Goal: Task Accomplishment & Management: Use online tool/utility

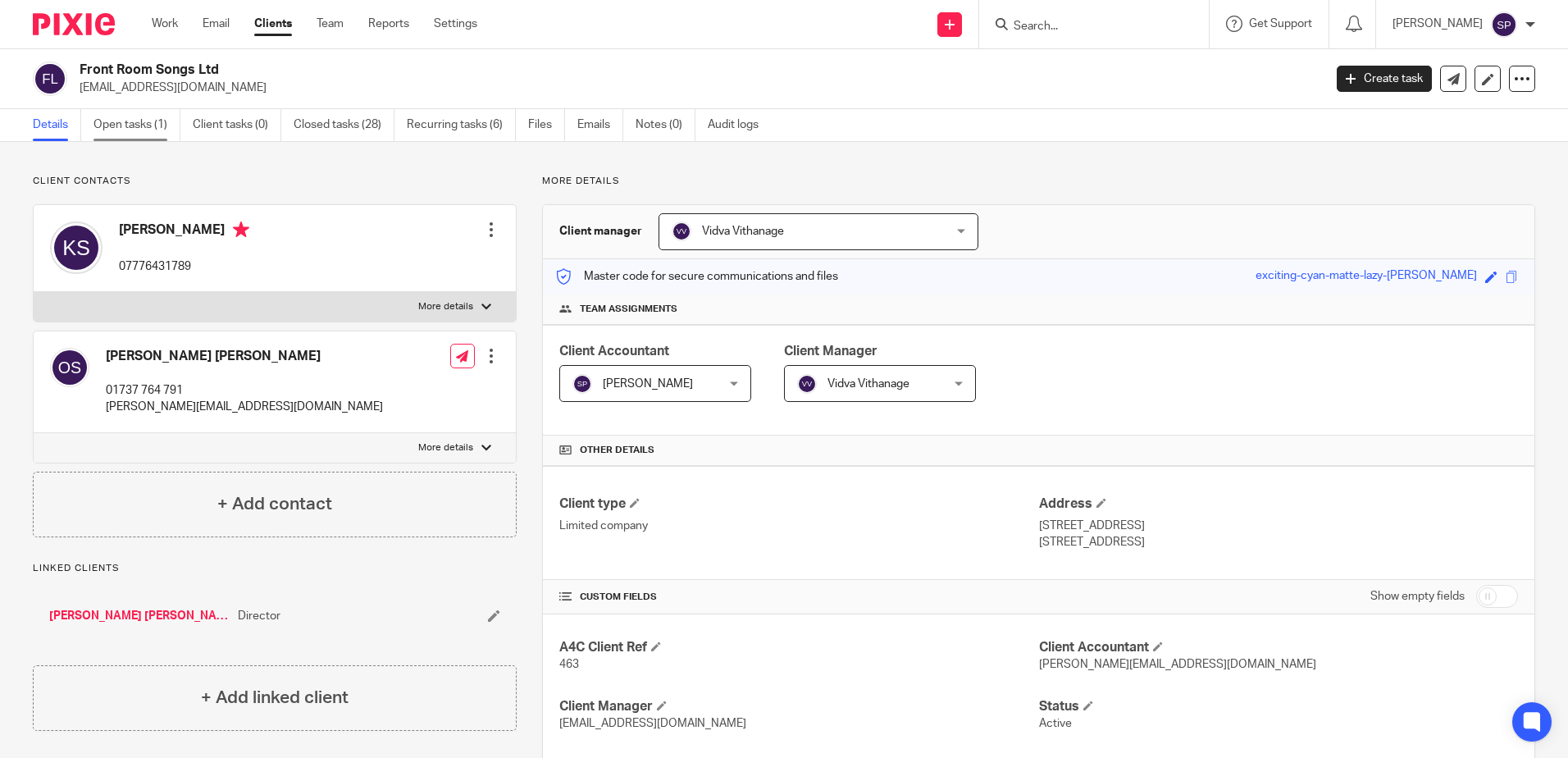
click at [141, 126] on link "Open tasks (1)" at bounding box center [136, 124] width 87 height 32
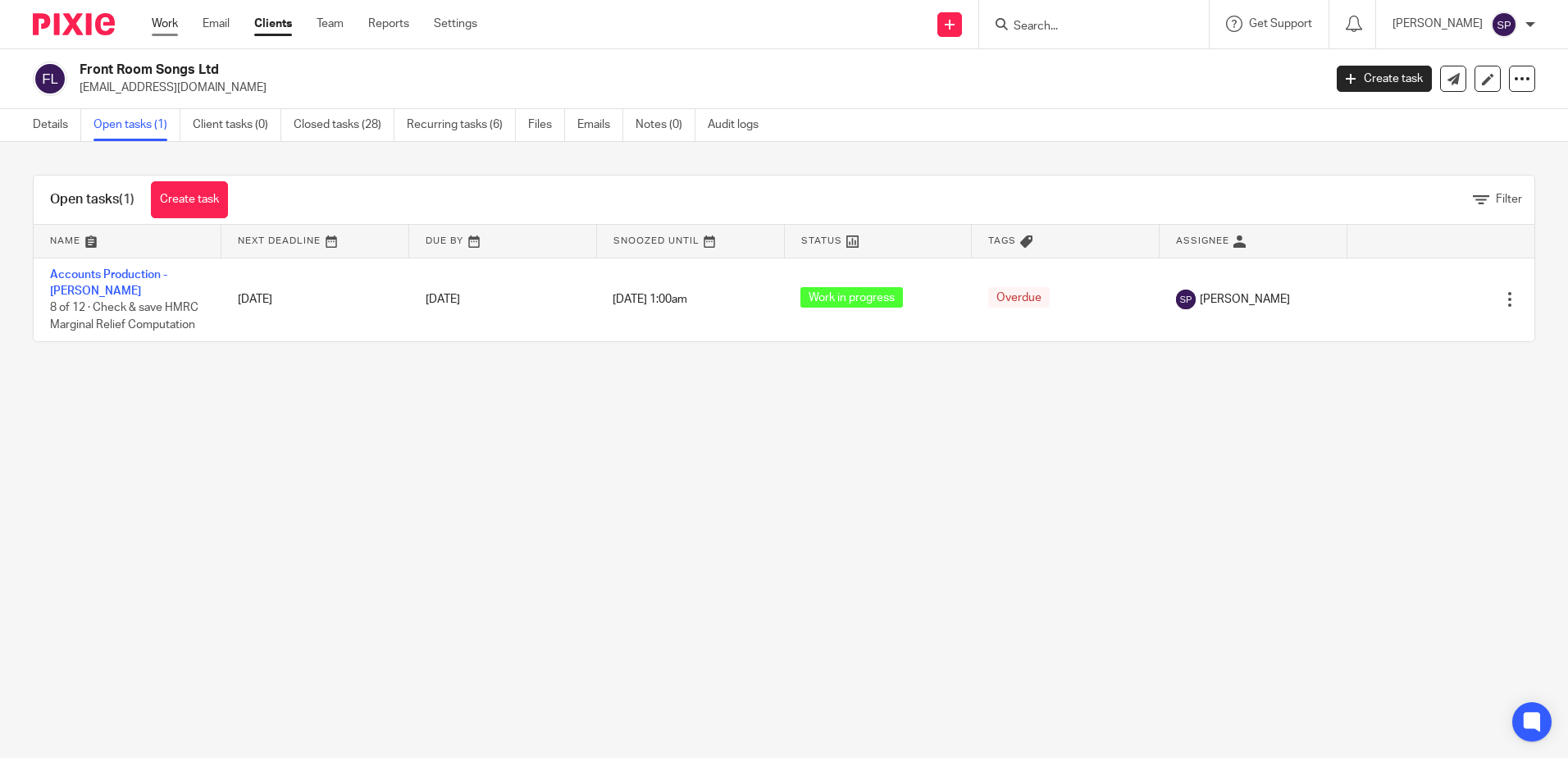
click at [177, 27] on link "Work" at bounding box center [165, 23] width 26 height 16
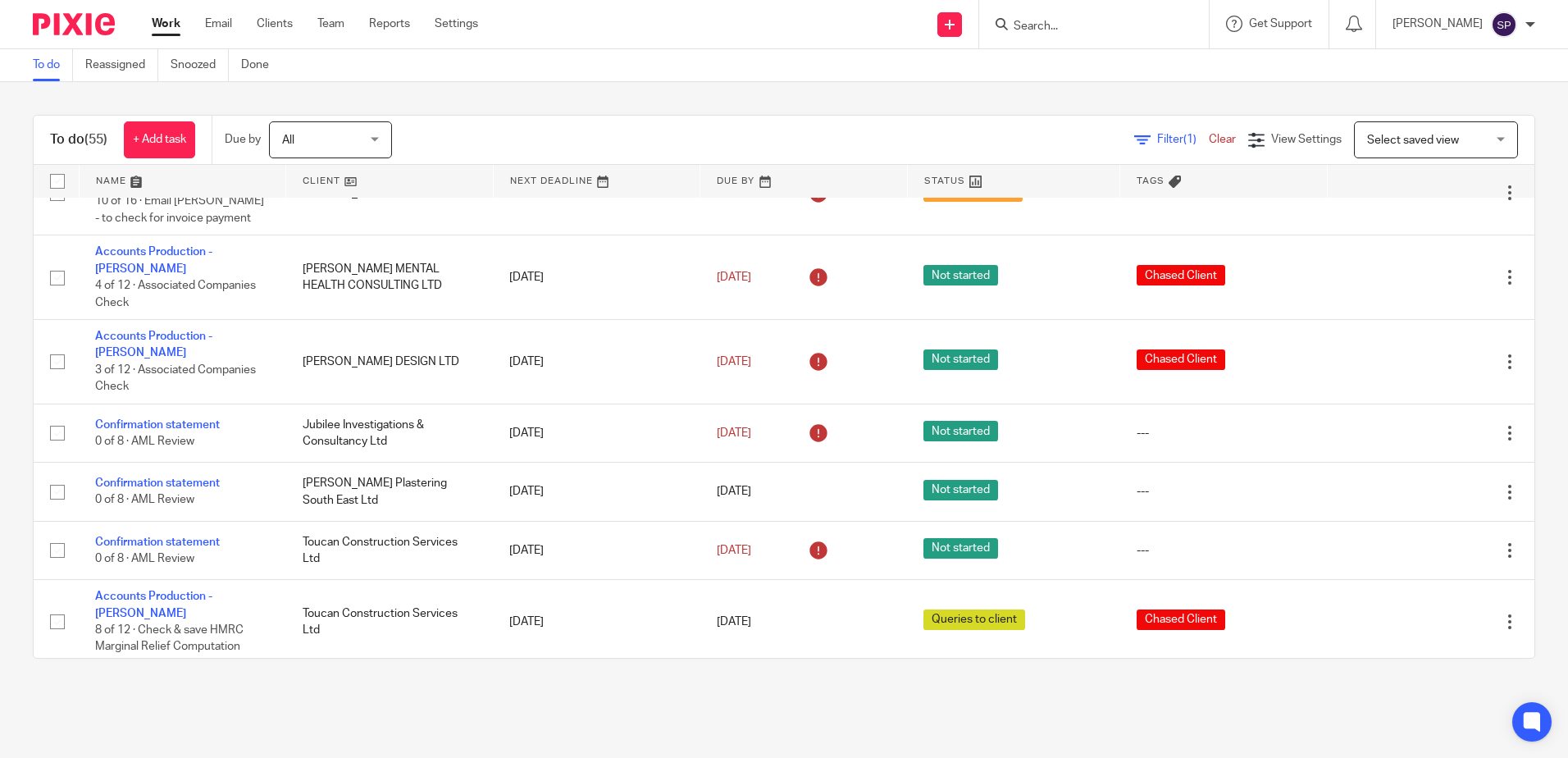
scroll to position [574, 0]
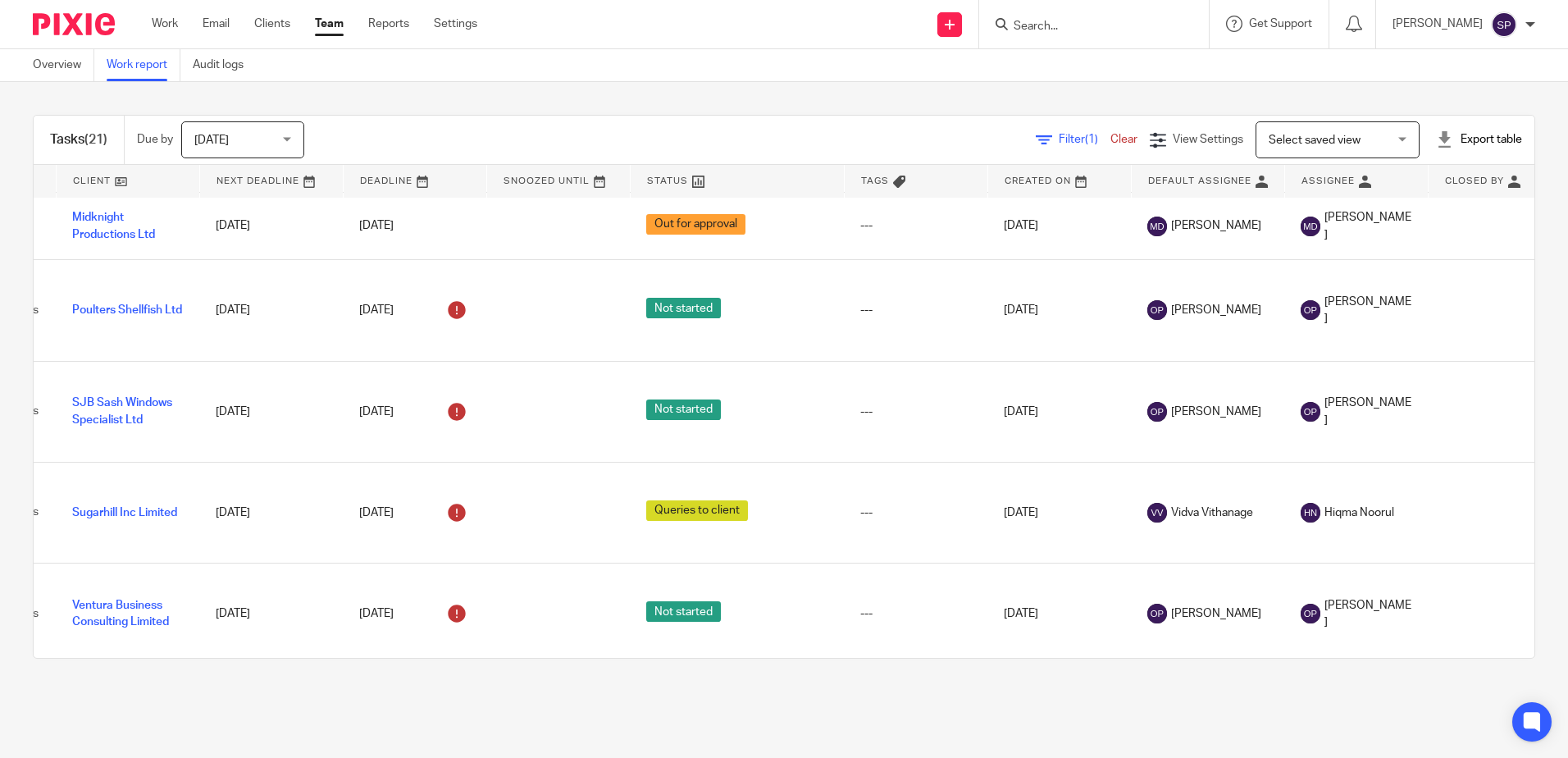
scroll to position [0, 166]
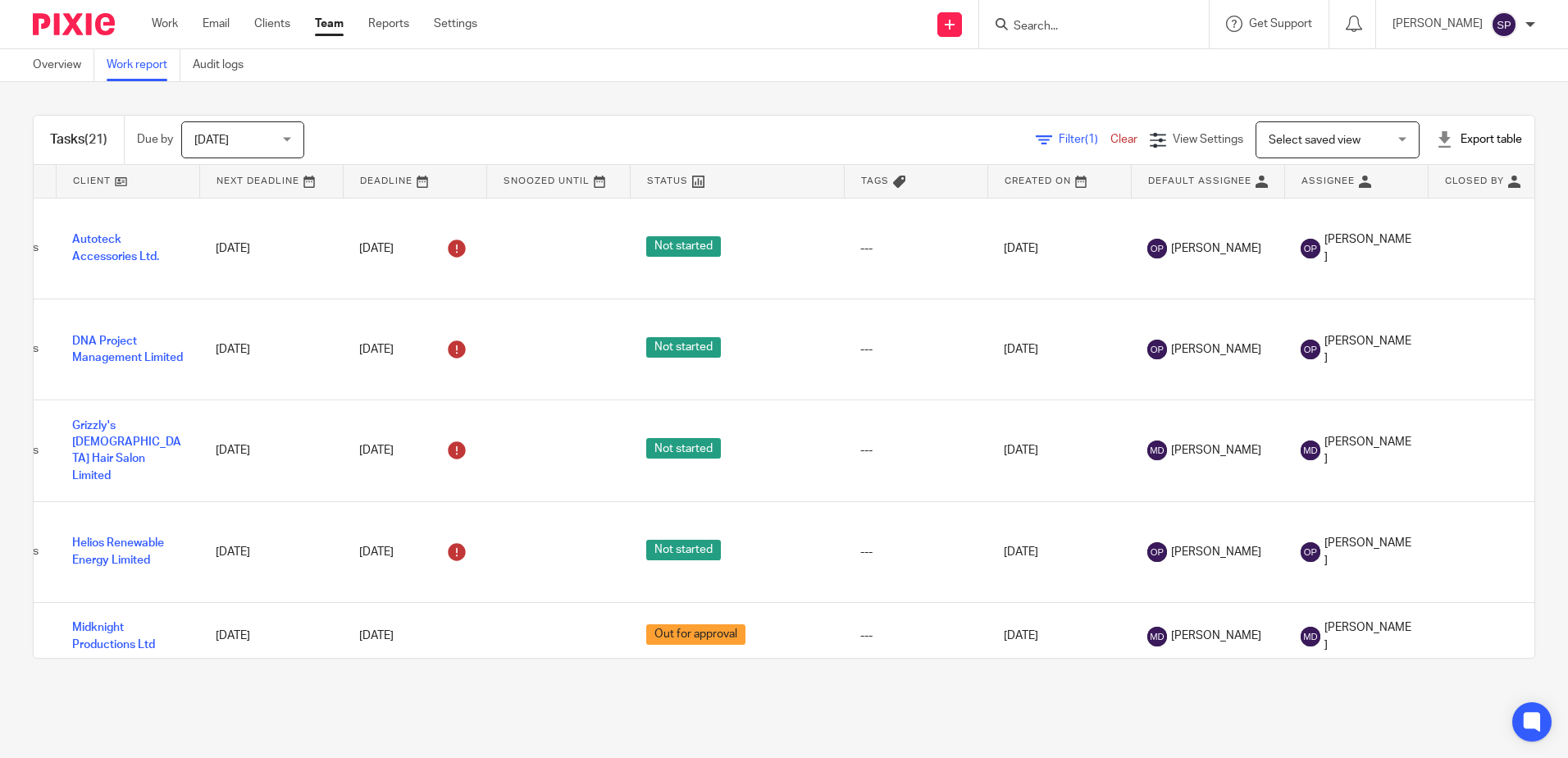
click at [1058, 135] on span "Filter (1)" at bounding box center [1084, 139] width 52 height 11
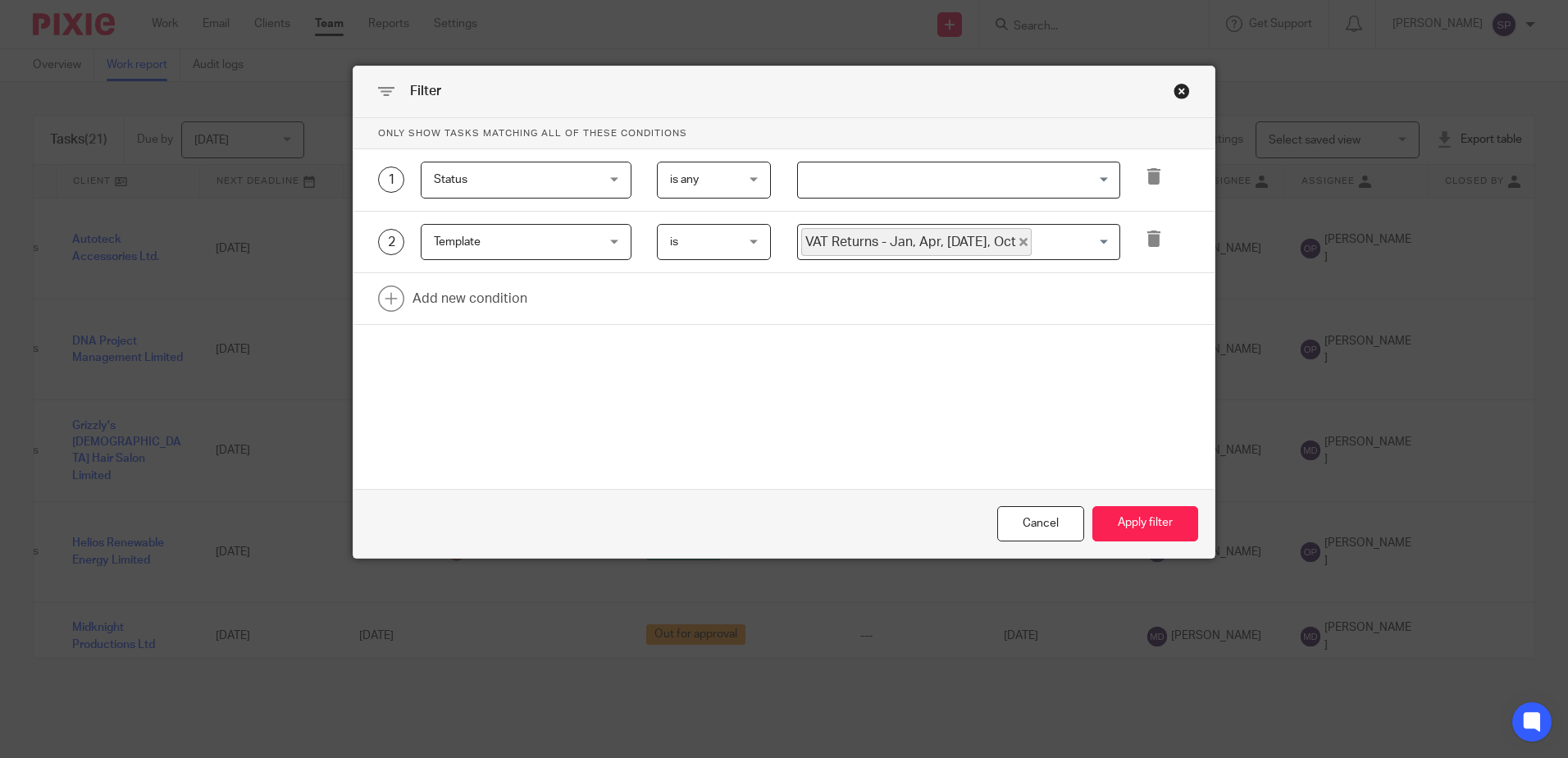
click at [961, 191] on input "Search for option" at bounding box center [955, 179] width 310 height 28
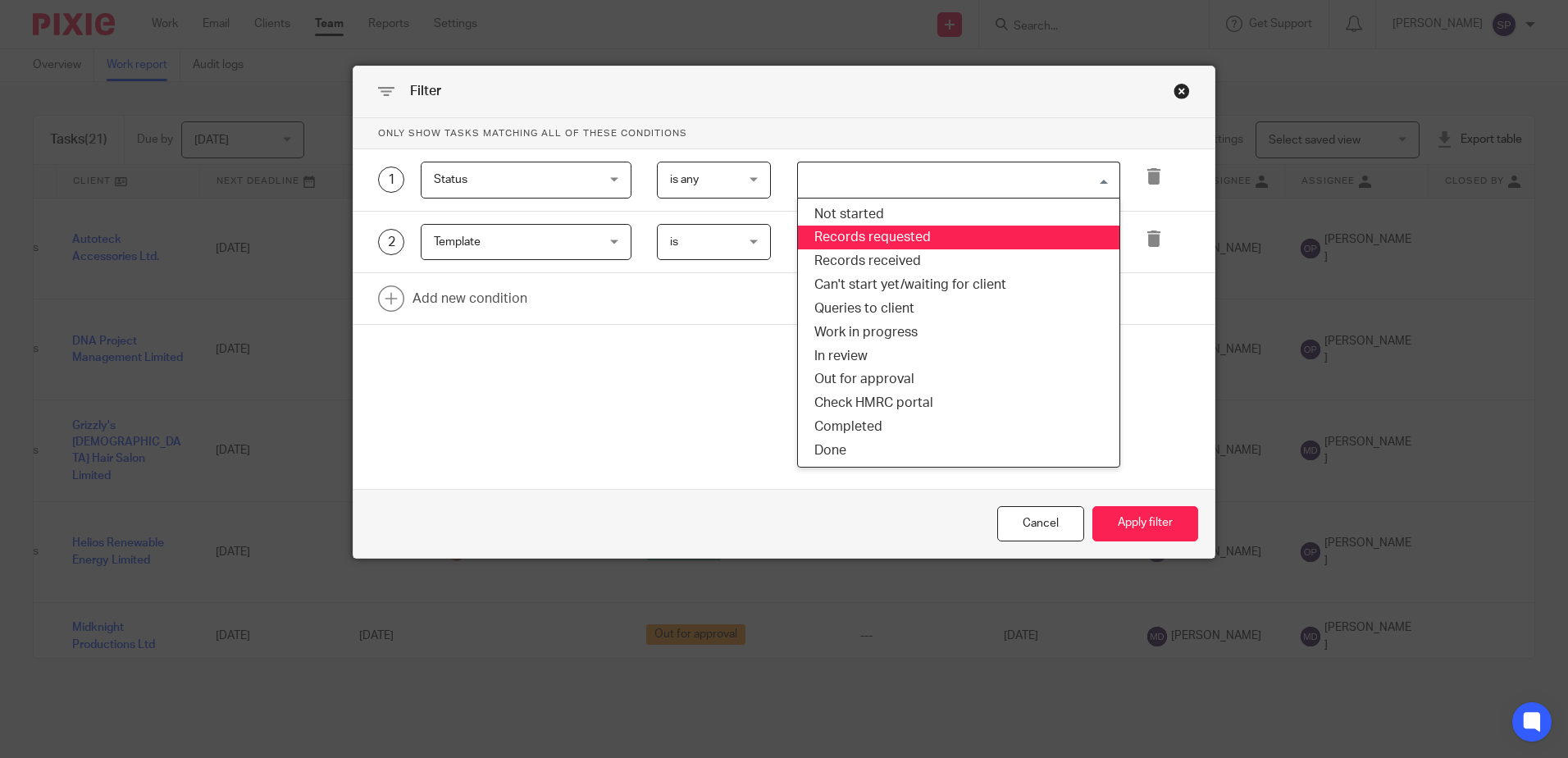
click at [899, 235] on li "Records requested" at bounding box center [958, 237] width 322 height 24
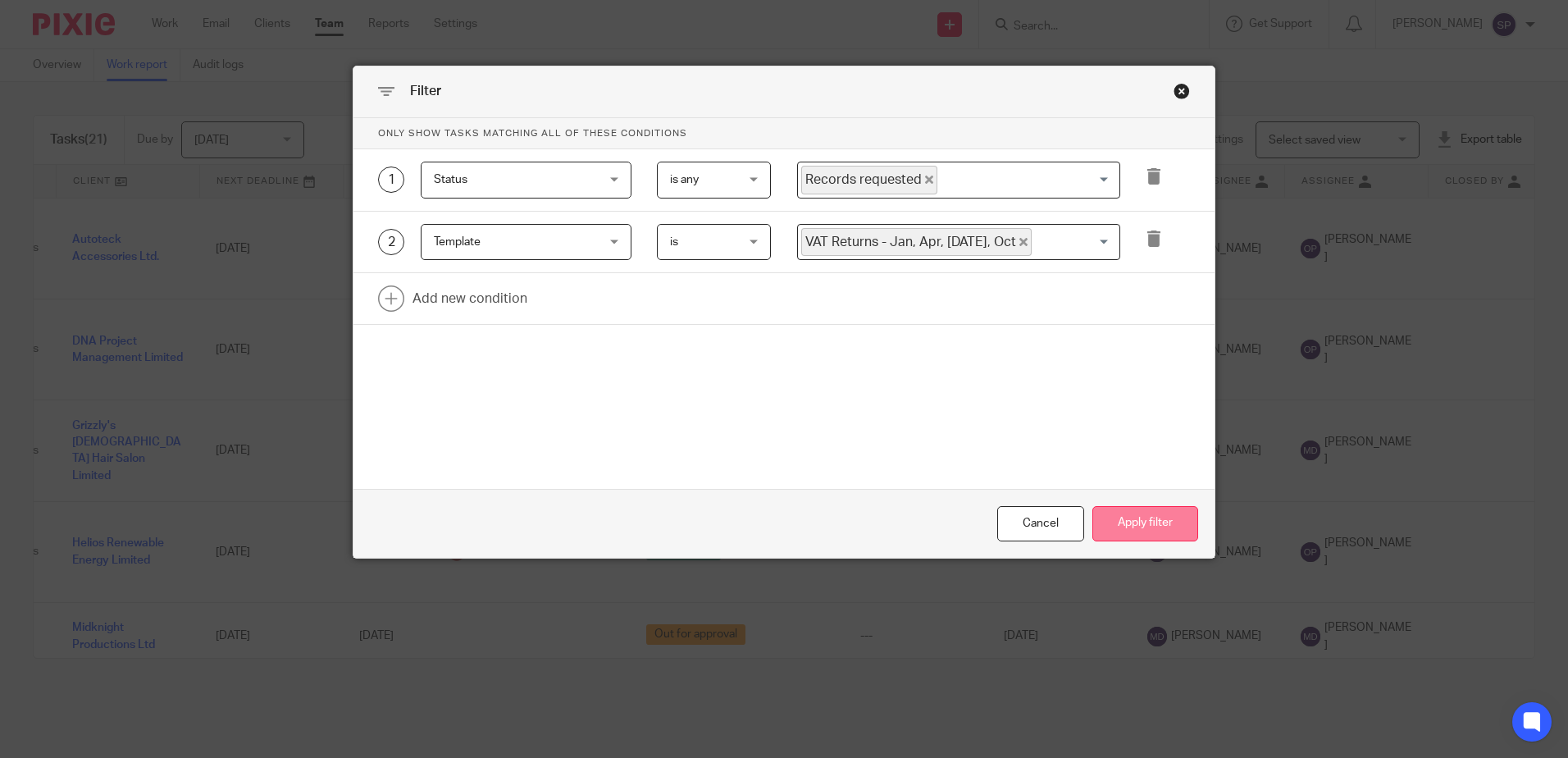
click at [1120, 515] on button "Apply filter" at bounding box center [1145, 523] width 106 height 35
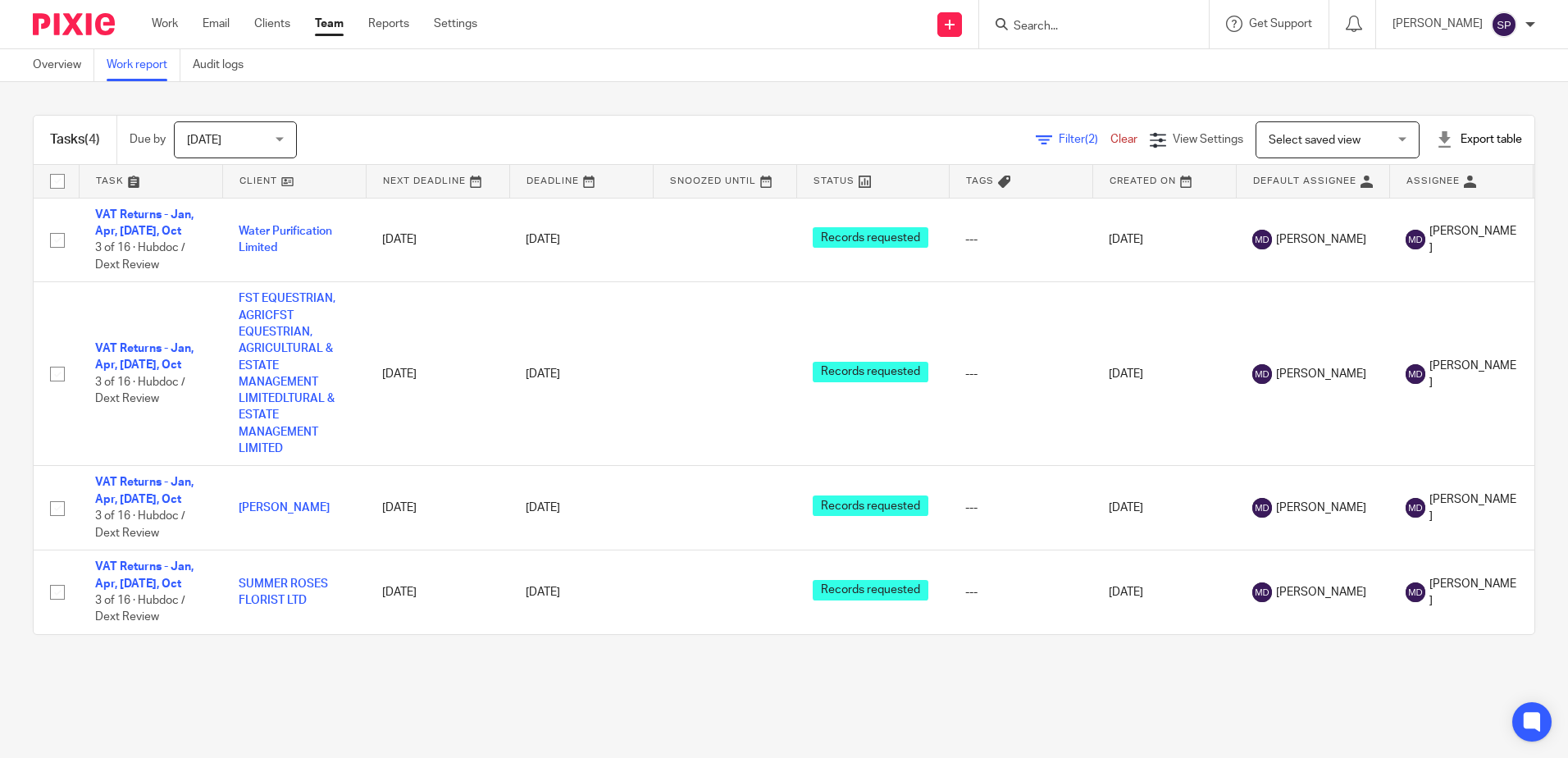
click at [1058, 141] on span "Filter (2)" at bounding box center [1084, 139] width 52 height 11
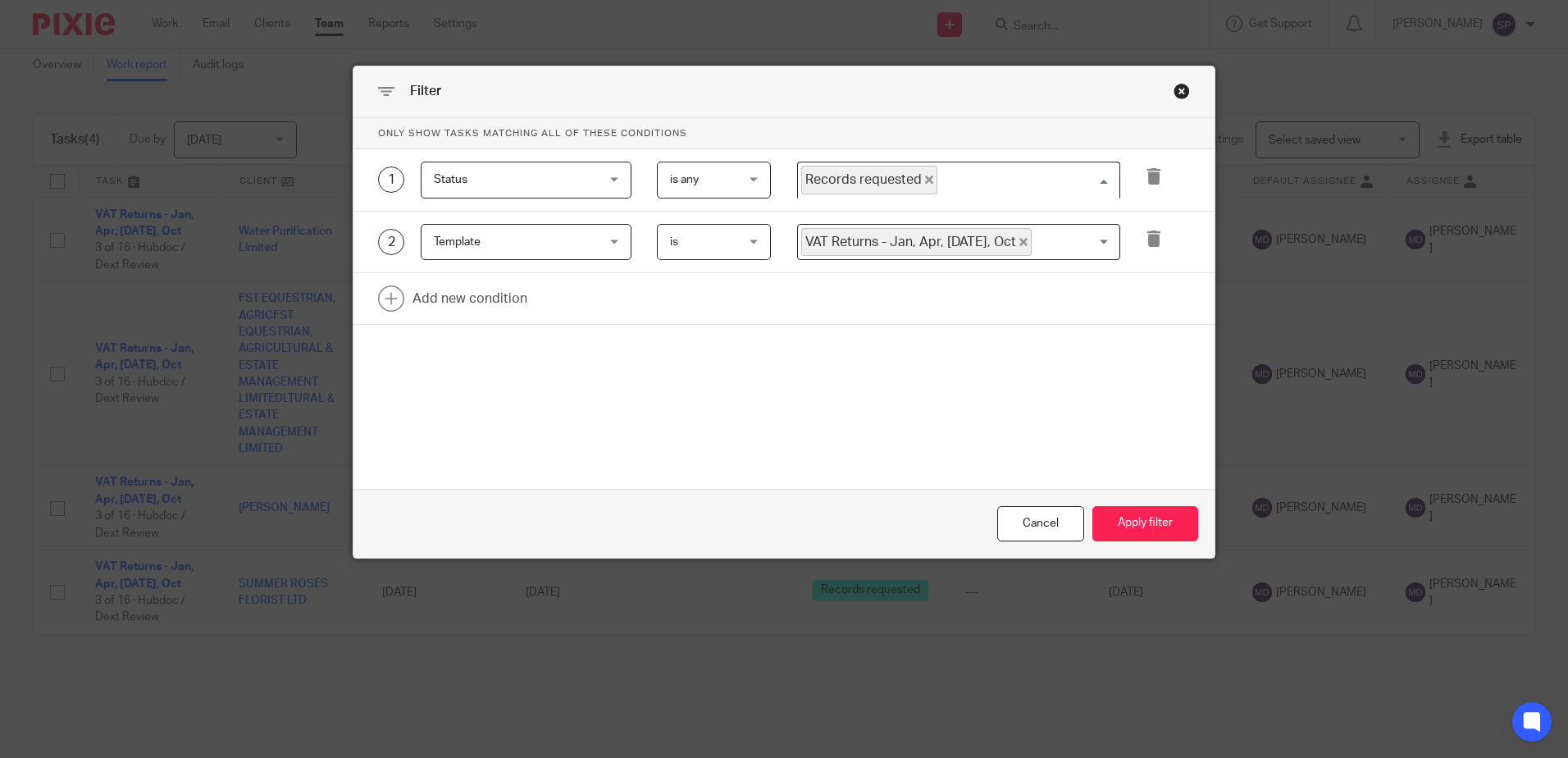
click at [925, 184] on span "Records requested" at bounding box center [869, 179] width 136 height 28
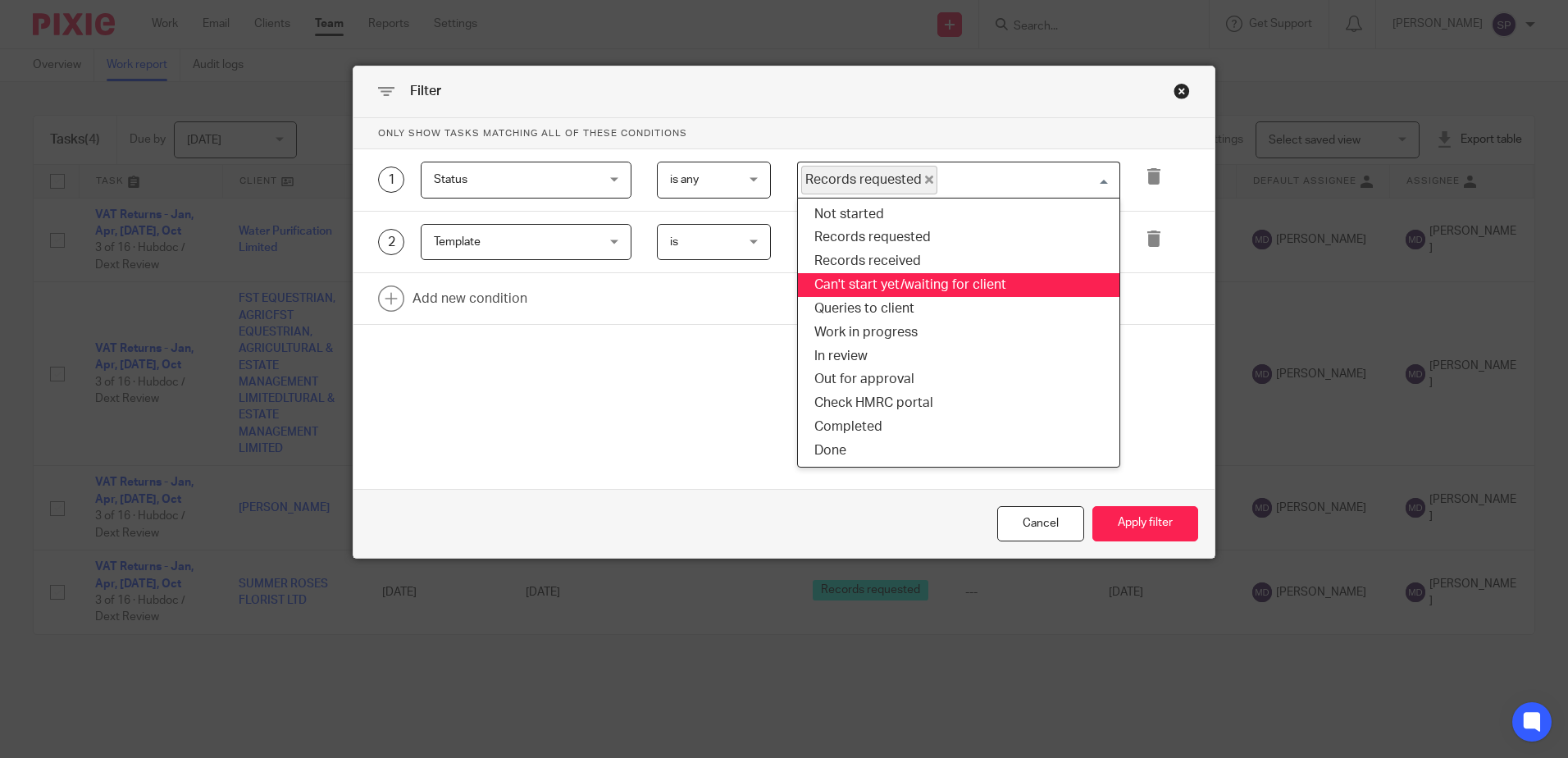
click at [877, 277] on li "Can't start yet/waiting for client" at bounding box center [958, 285] width 322 height 24
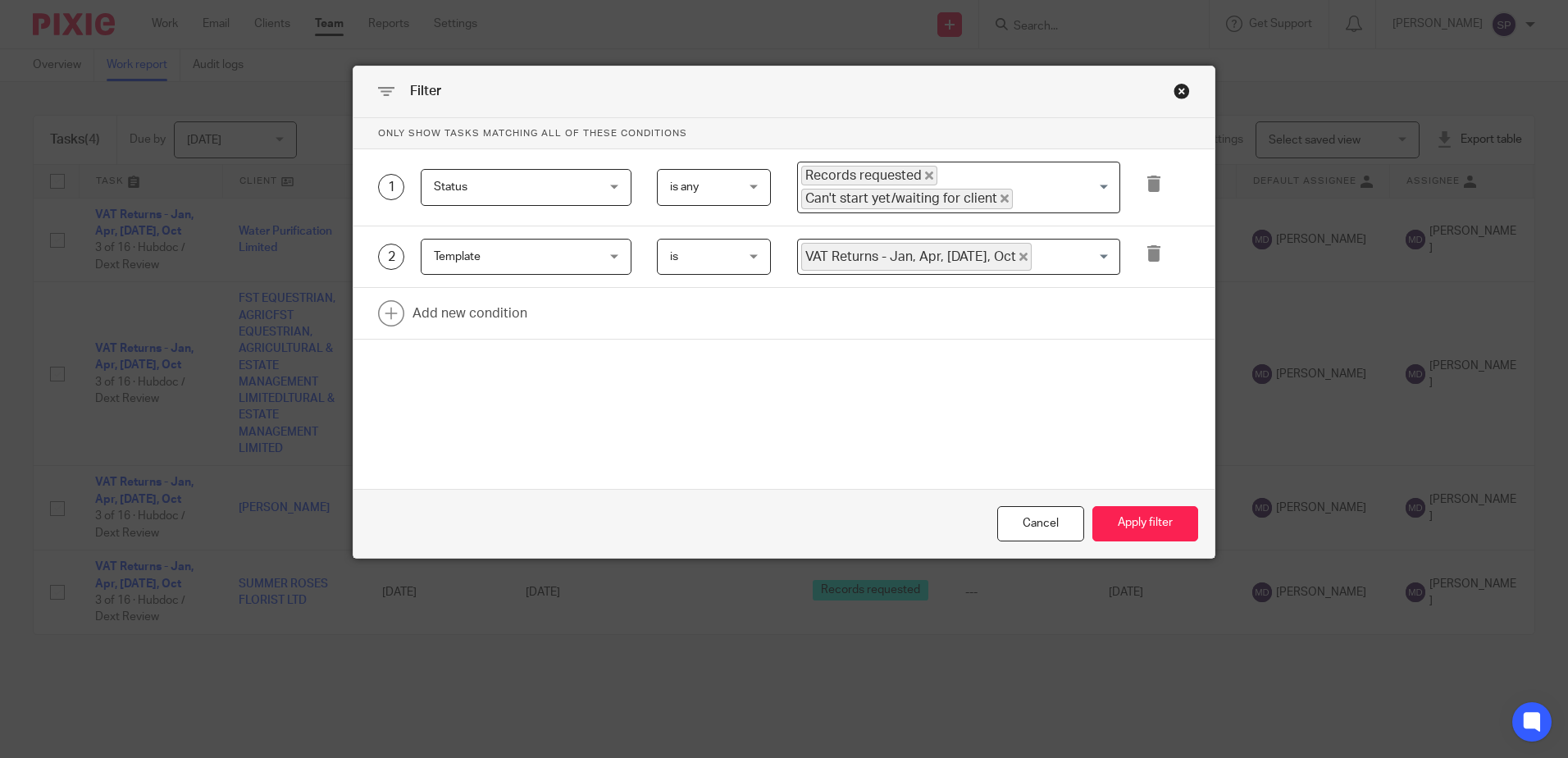
click at [925, 178] on icon "Deselect Records requested" at bounding box center [930, 176] width 9 height 9
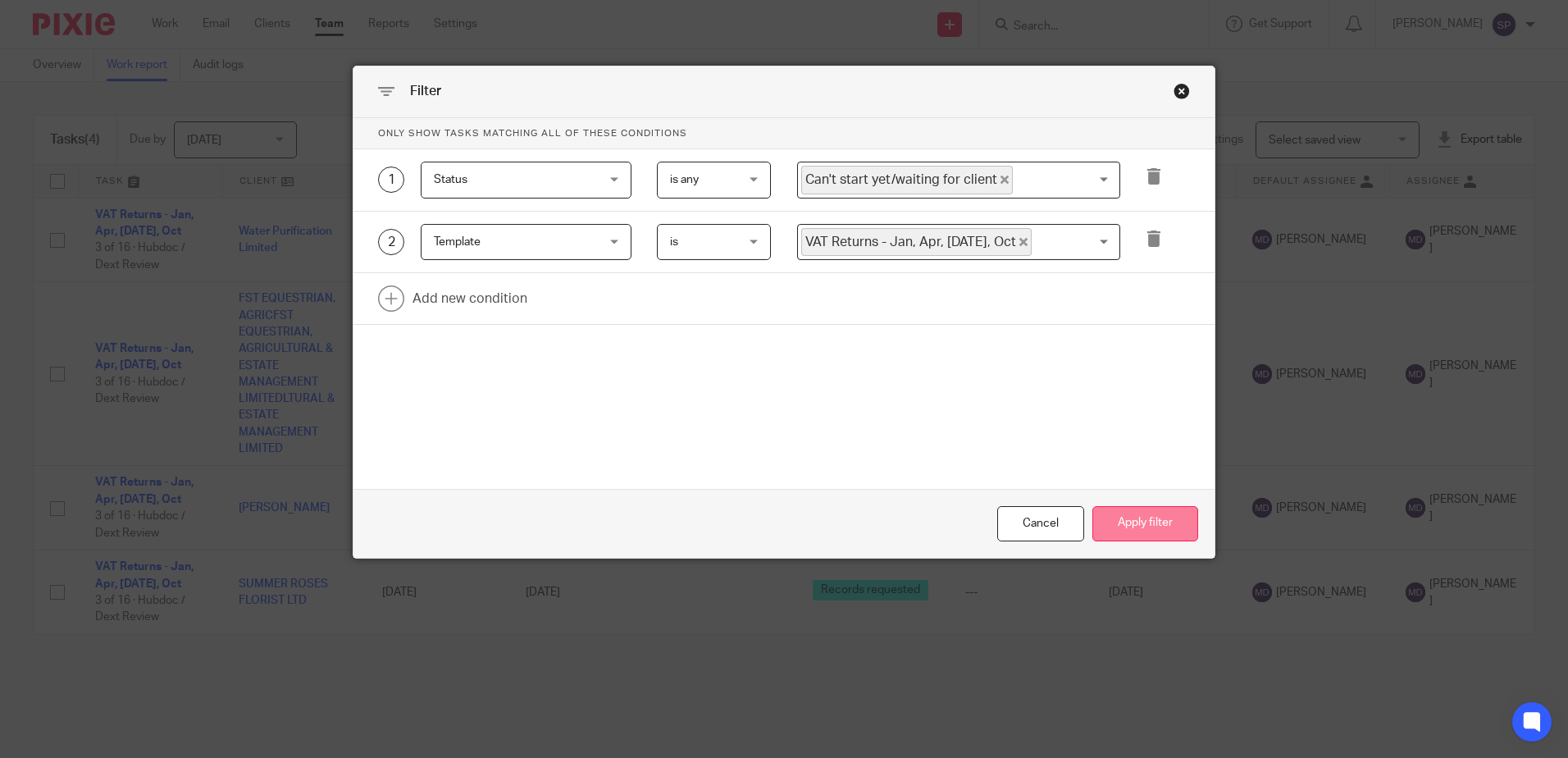
click at [1134, 527] on button "Apply filter" at bounding box center [1145, 523] width 106 height 35
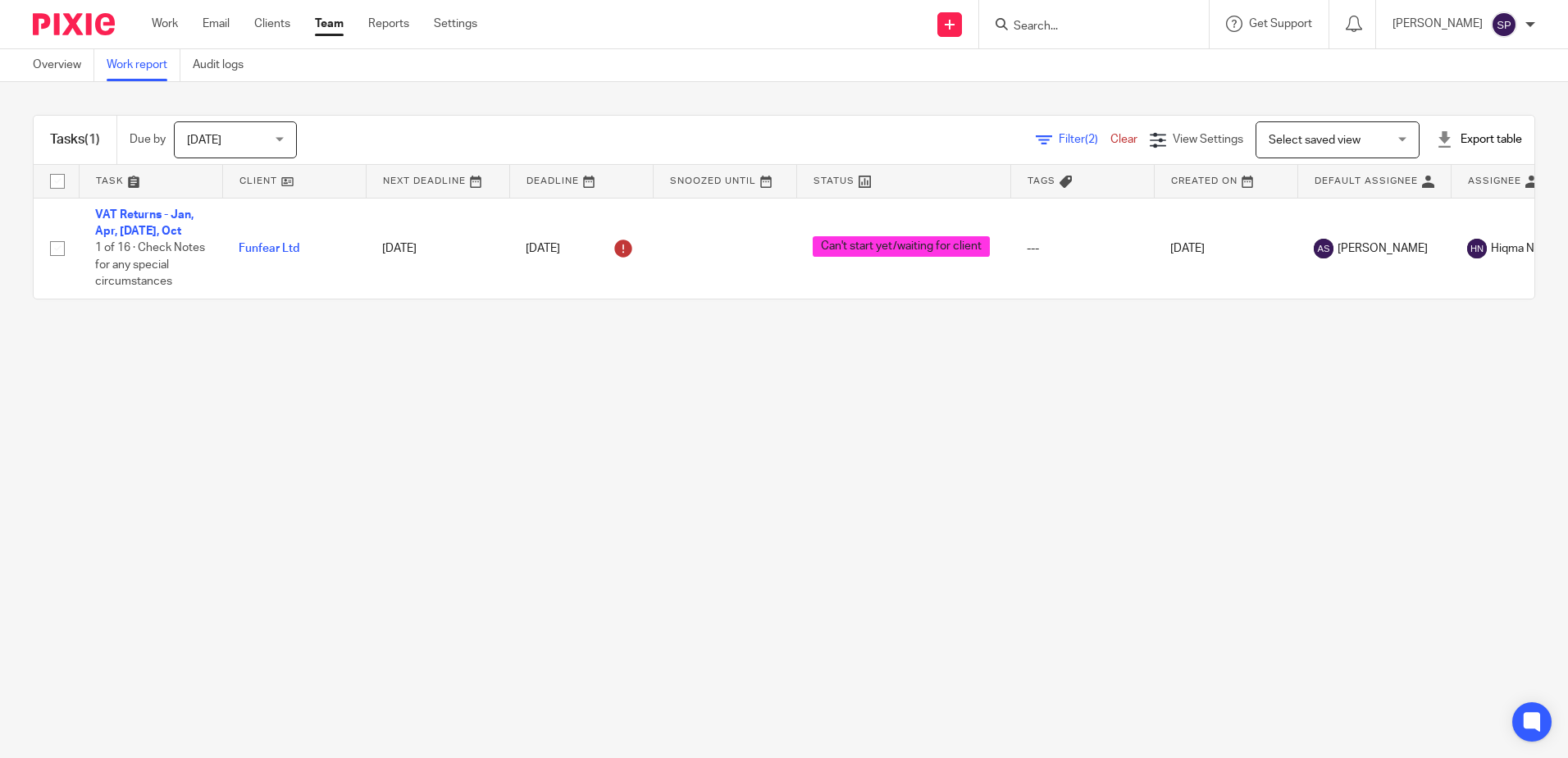
click at [1036, 137] on icon at bounding box center [1044, 140] width 16 height 16
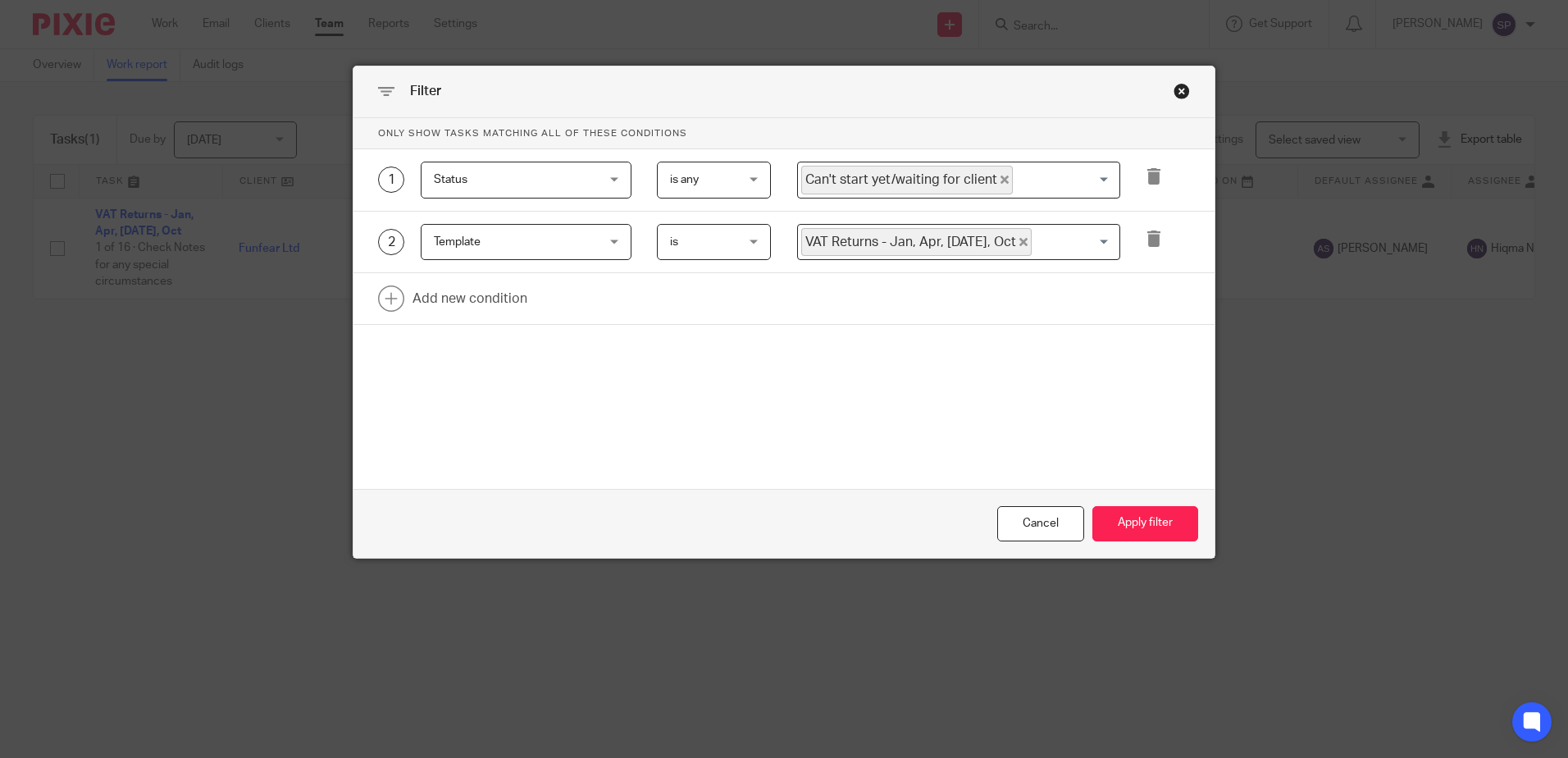
click at [1000, 177] on icon "Deselect Can't start yet/waiting for client" at bounding box center [1005, 179] width 9 height 9
click at [989, 177] on input "Search for option" at bounding box center [955, 179] width 310 height 28
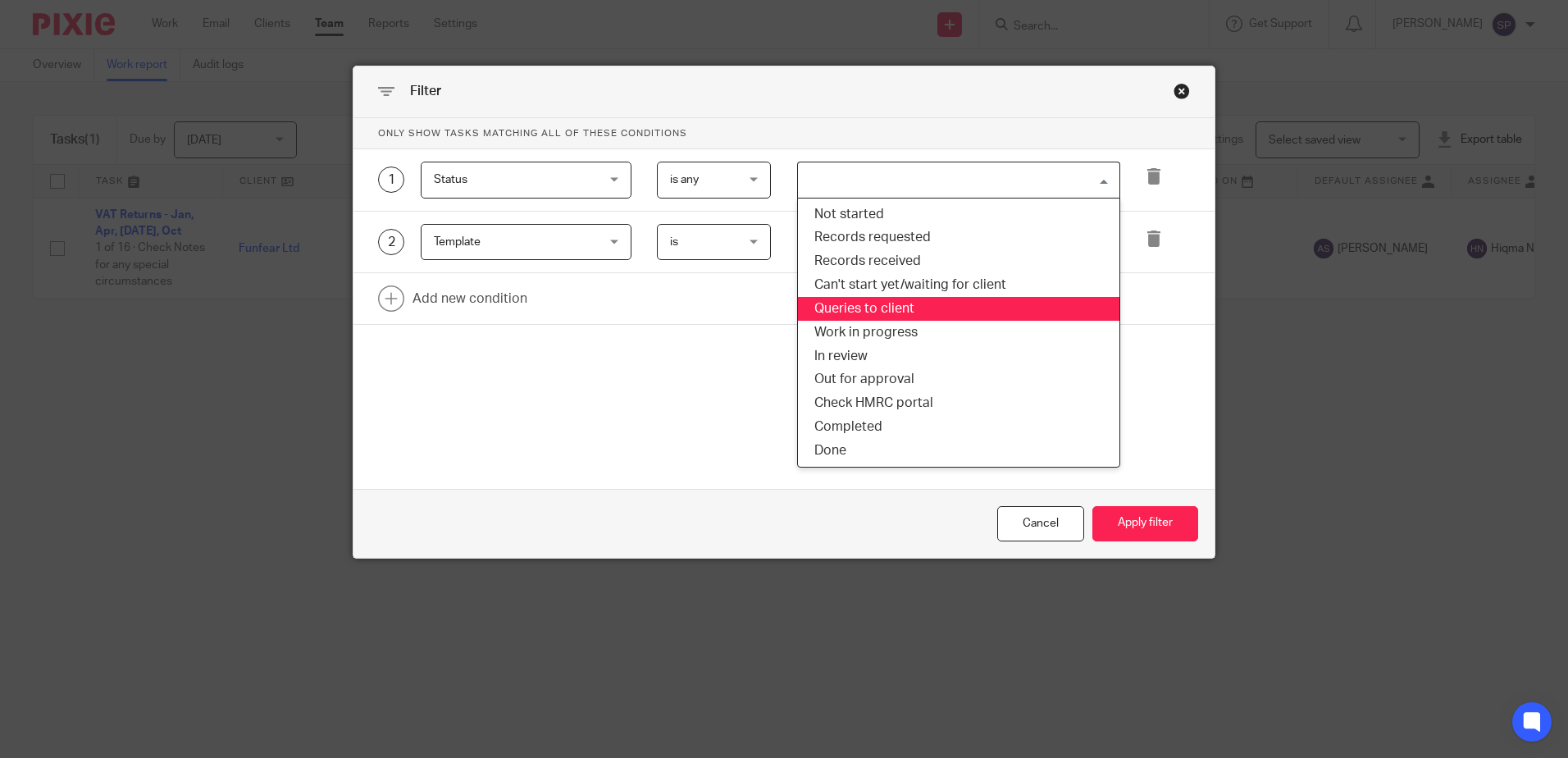
click at [850, 307] on li "Queries to client" at bounding box center [958, 309] width 322 height 24
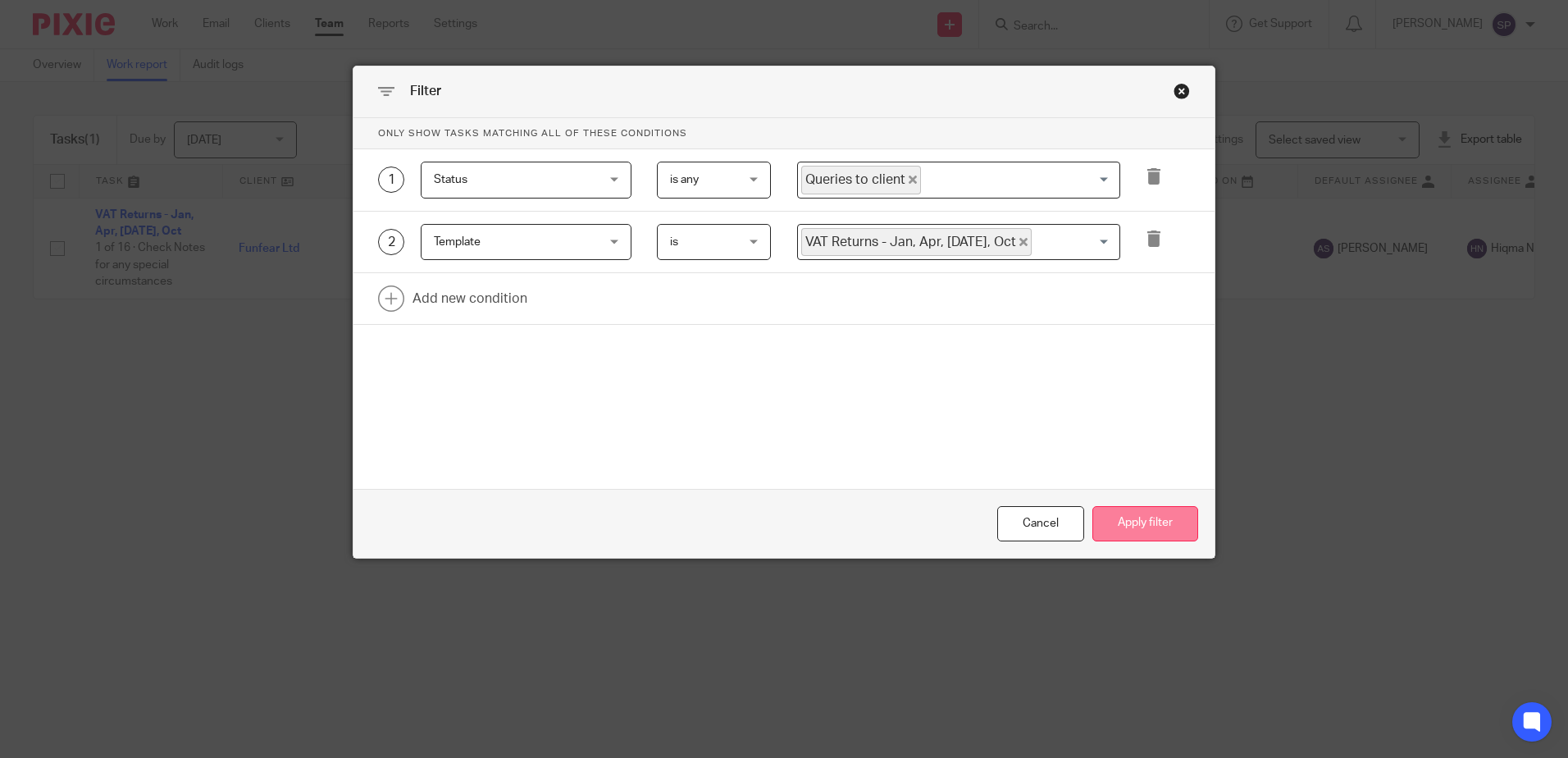
click at [1124, 522] on button "Apply filter" at bounding box center [1145, 523] width 106 height 35
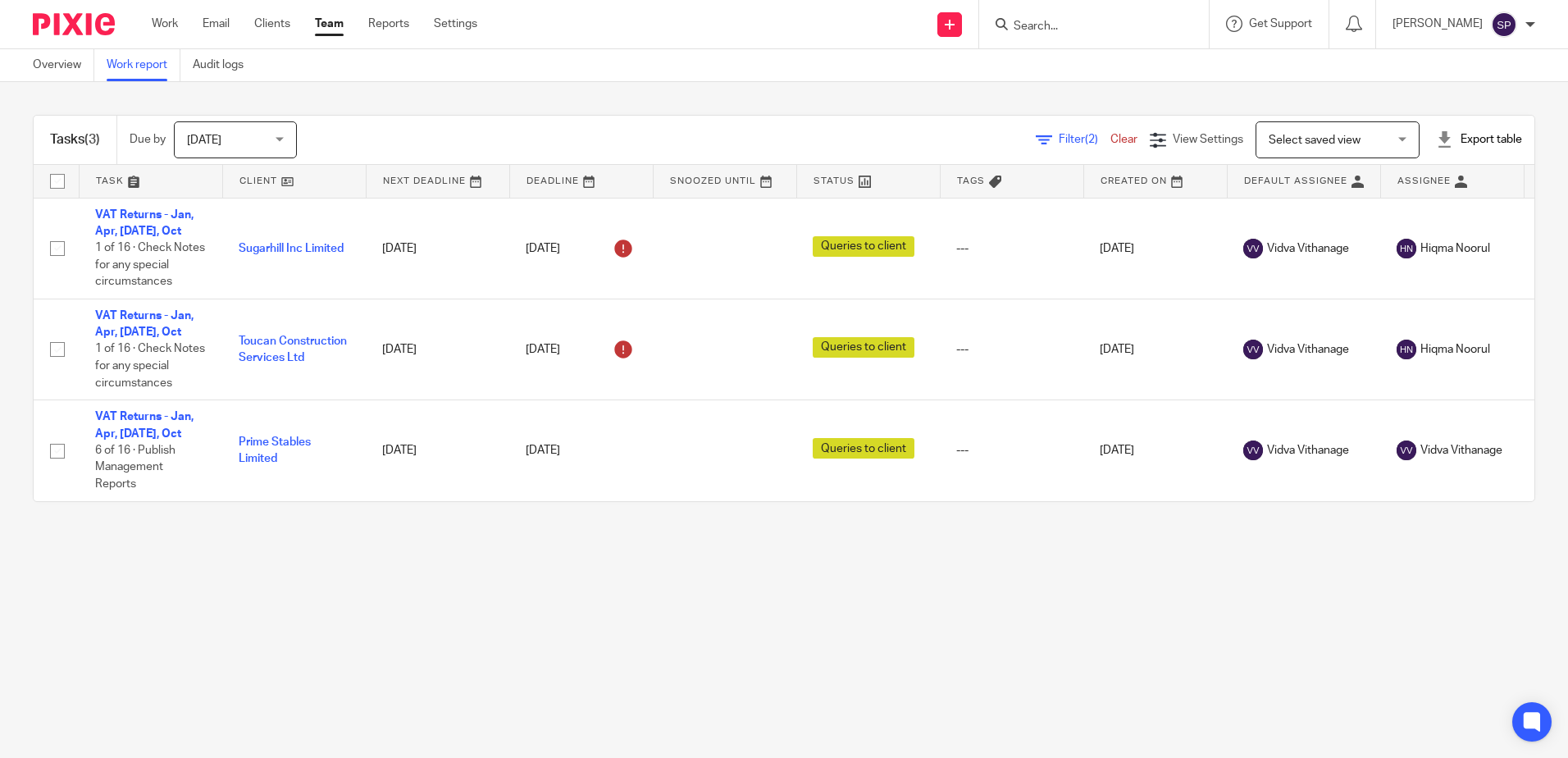
click at [1058, 134] on span "Filter (2)" at bounding box center [1084, 139] width 52 height 11
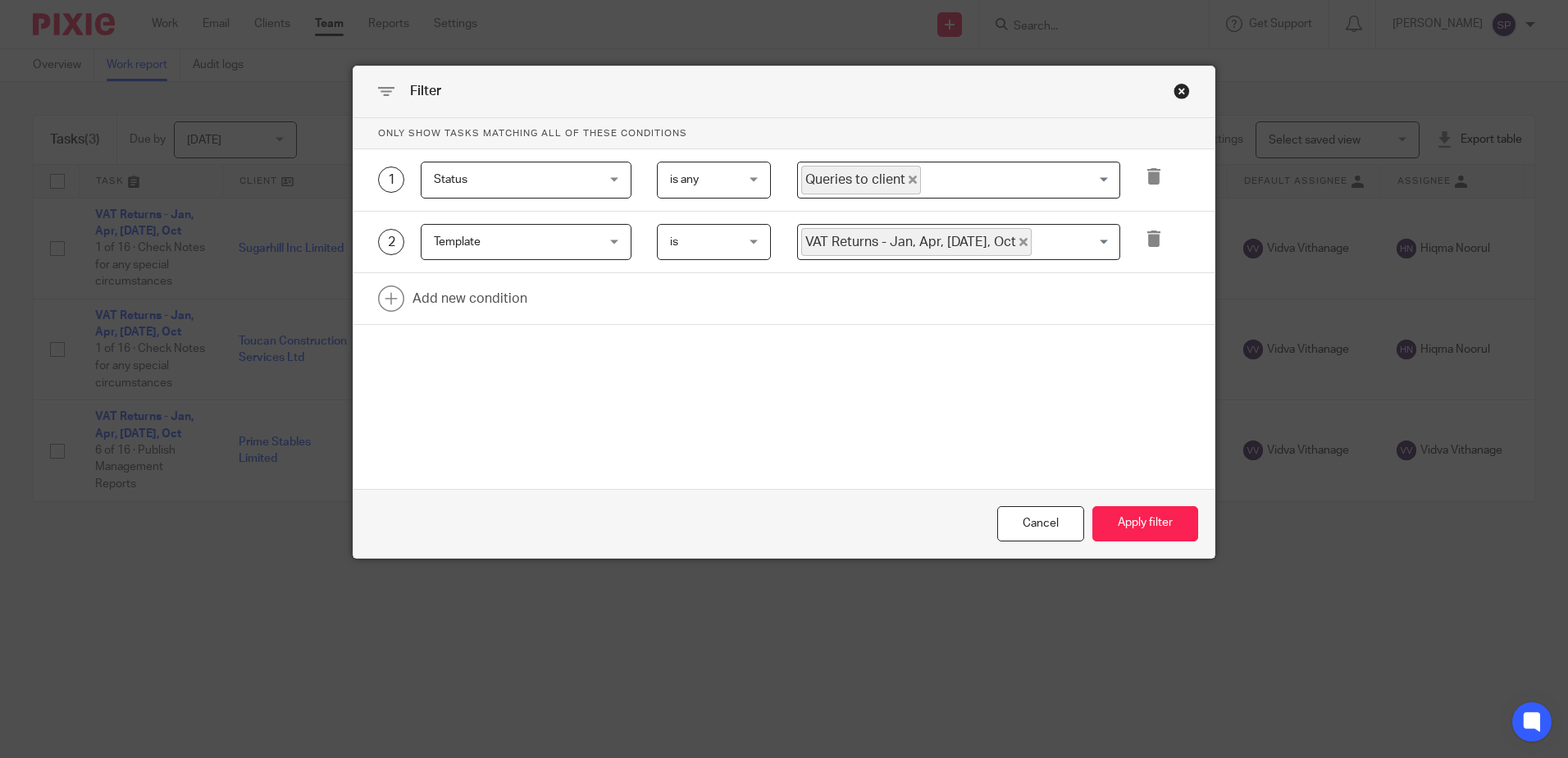
click at [908, 177] on icon "Deselect Queries to client" at bounding box center [913, 179] width 9 height 9
click at [905, 177] on input "Search for option" at bounding box center [955, 179] width 310 height 28
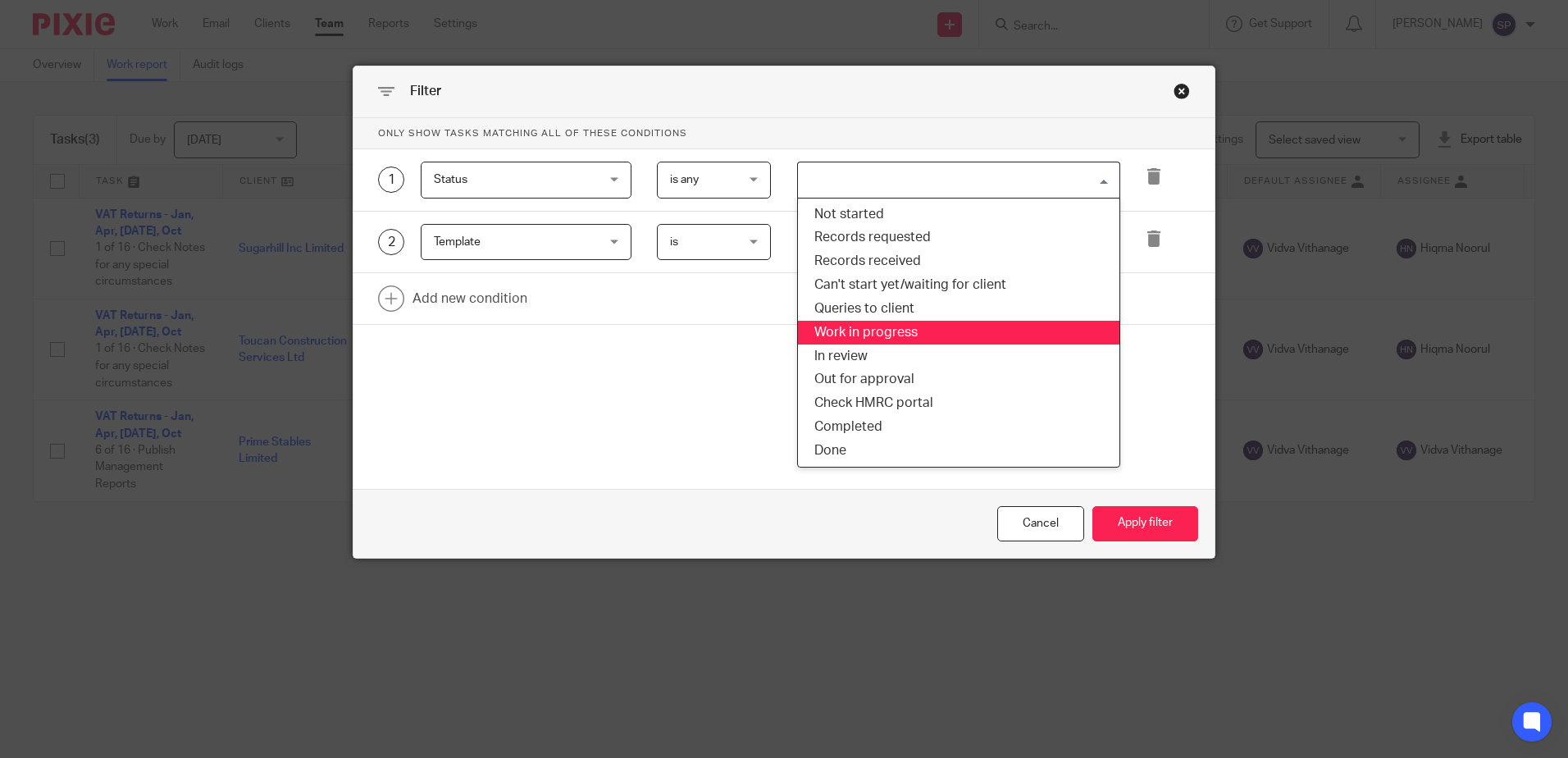
click at [875, 325] on li "Work in progress" at bounding box center [958, 333] width 322 height 24
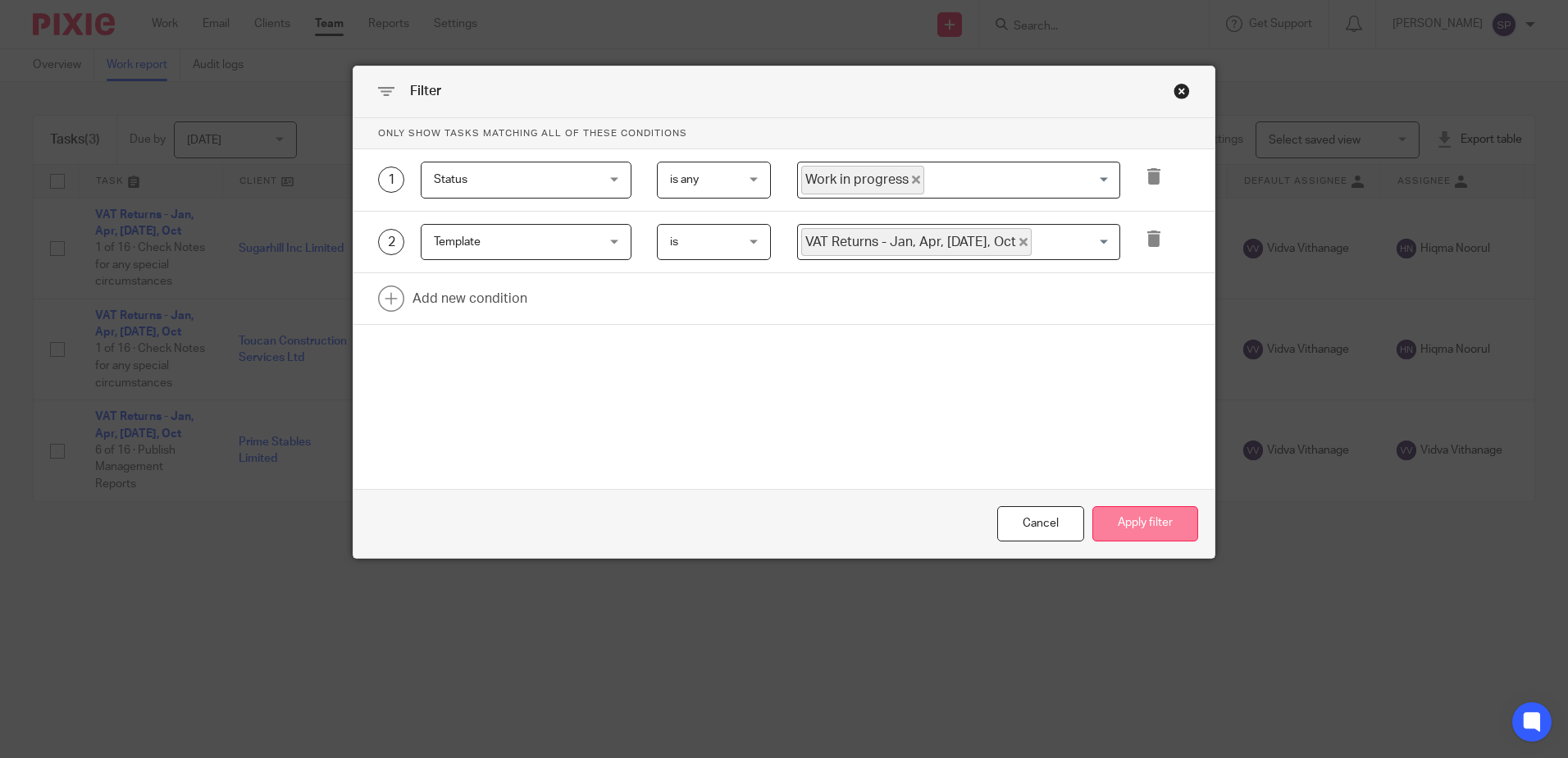
click at [1140, 517] on button "Apply filter" at bounding box center [1145, 523] width 106 height 35
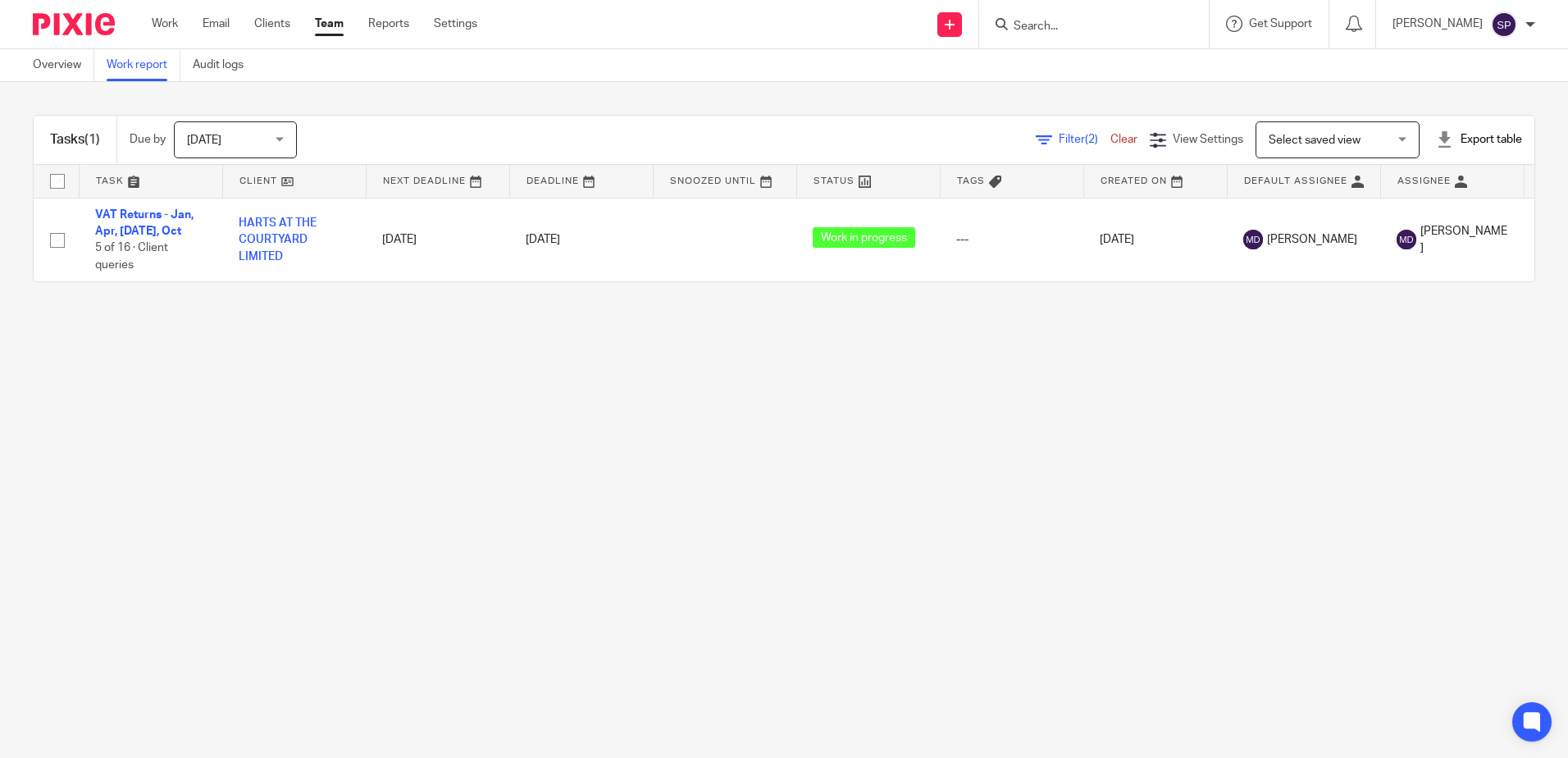
click at [1037, 132] on div "Filter (2) Clear" at bounding box center [1093, 140] width 114 height 17
click at [1058, 136] on span "Filter (2)" at bounding box center [1084, 139] width 52 height 11
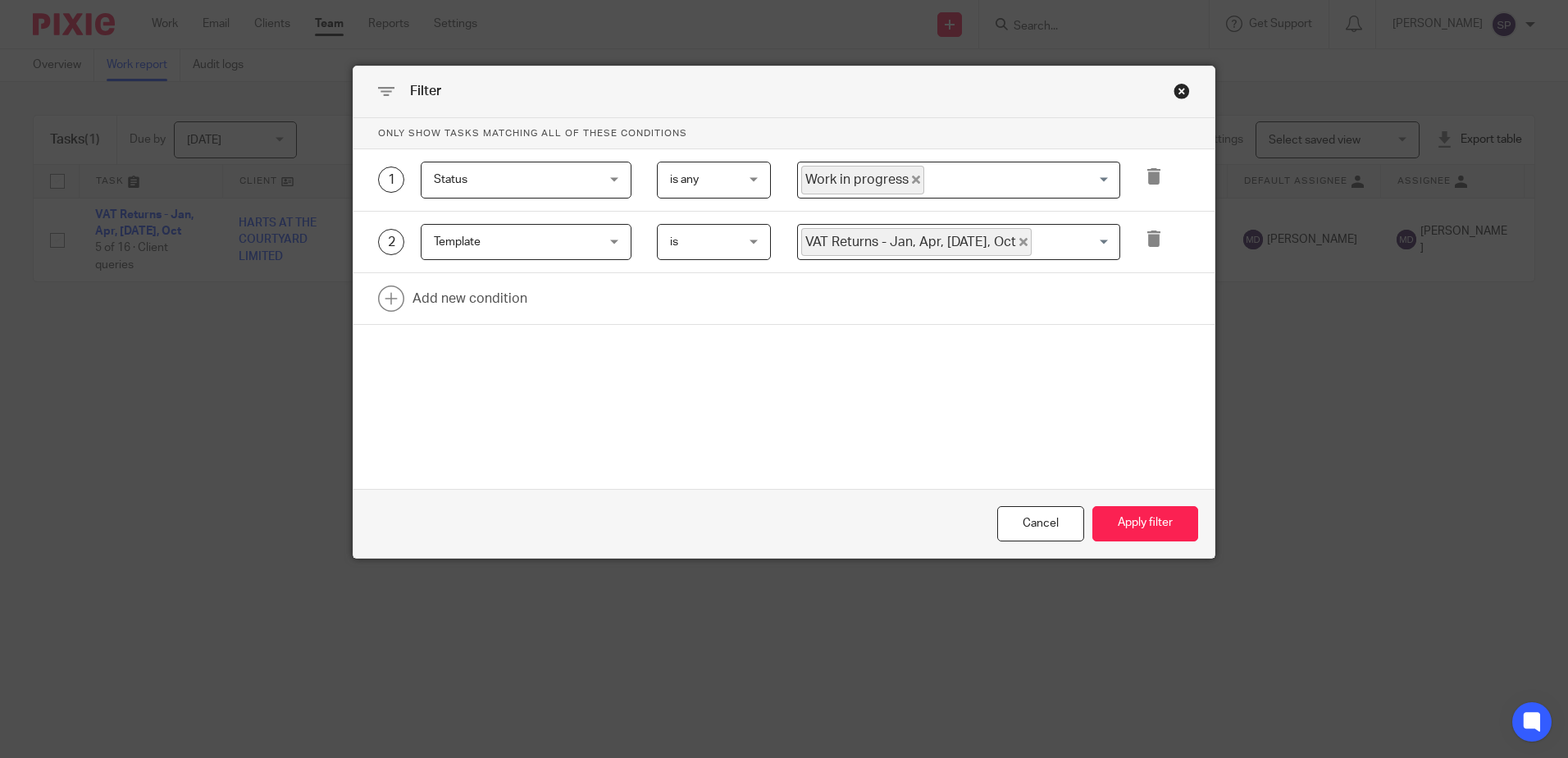
click at [912, 177] on icon "Deselect Work in progress" at bounding box center [916, 179] width 9 height 9
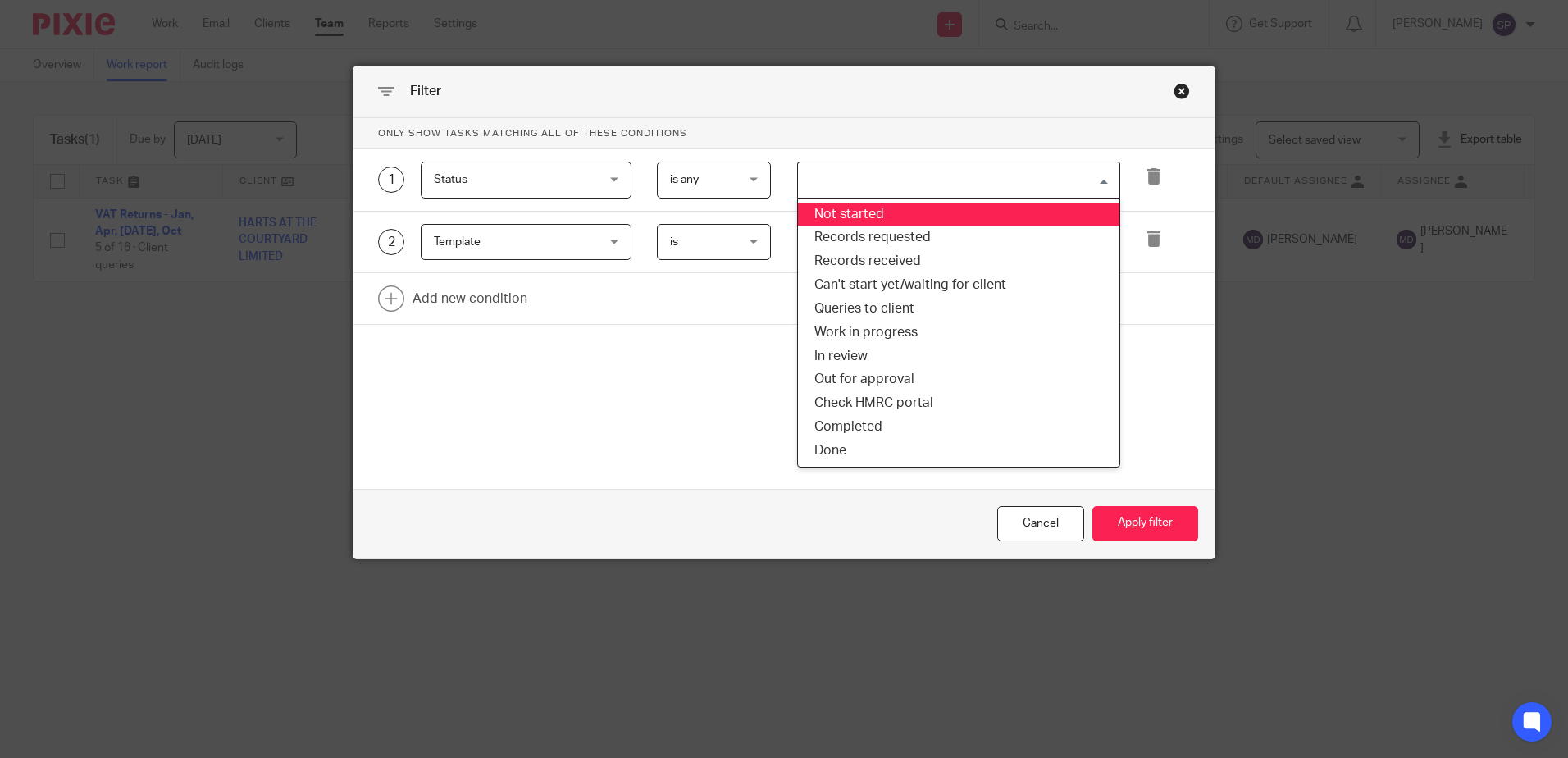
click at [910, 177] on input "Search for option" at bounding box center [955, 179] width 310 height 28
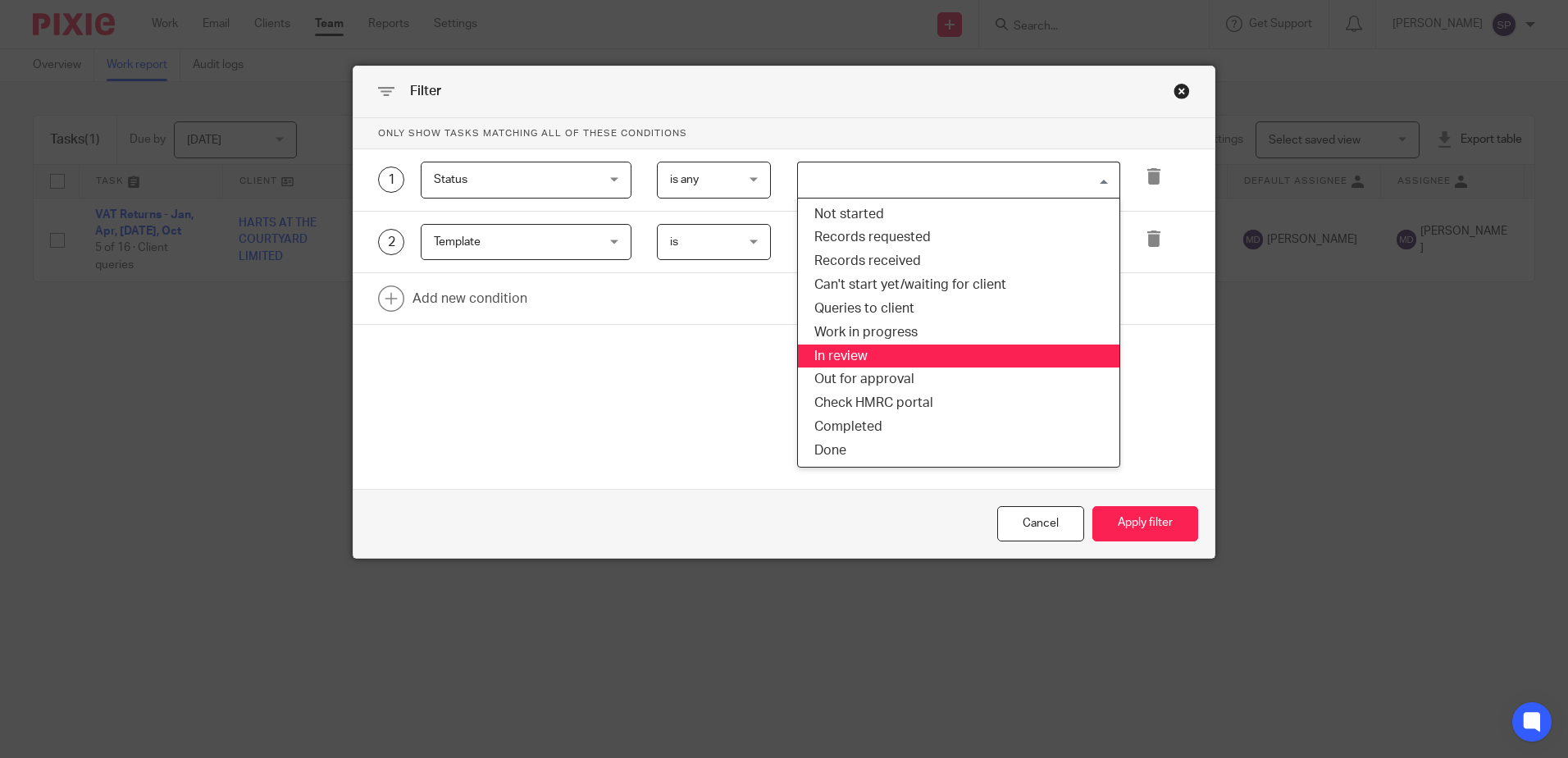
click at [845, 354] on li "In review" at bounding box center [958, 356] width 322 height 24
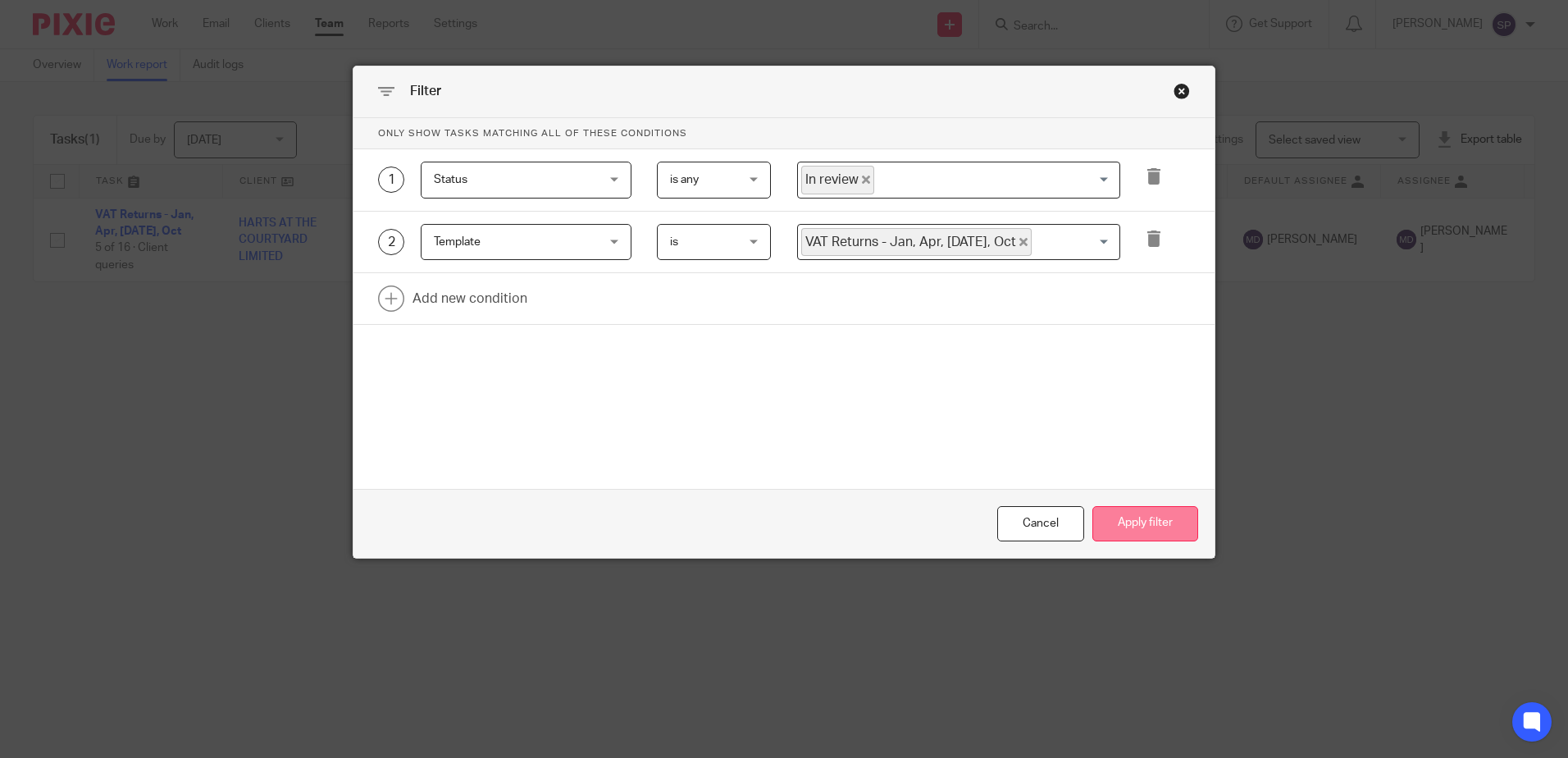
click at [1152, 535] on button "Apply filter" at bounding box center [1145, 523] width 106 height 35
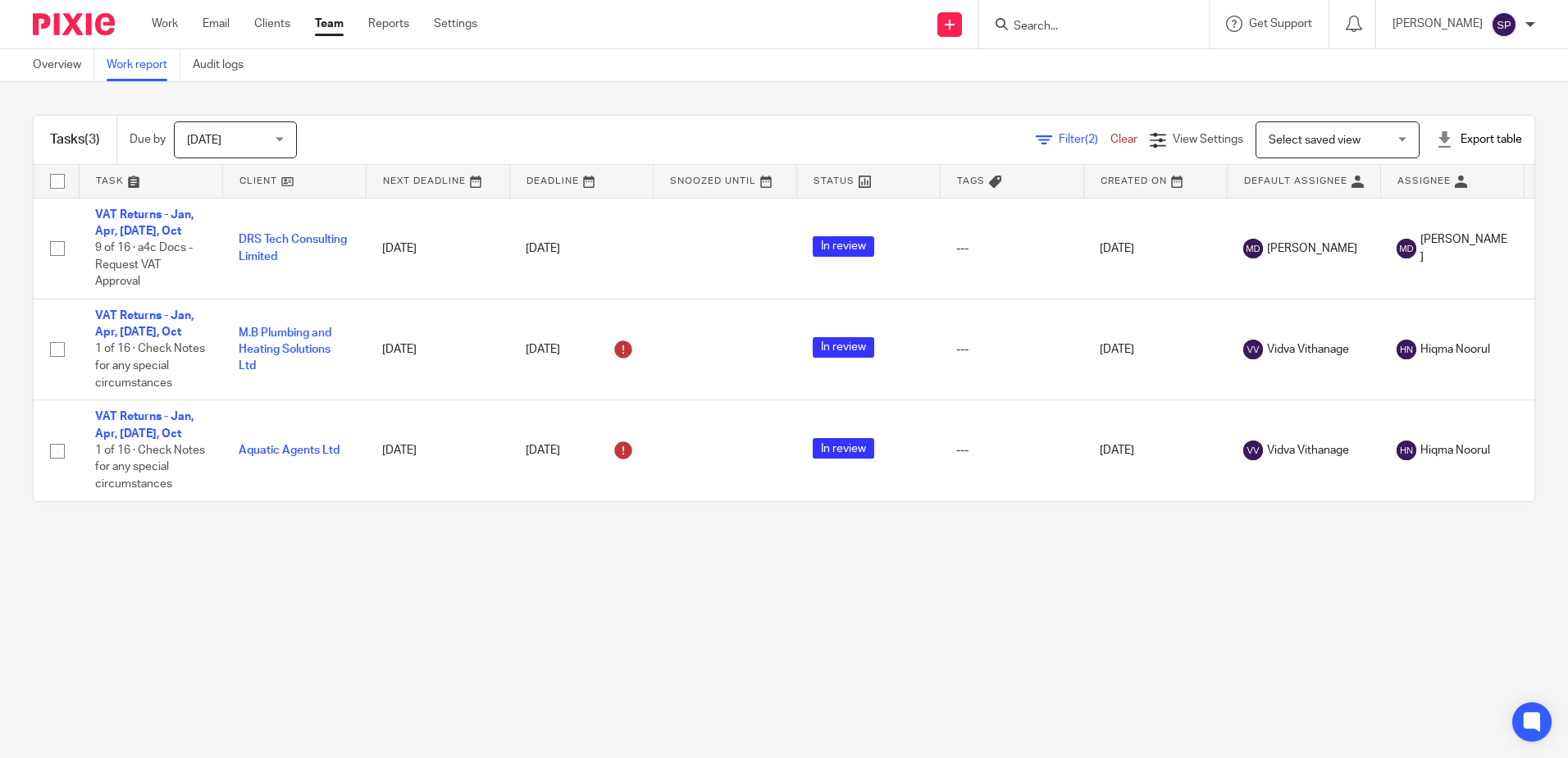
click at [1058, 135] on span "Filter (2)" at bounding box center [1084, 139] width 52 height 11
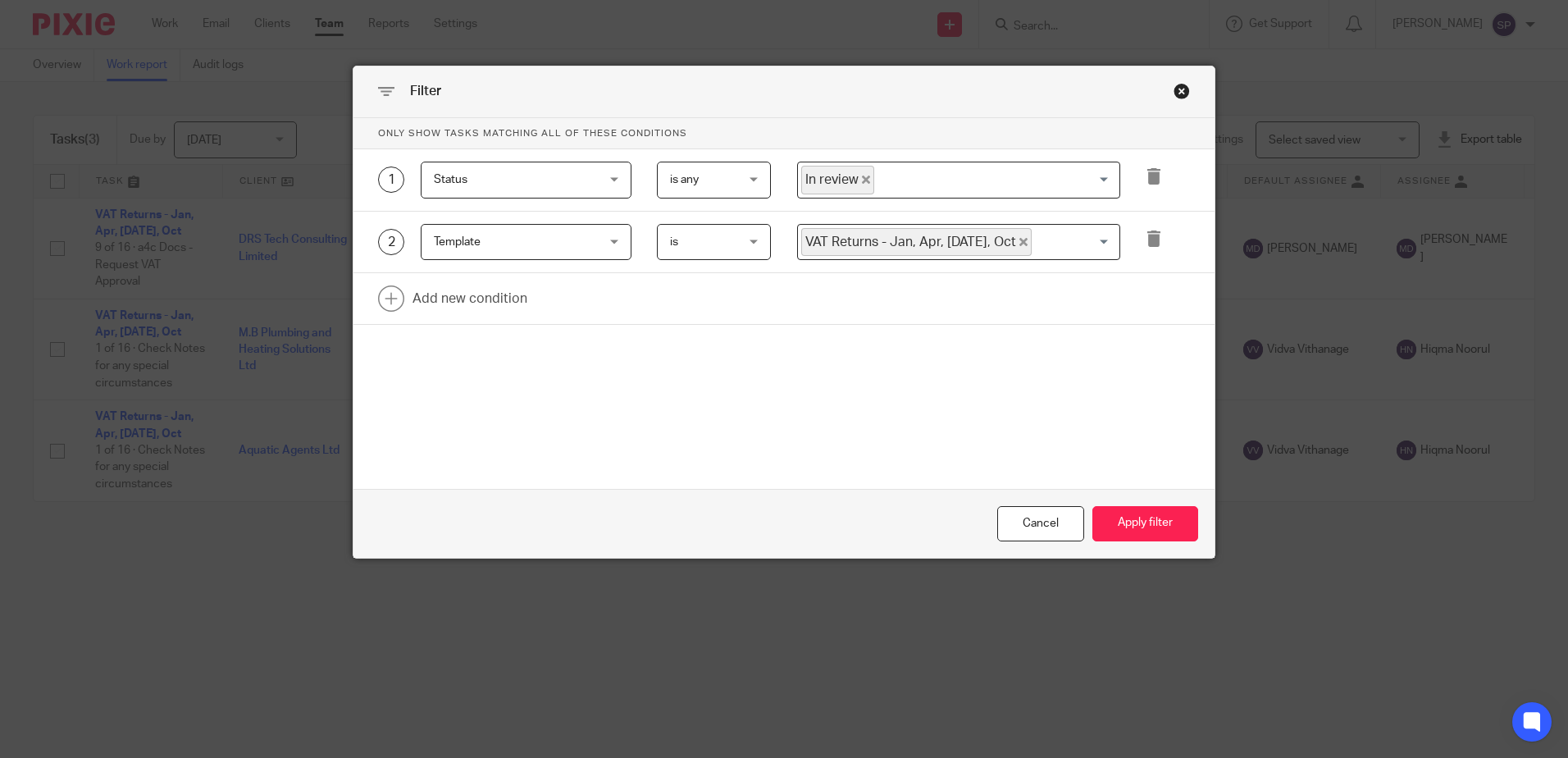
click at [862, 183] on icon "Deselect In review" at bounding box center [866, 179] width 9 height 9
click at [857, 183] on input "Search for option" at bounding box center [955, 179] width 310 height 28
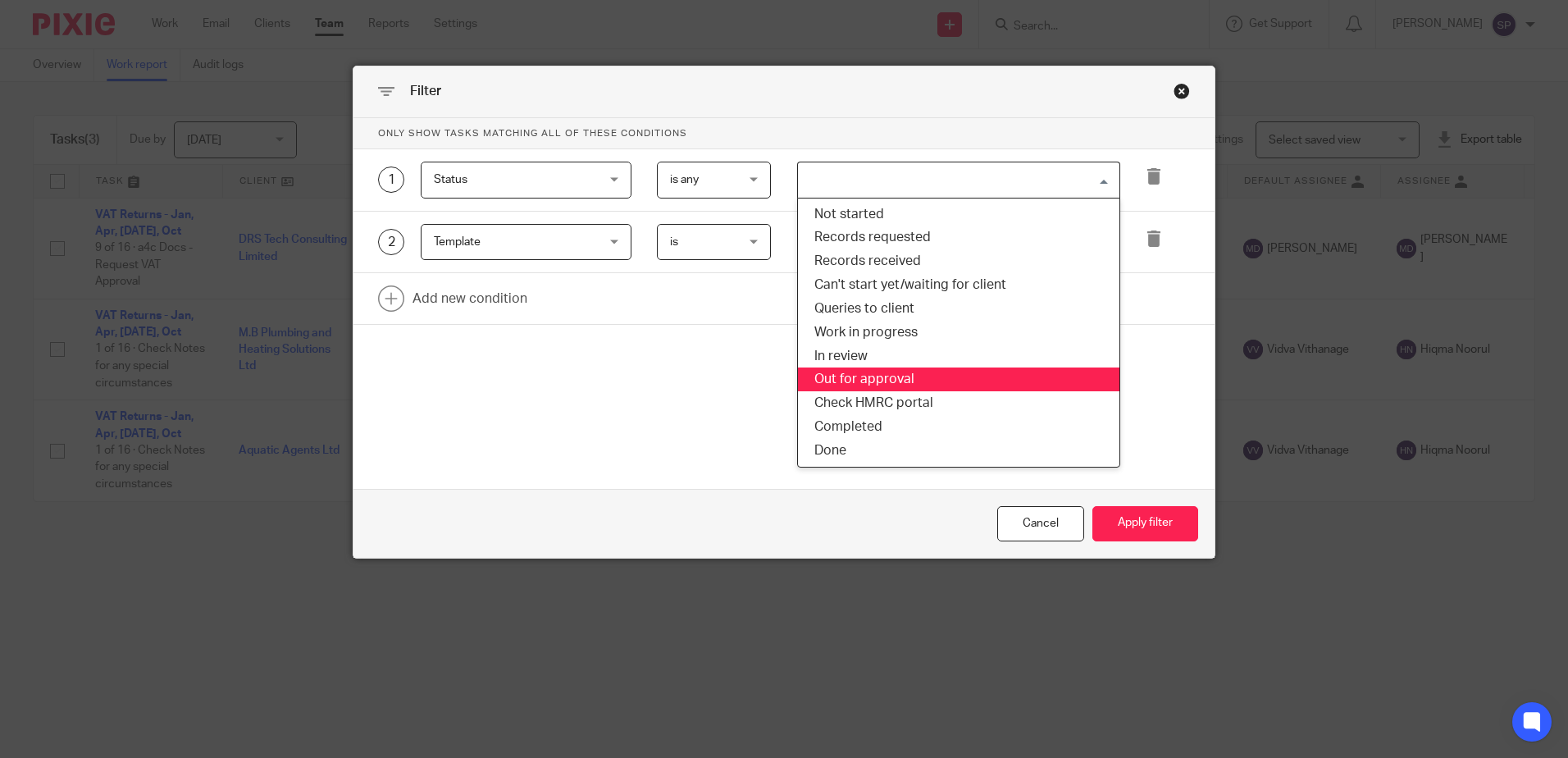
click at [855, 379] on li "Out for approval" at bounding box center [958, 379] width 322 height 24
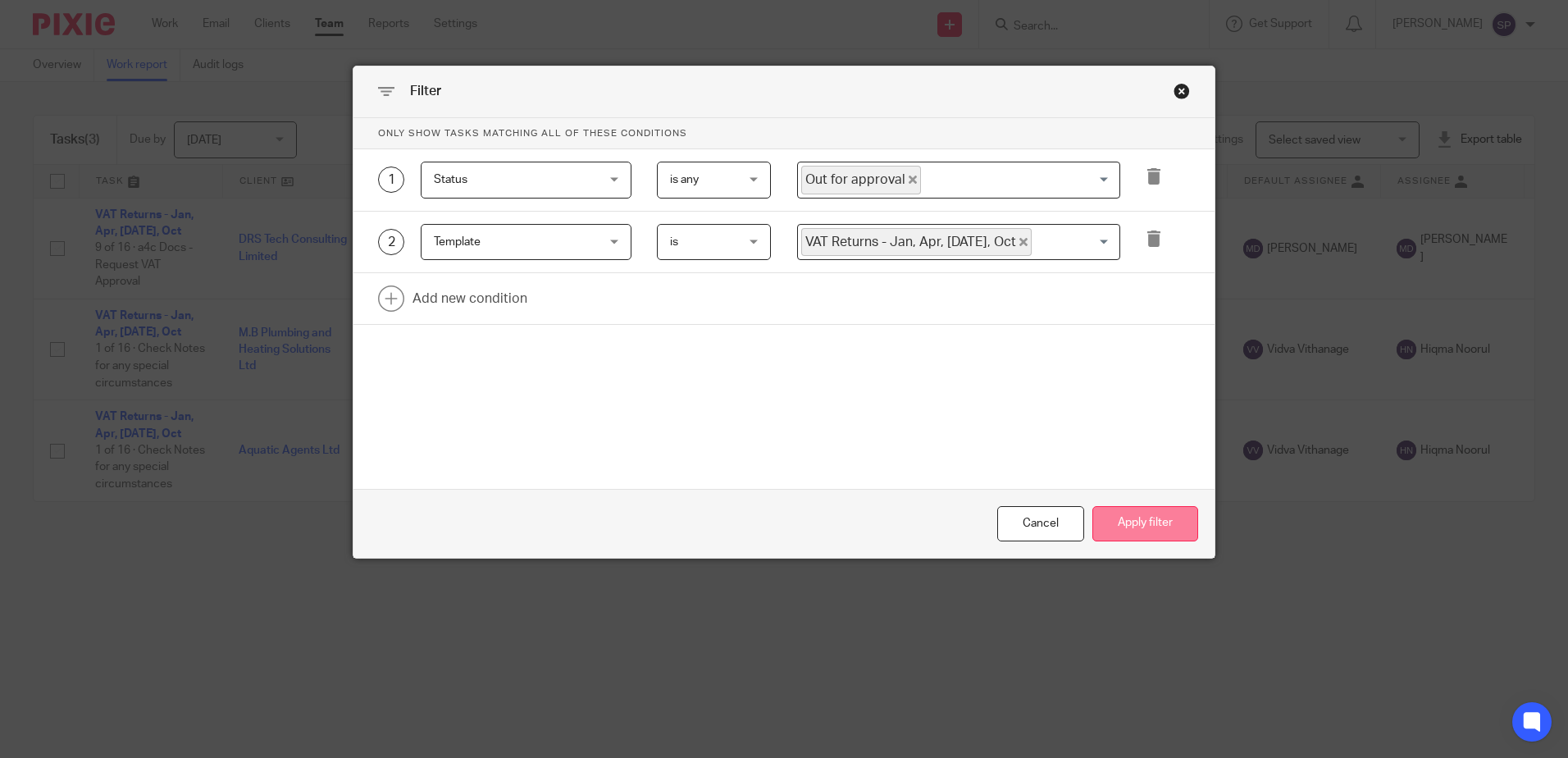
click at [1157, 527] on button "Apply filter" at bounding box center [1145, 523] width 106 height 35
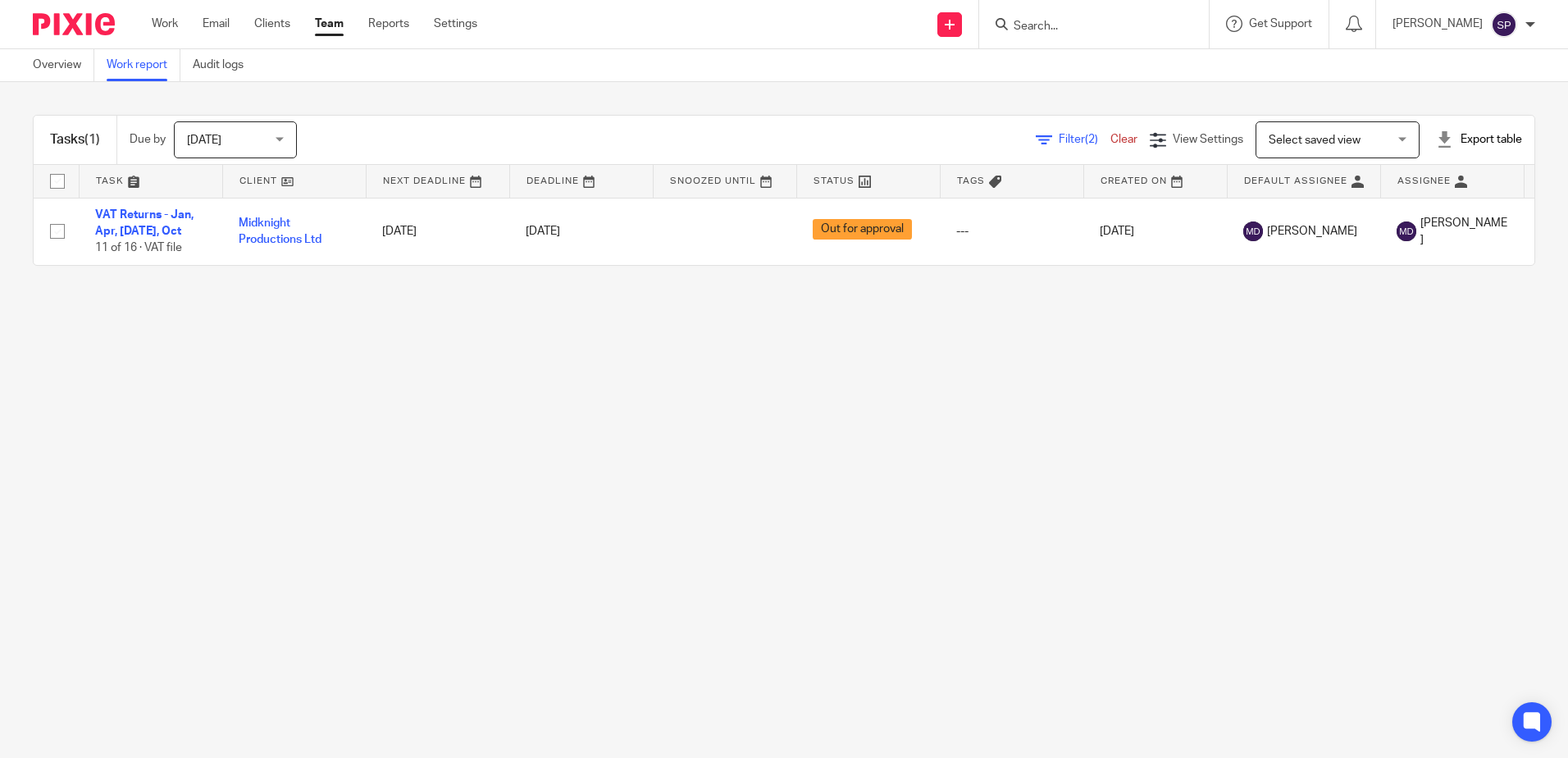
click at [1058, 139] on span "Filter (2)" at bounding box center [1084, 139] width 52 height 11
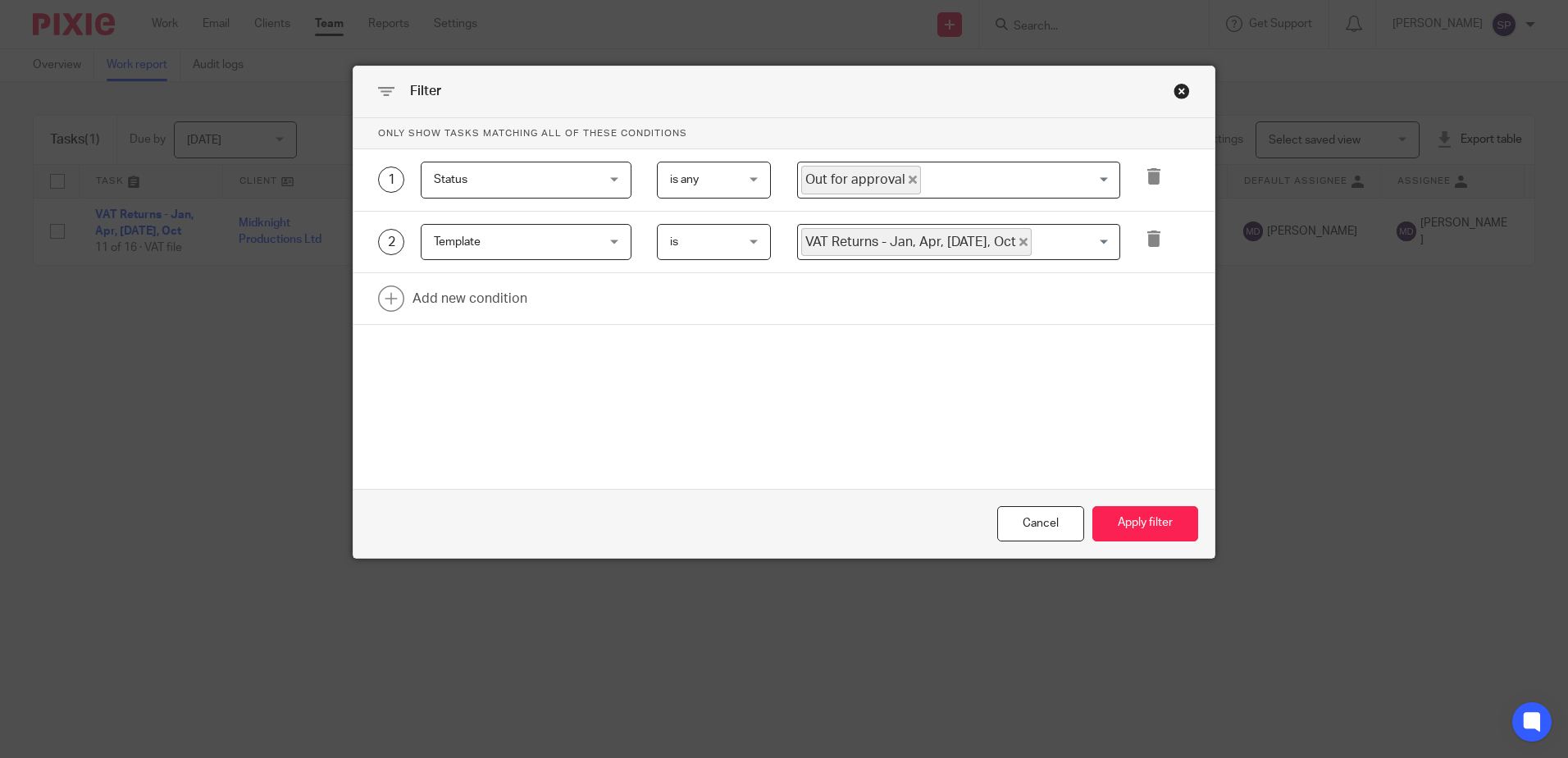
click at [908, 179] on icon "Deselect Out for approval" at bounding box center [913, 179] width 9 height 9
click at [1139, 514] on button "Apply filter" at bounding box center [1145, 523] width 106 height 35
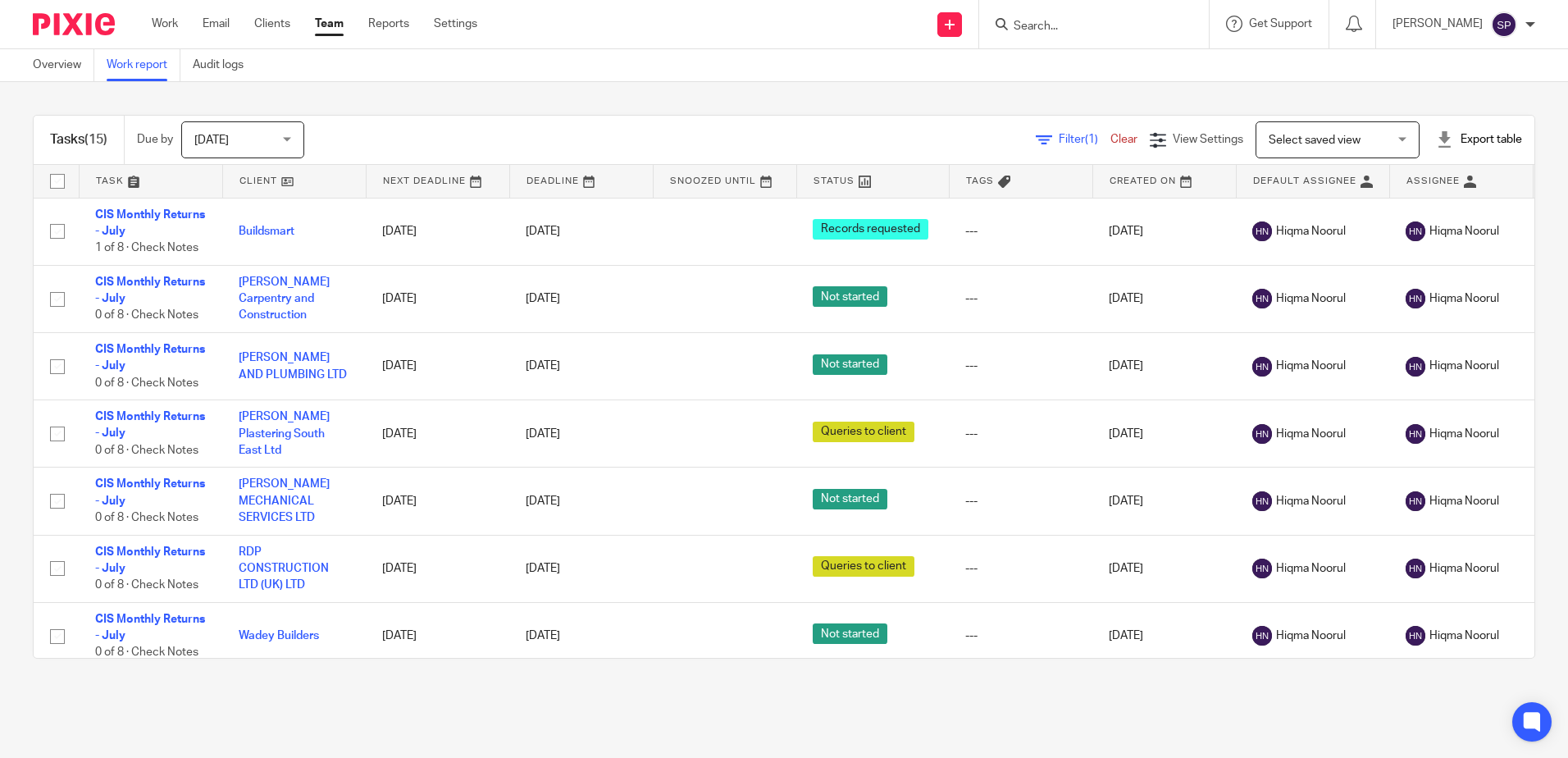
click at [1058, 139] on span "Filter (1)" at bounding box center [1084, 139] width 52 height 11
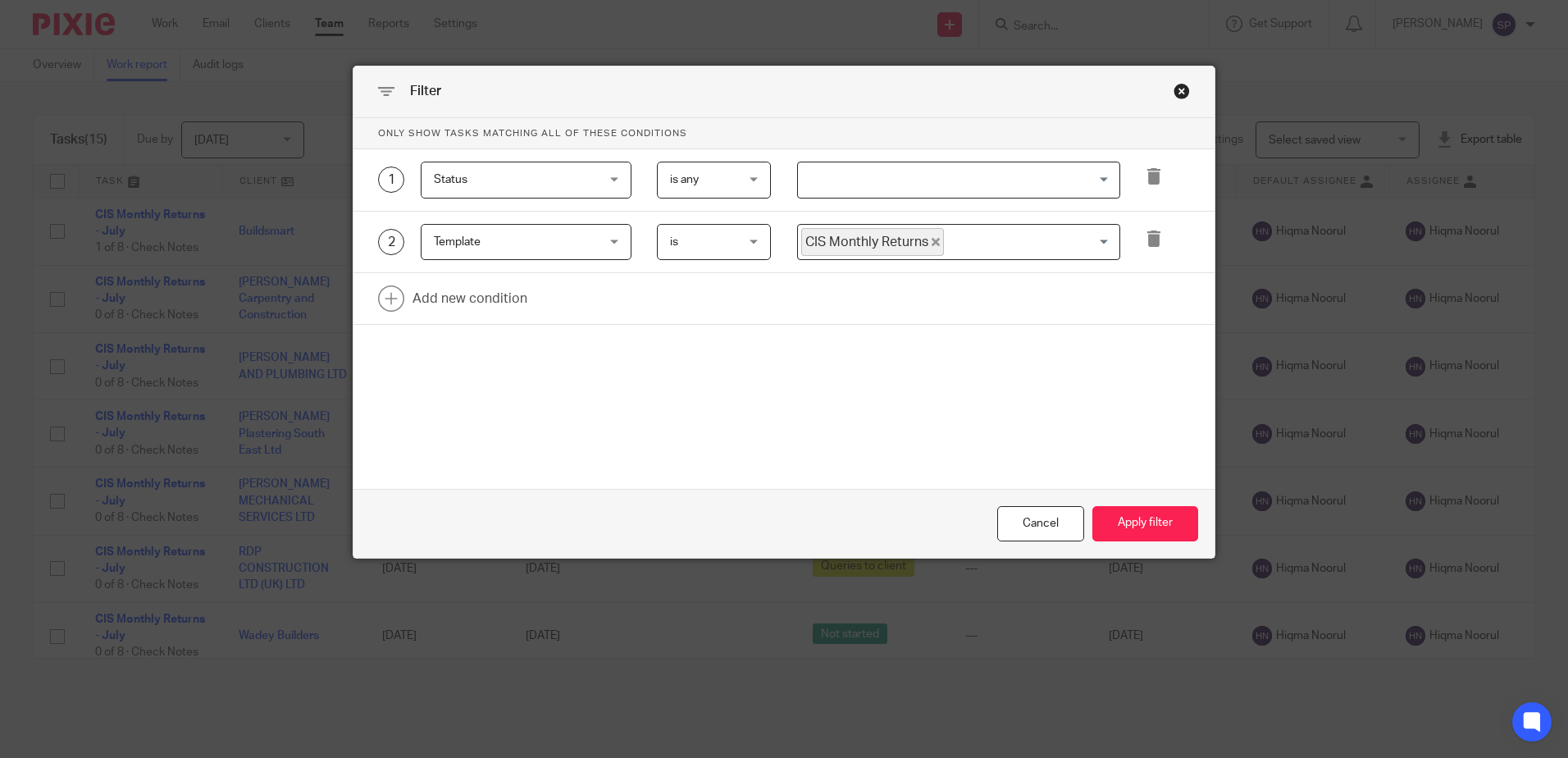
click at [918, 182] on input "Search for option" at bounding box center [955, 179] width 310 height 28
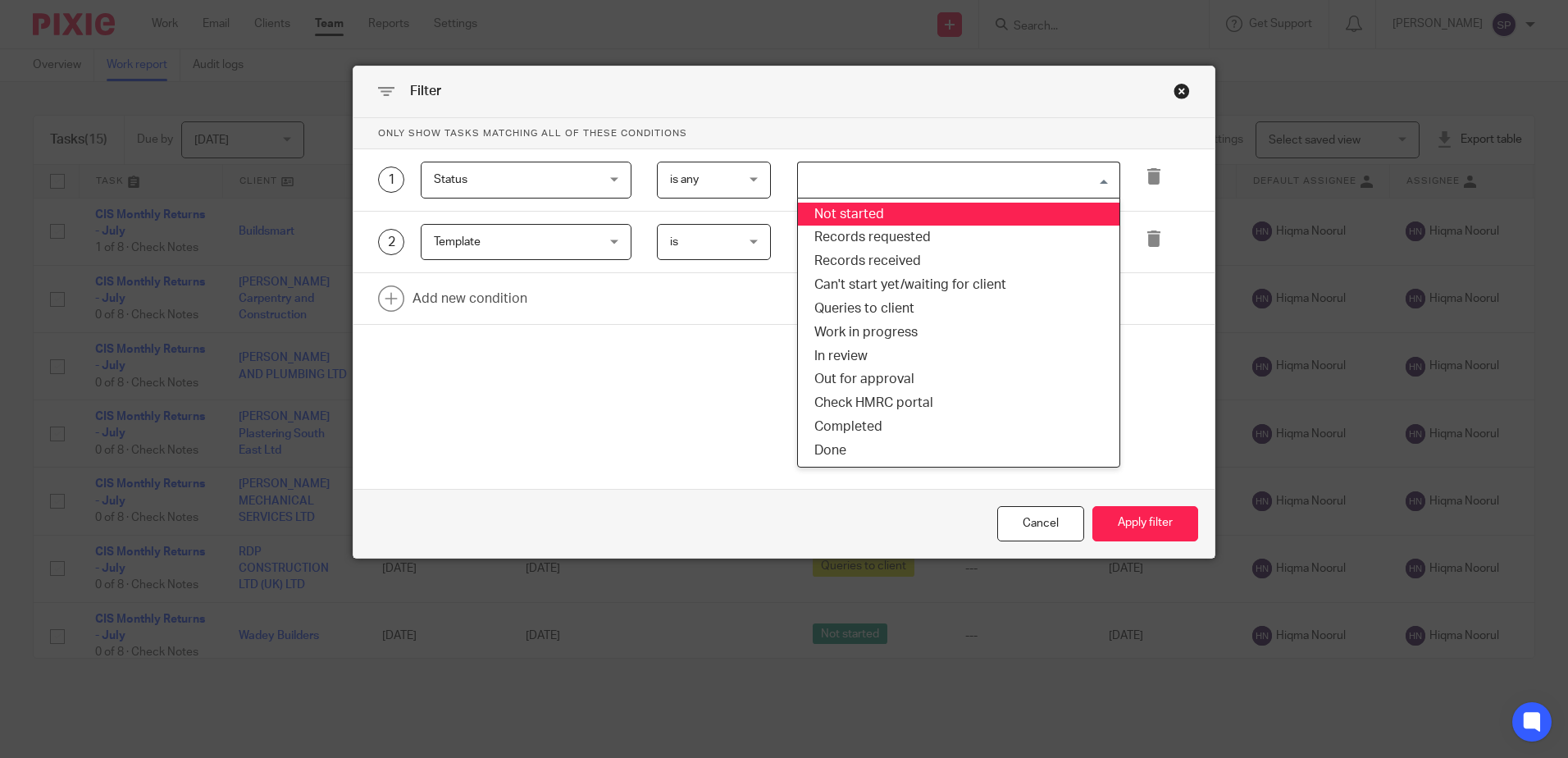
click at [878, 215] on li "Not started" at bounding box center [958, 215] width 322 height 24
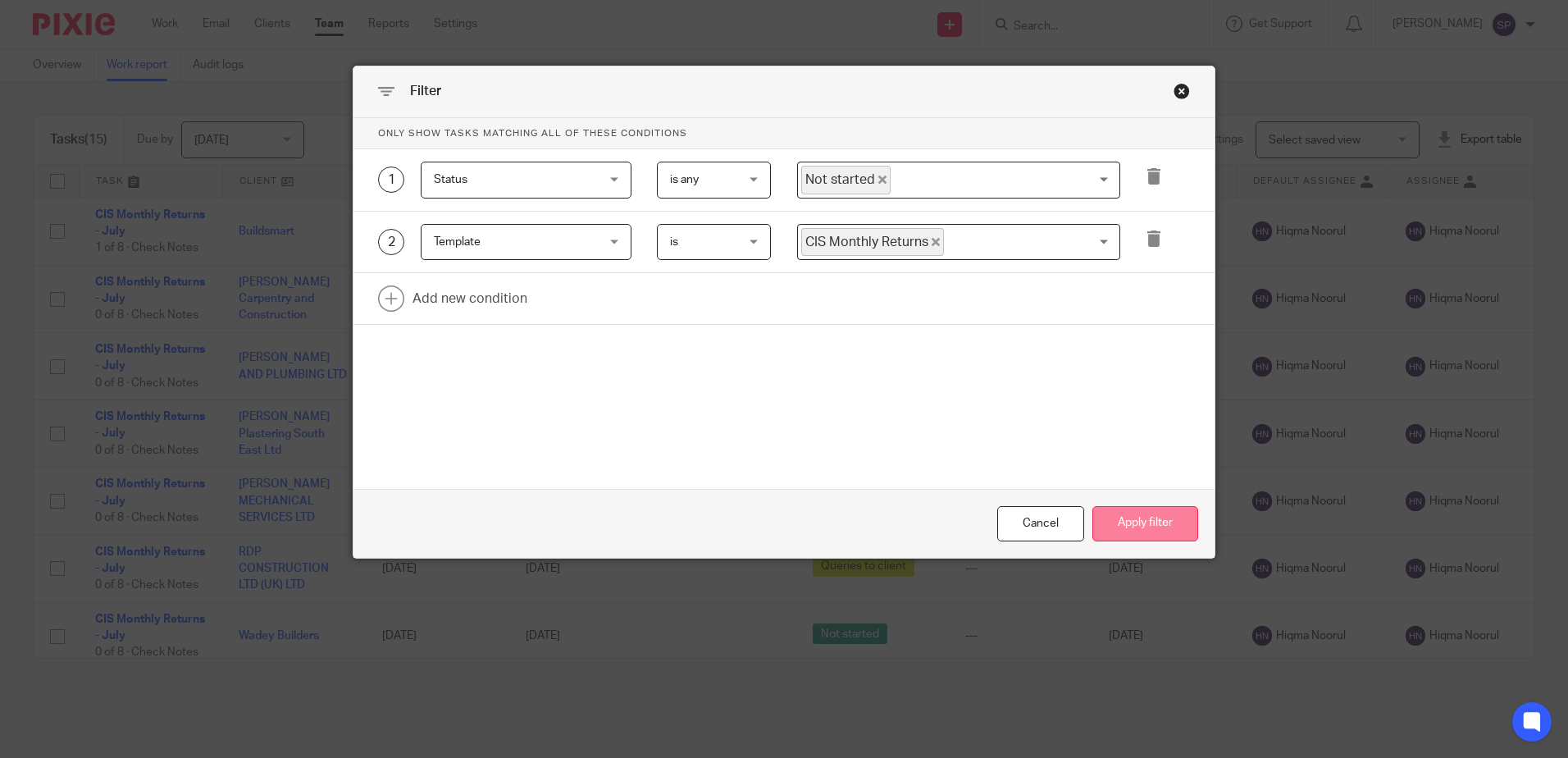
click at [1092, 522] on button "Apply filter" at bounding box center [1145, 523] width 106 height 35
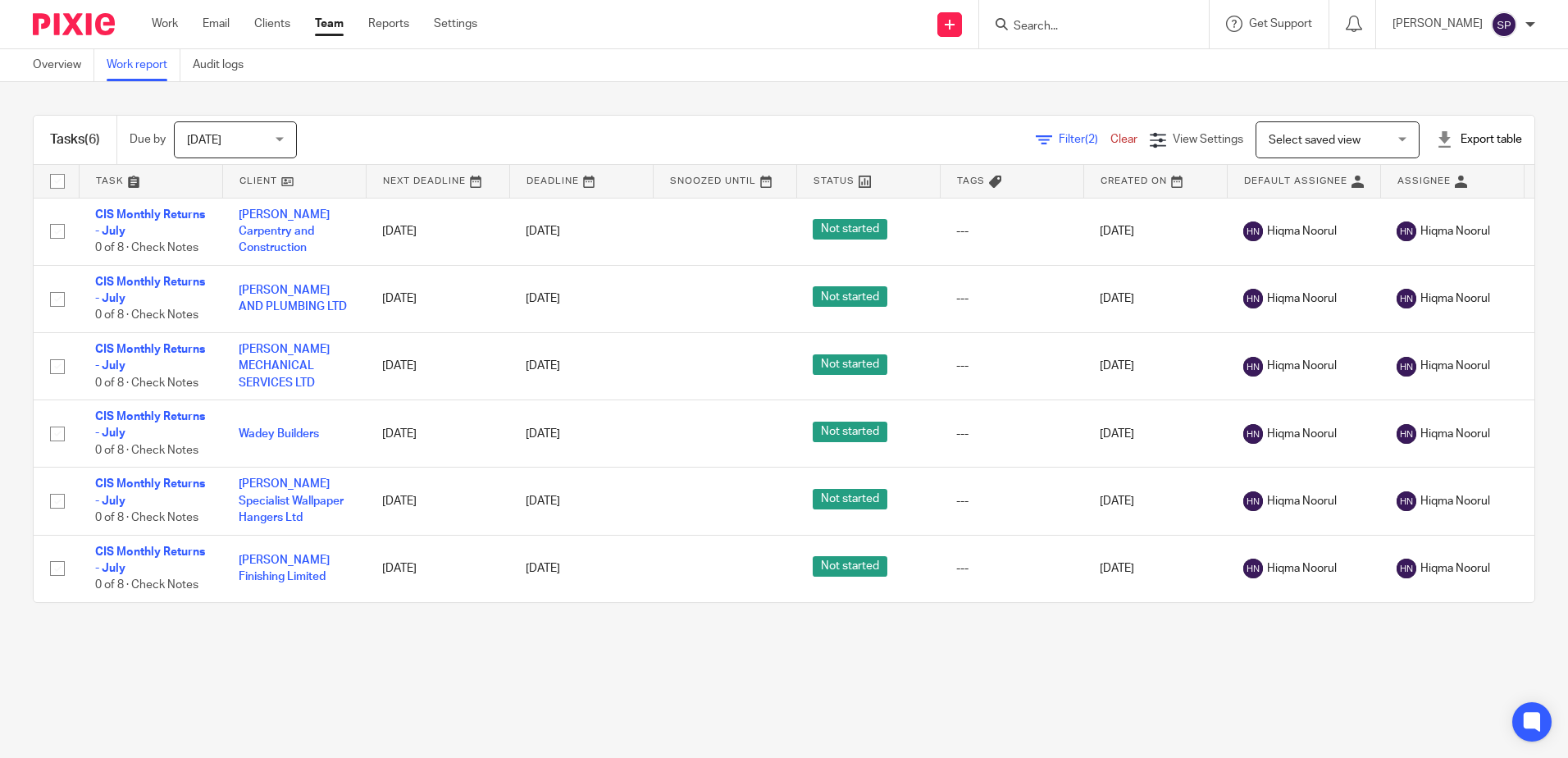
click at [1058, 135] on span "Filter (2)" at bounding box center [1084, 139] width 52 height 11
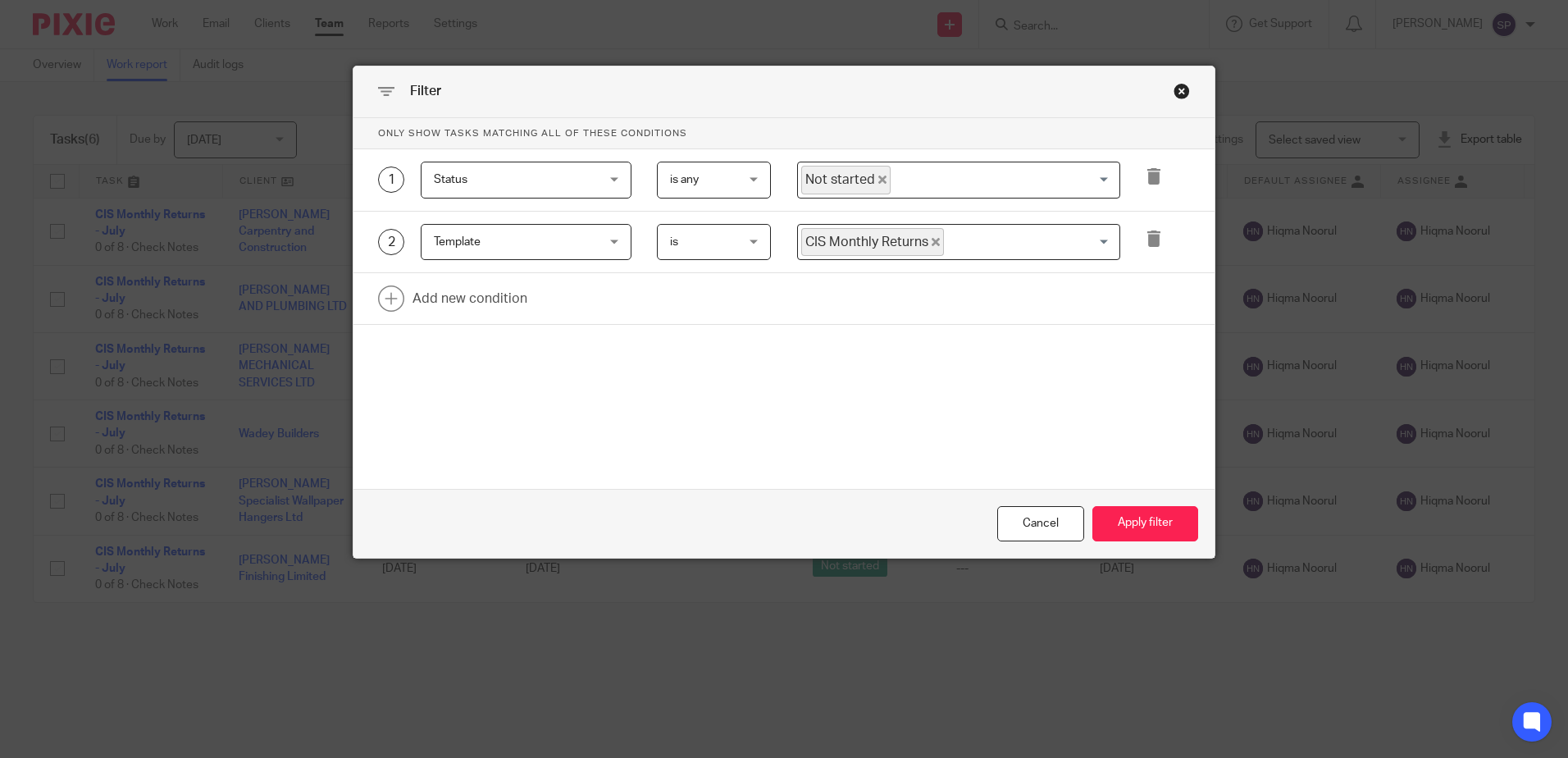
click at [878, 179] on icon "Deselect Not started" at bounding box center [882, 179] width 9 height 9
click at [877, 179] on input "Search for option" at bounding box center [955, 179] width 310 height 28
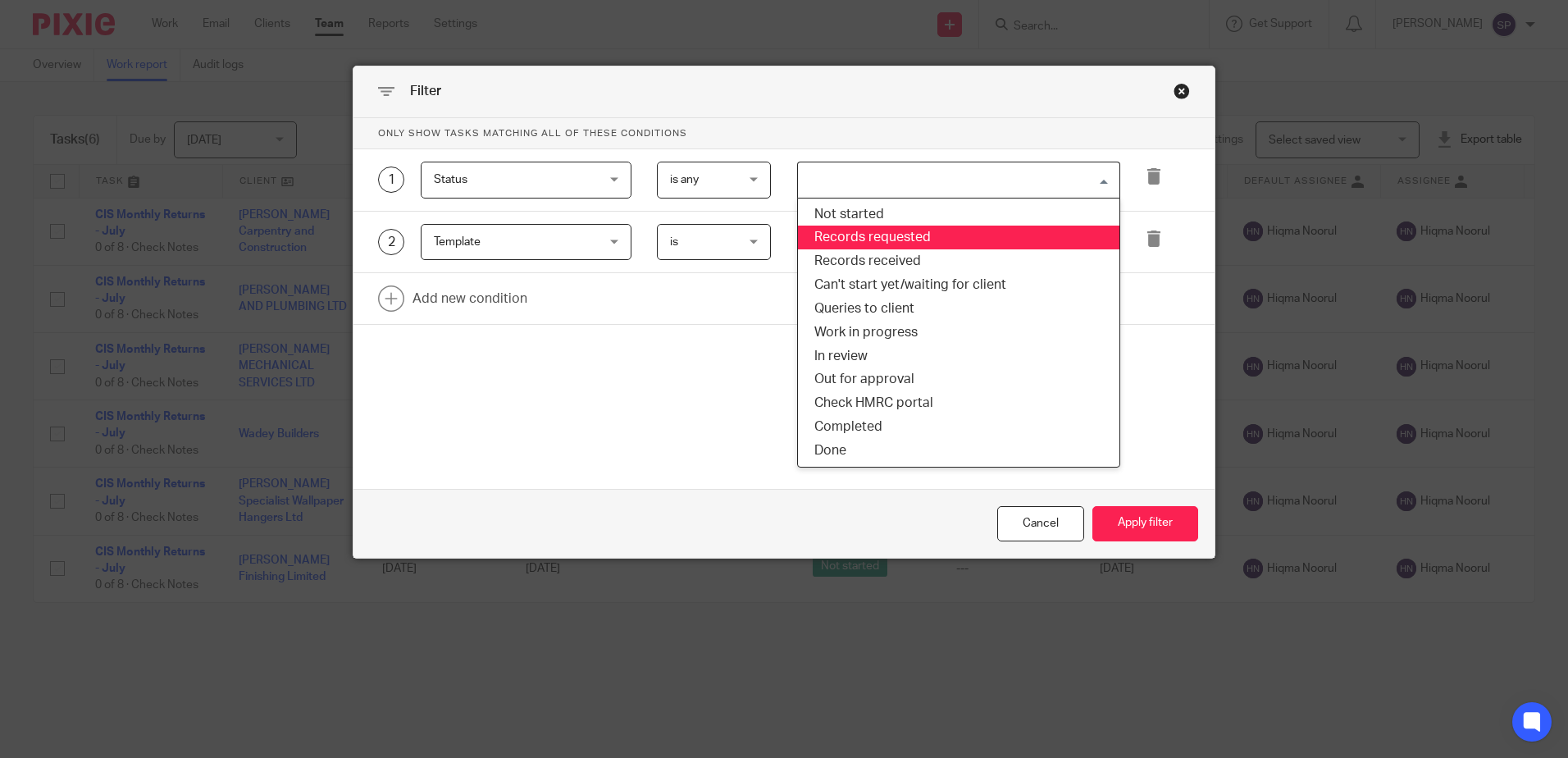
click at [865, 235] on li "Records requested" at bounding box center [958, 237] width 322 height 24
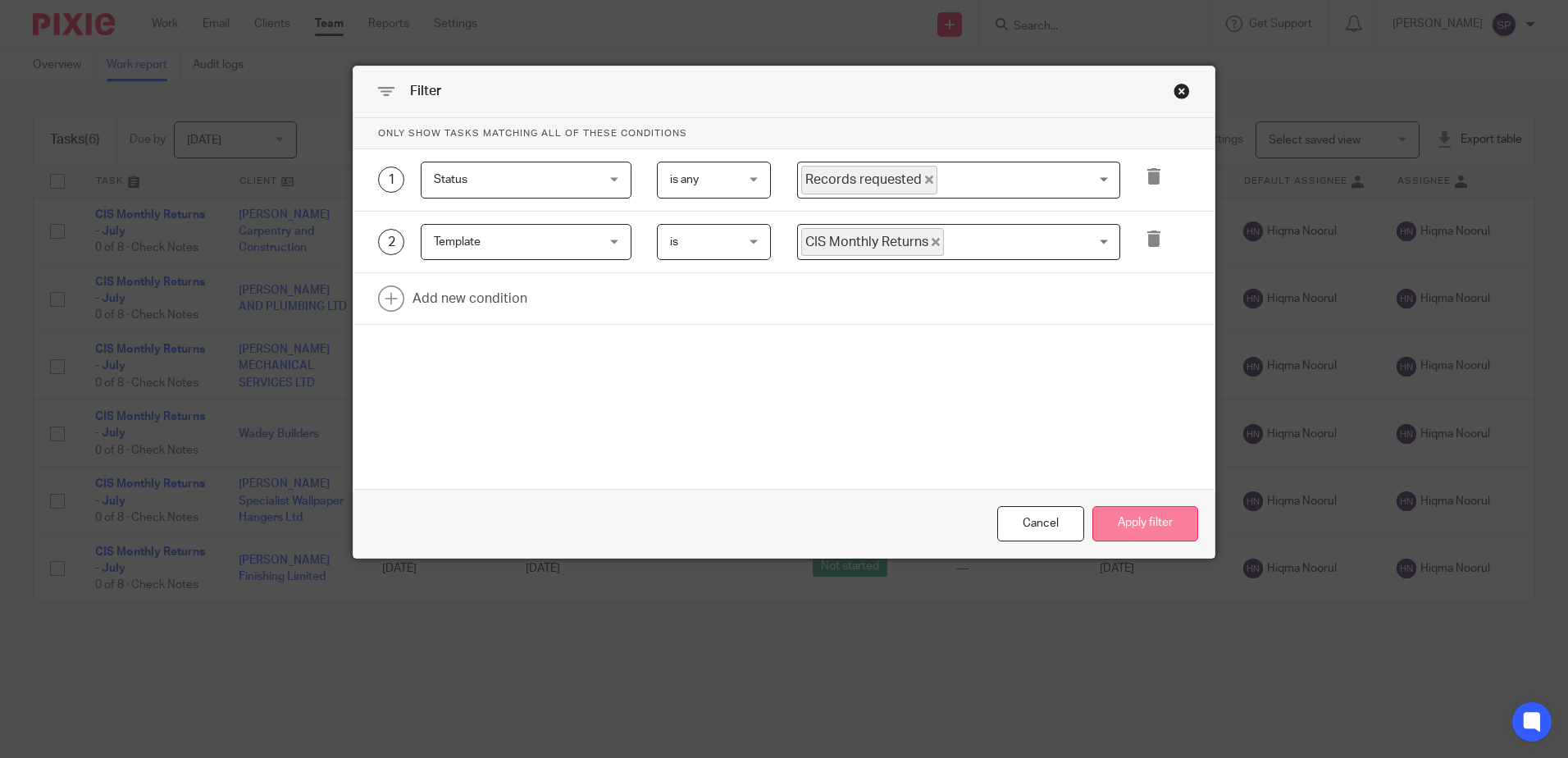
click at [1111, 521] on button "Apply filter" at bounding box center [1145, 523] width 106 height 35
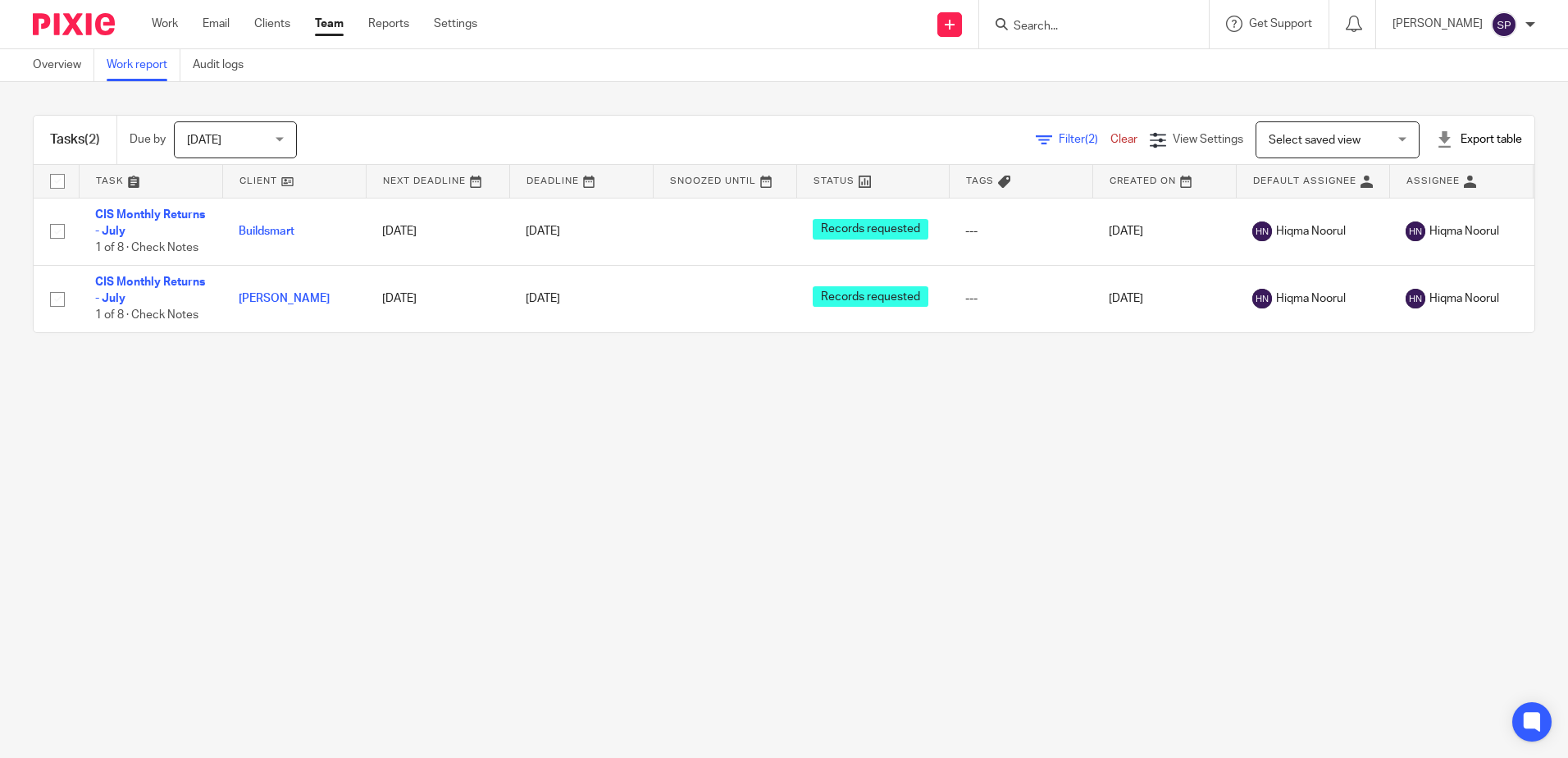
click at [1058, 138] on span "Filter (2)" at bounding box center [1084, 139] width 52 height 11
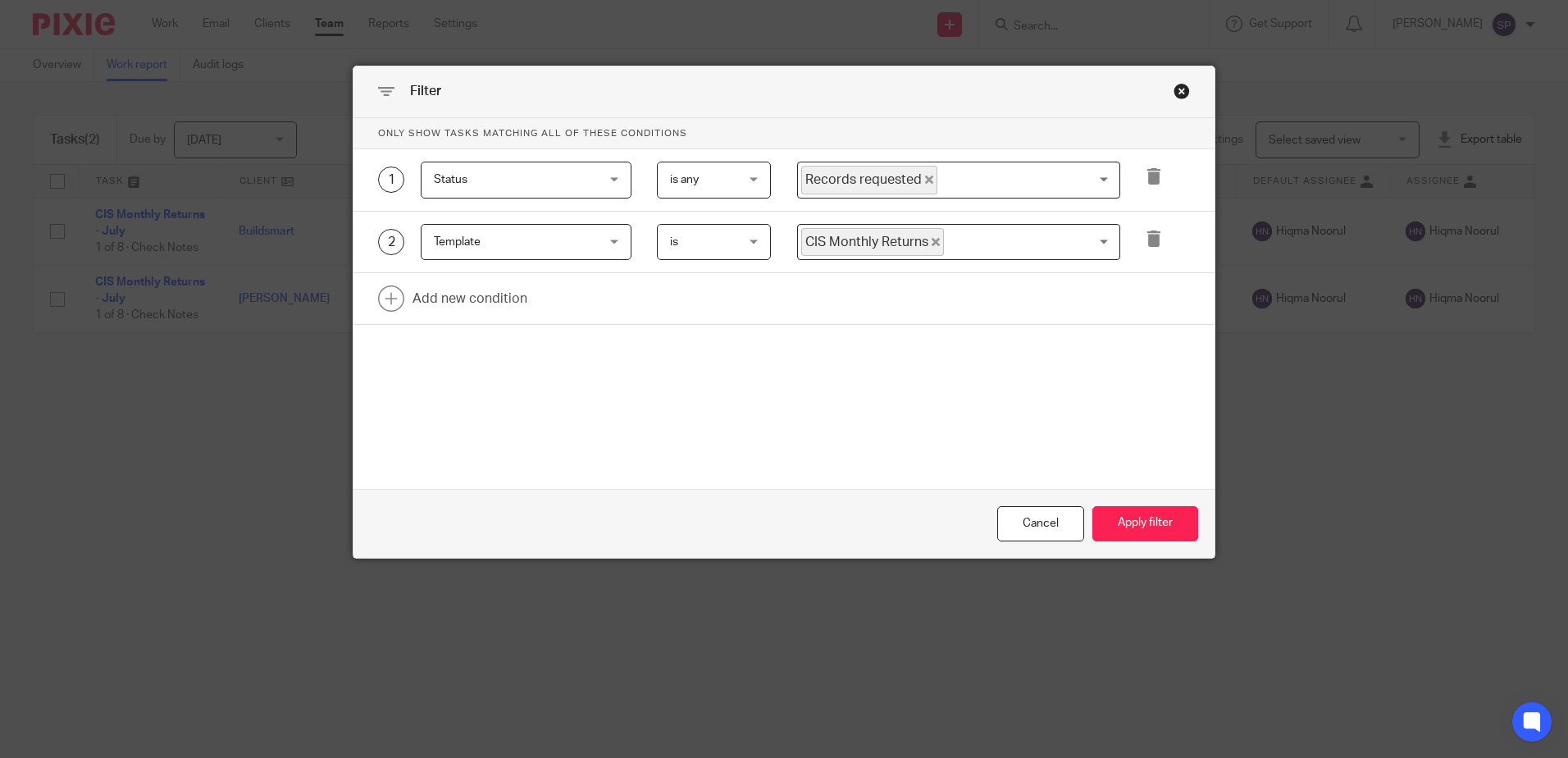
click at [925, 179] on span "Records requested" at bounding box center [869, 179] width 136 height 28
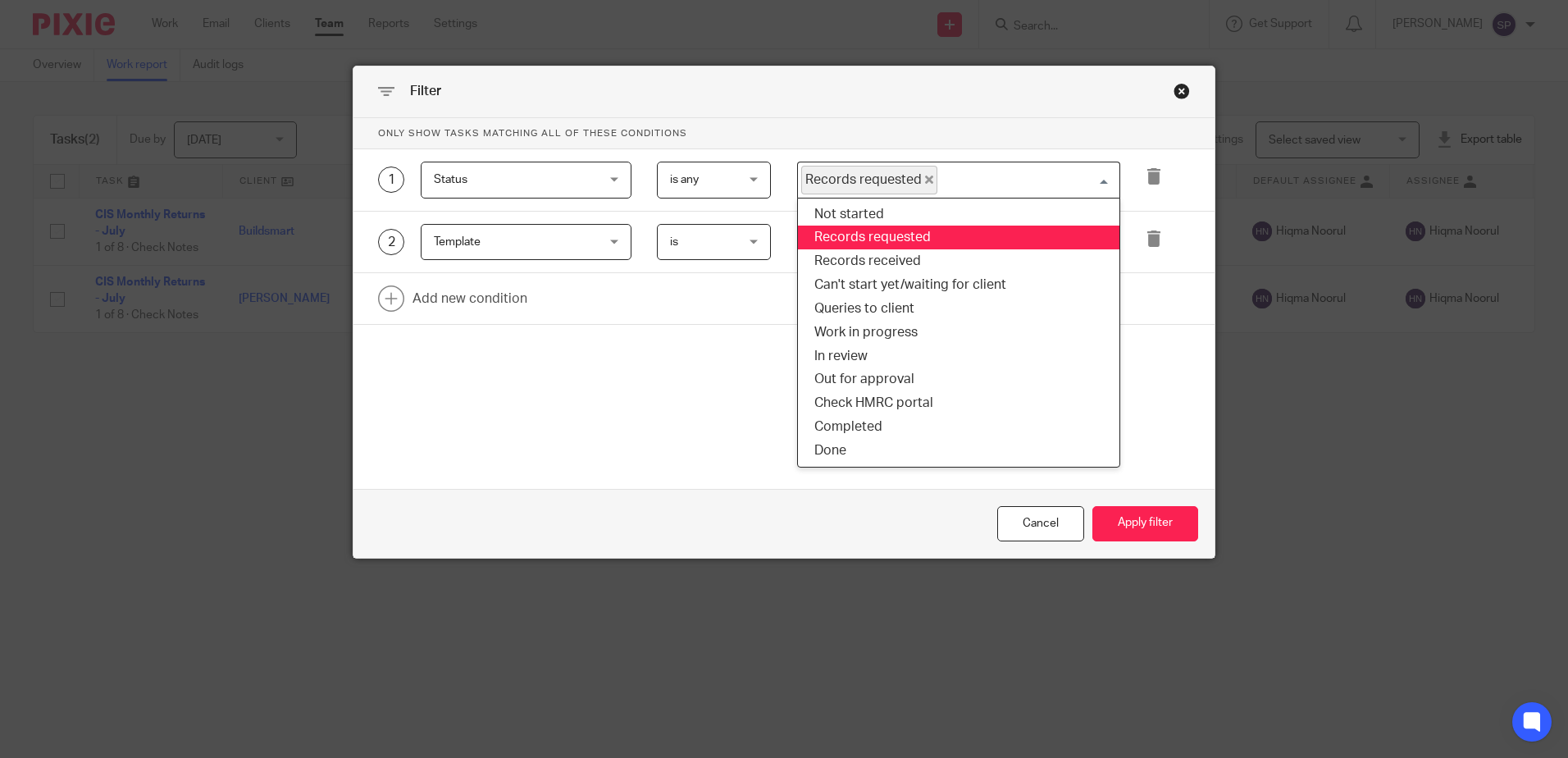
click at [925, 179] on span "Records requested" at bounding box center [869, 179] width 136 height 28
click at [925, 179] on icon "Deselect Records requested" at bounding box center [930, 179] width 9 height 9
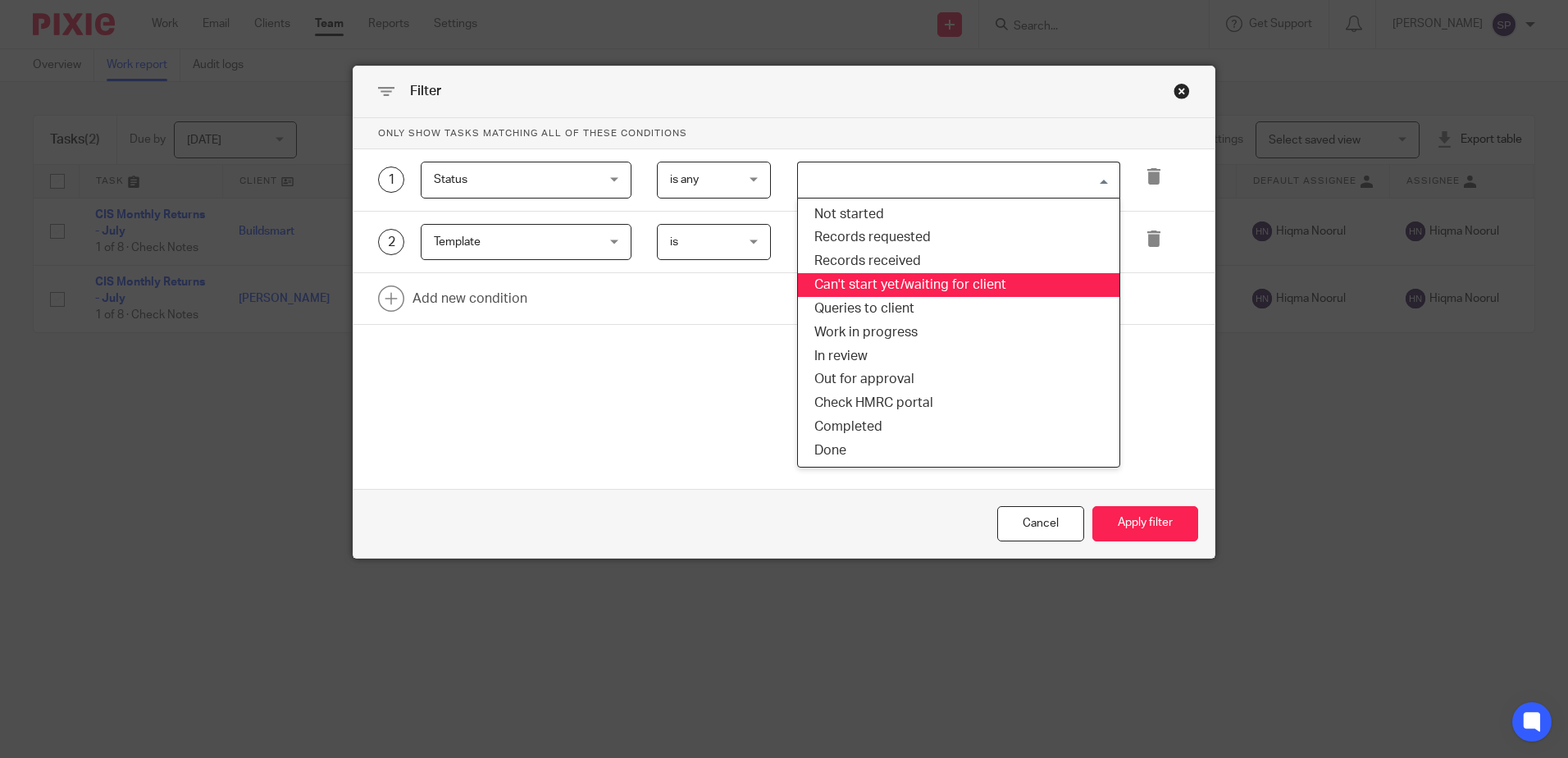
click at [875, 279] on li "Can't start yet/waiting for client" at bounding box center [958, 285] width 322 height 24
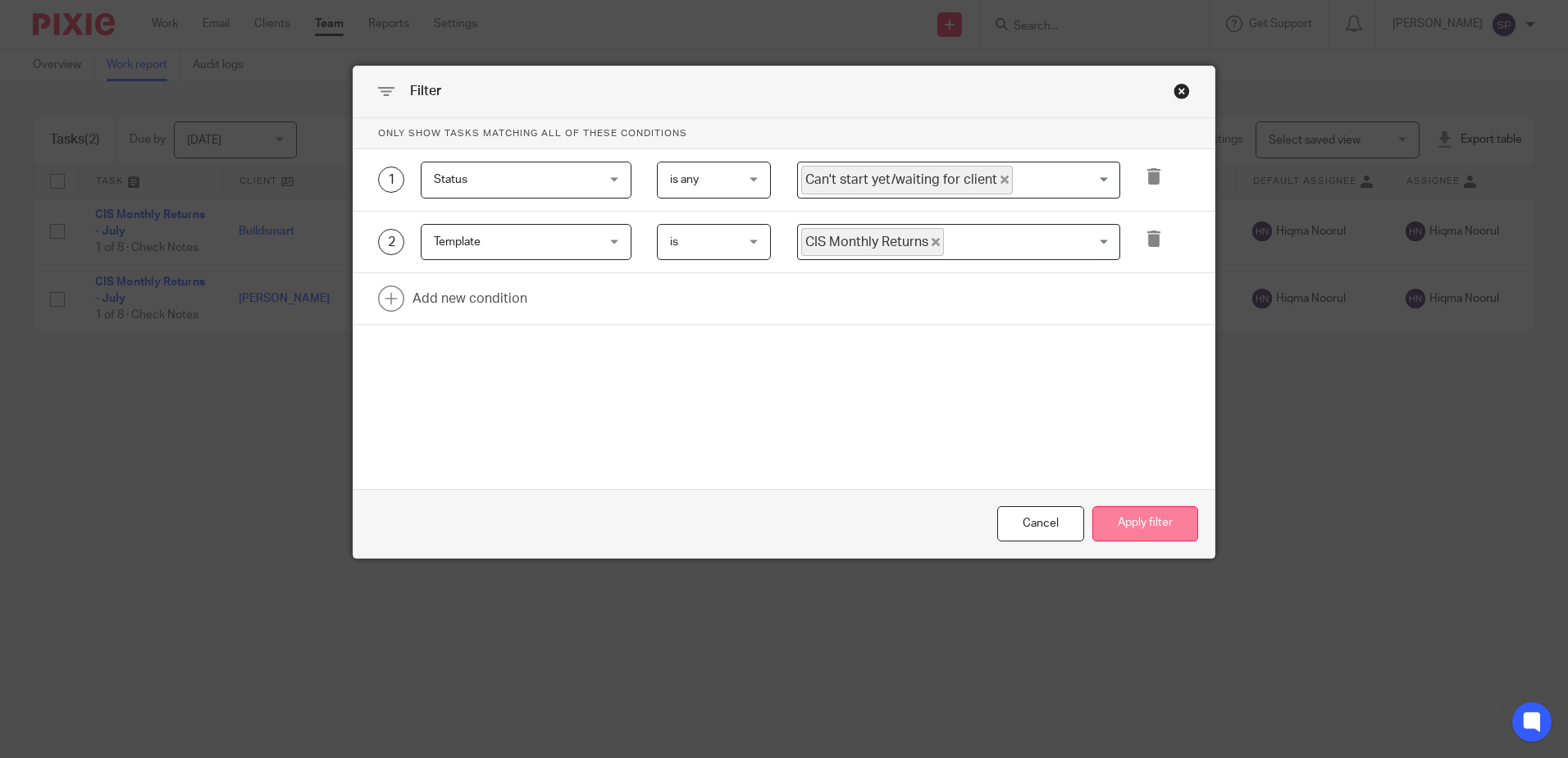
click at [1148, 531] on button "Apply filter" at bounding box center [1145, 523] width 106 height 35
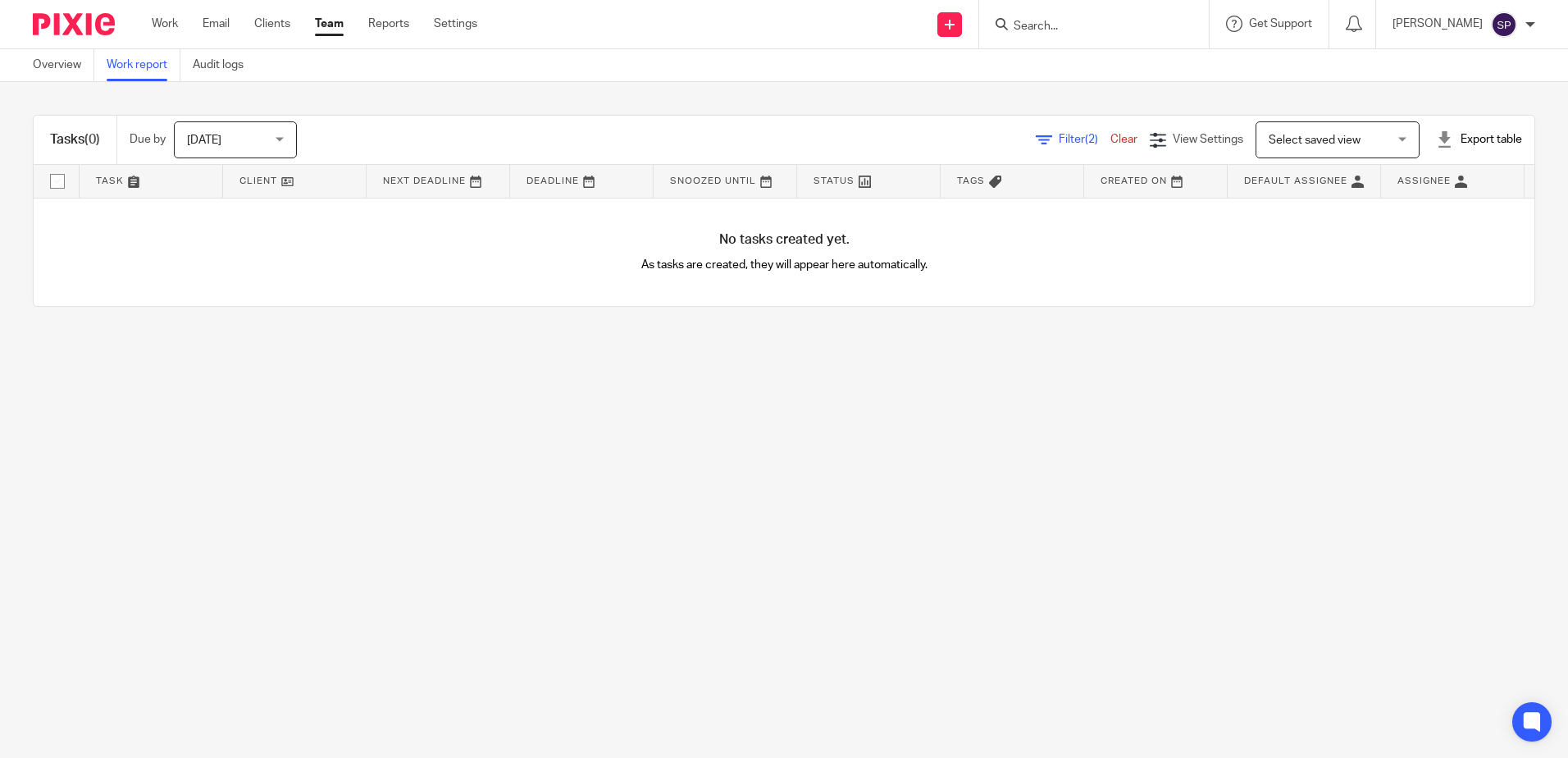
click at [1036, 145] on div "Filter (2) Clear" at bounding box center [1093, 140] width 114 height 17
click at [1058, 138] on span "Filter (2)" at bounding box center [1084, 139] width 52 height 11
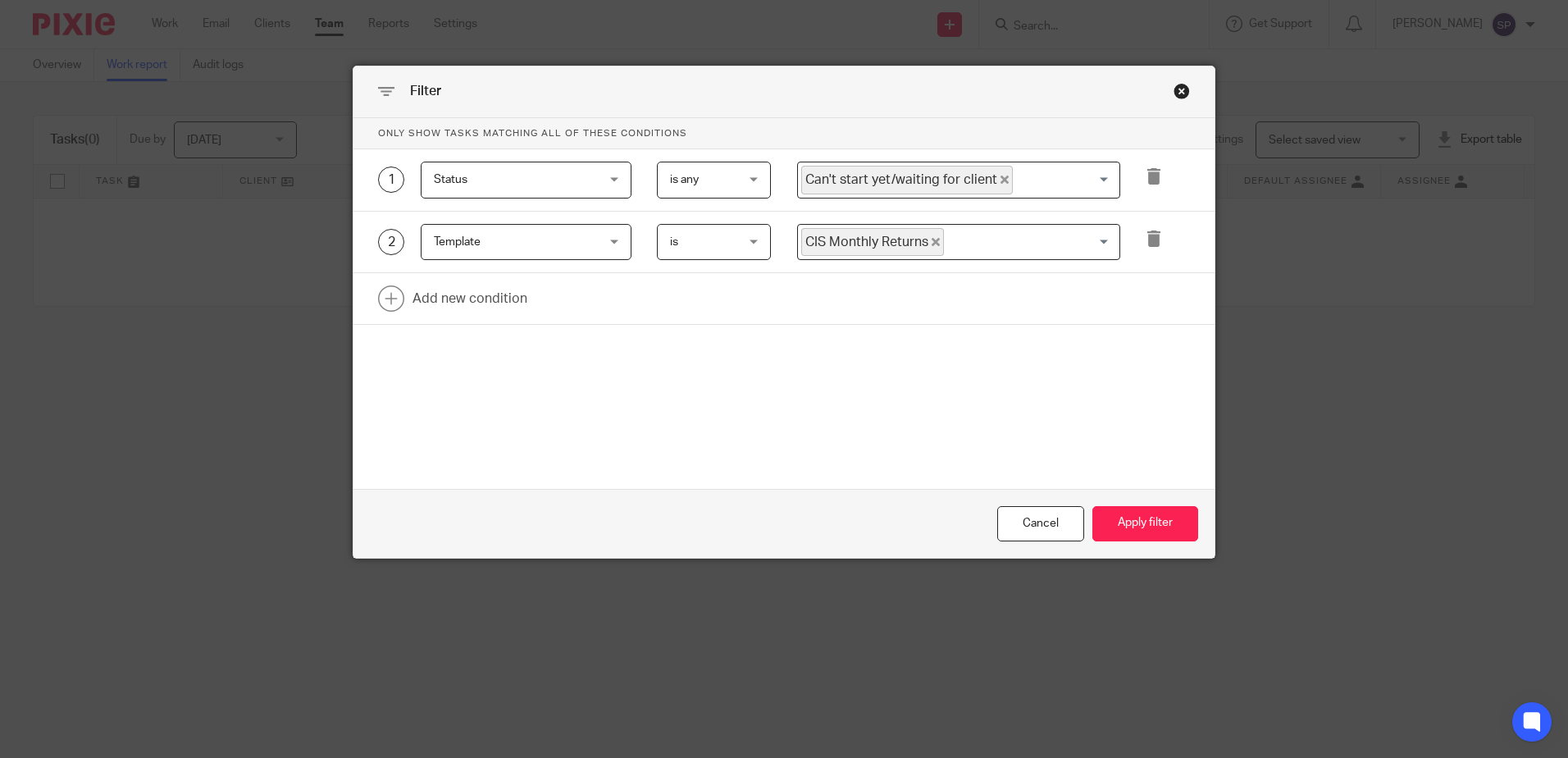
click at [1000, 177] on icon "Deselect Can't start yet/waiting for client" at bounding box center [1005, 179] width 9 height 9
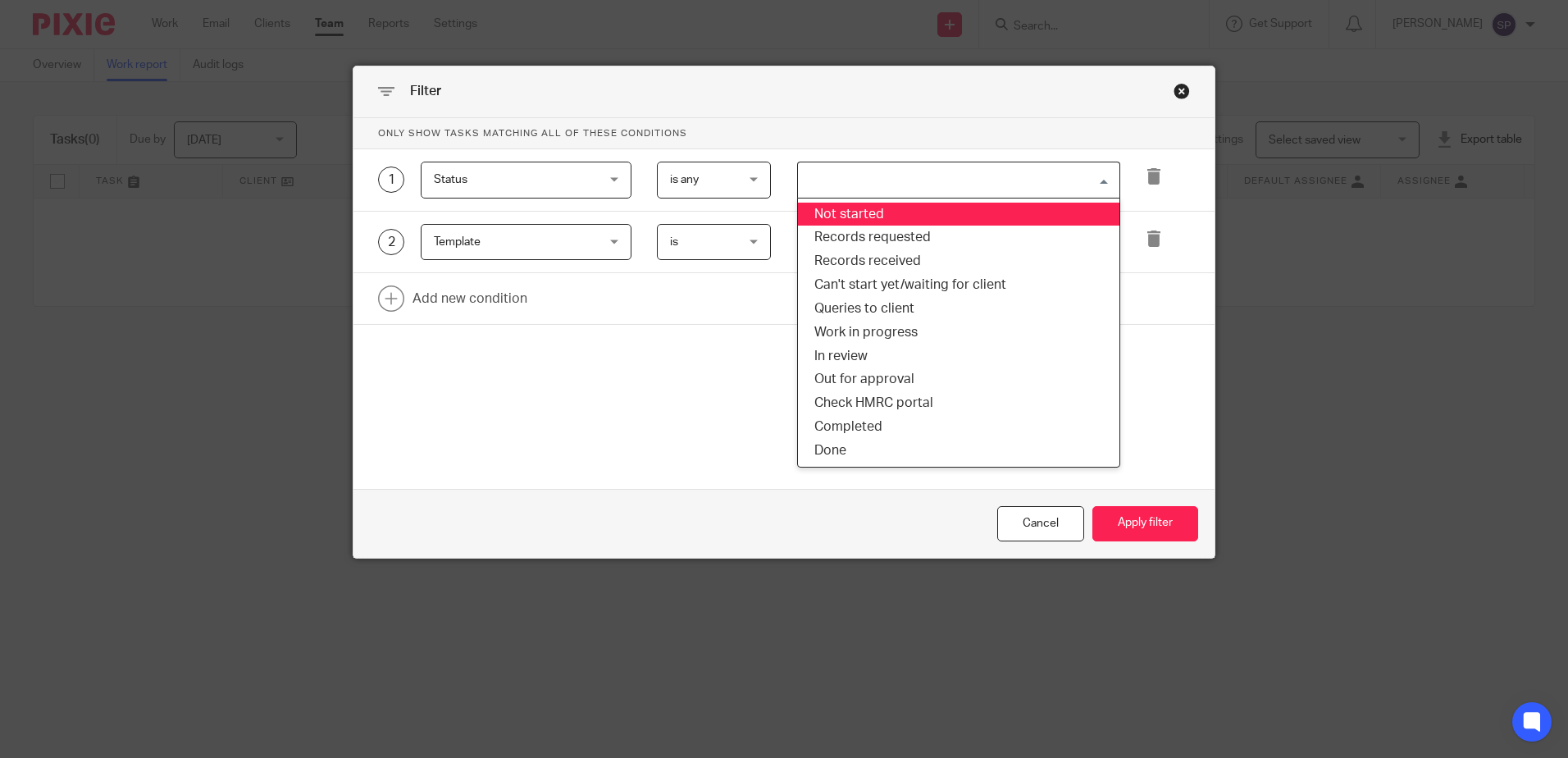
click at [992, 177] on input "Search for option" at bounding box center [955, 179] width 310 height 28
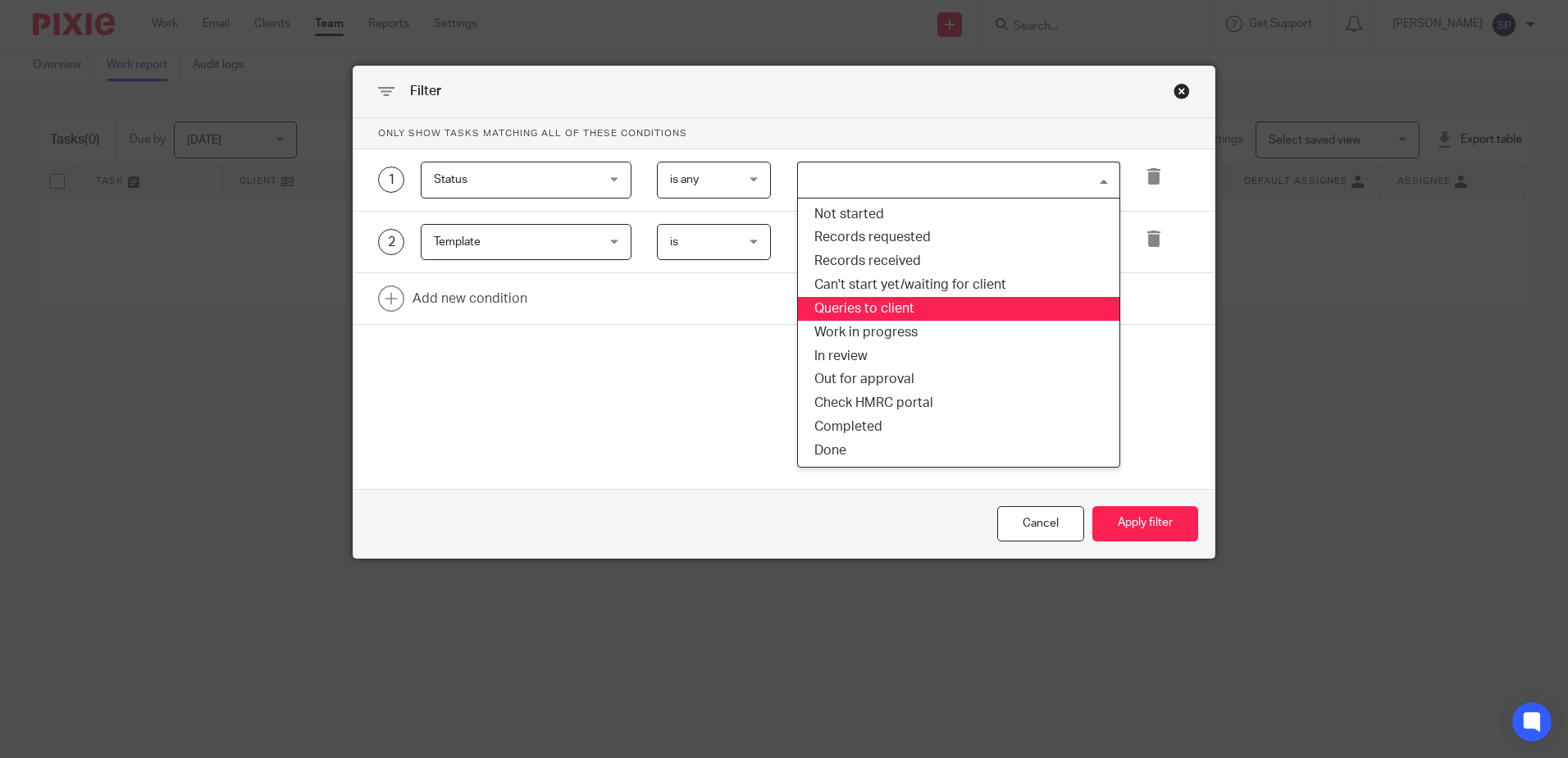
click at [895, 305] on li "Queries to client" at bounding box center [958, 309] width 322 height 24
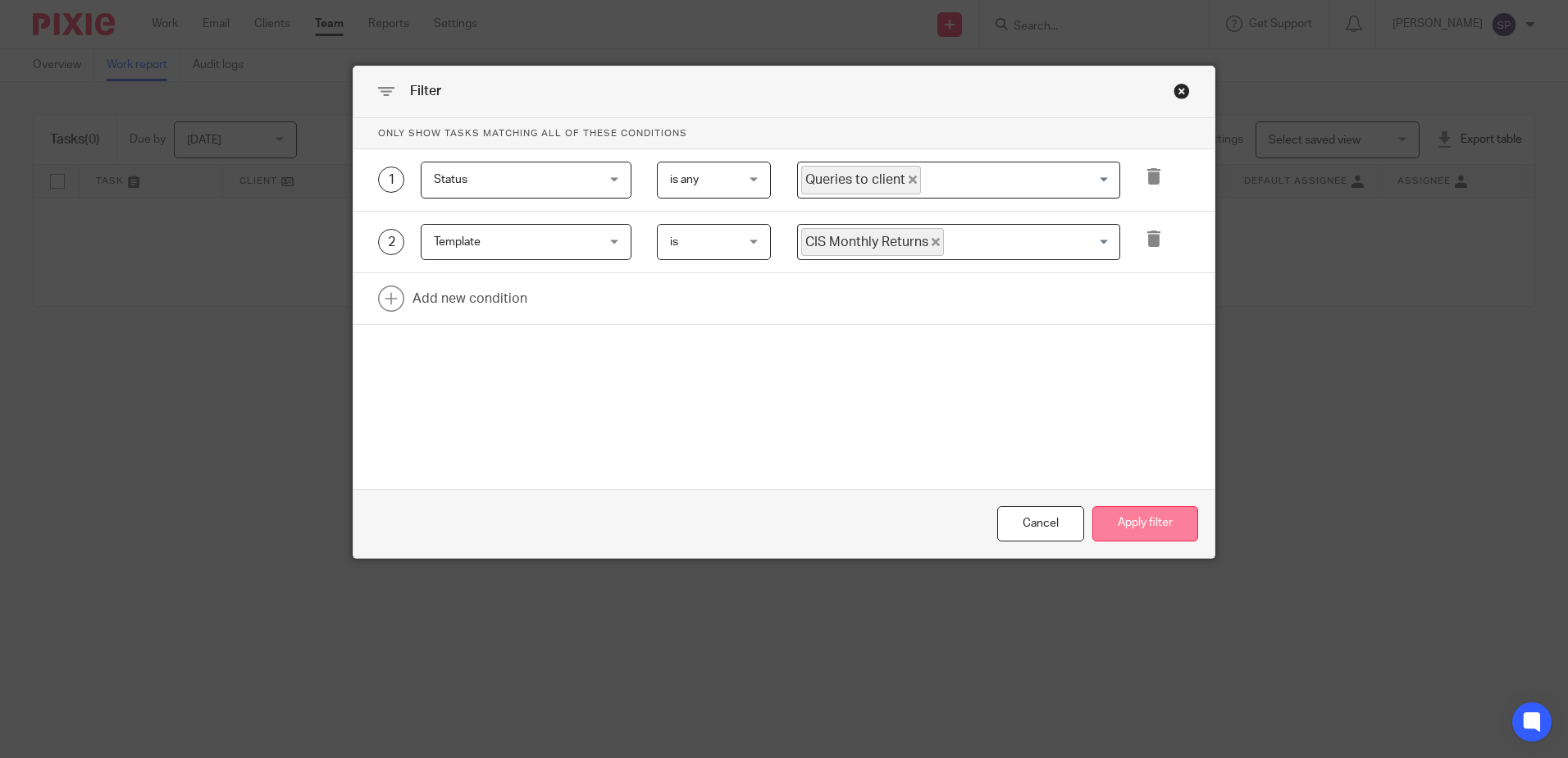
click at [1105, 511] on button "Apply filter" at bounding box center [1145, 523] width 106 height 35
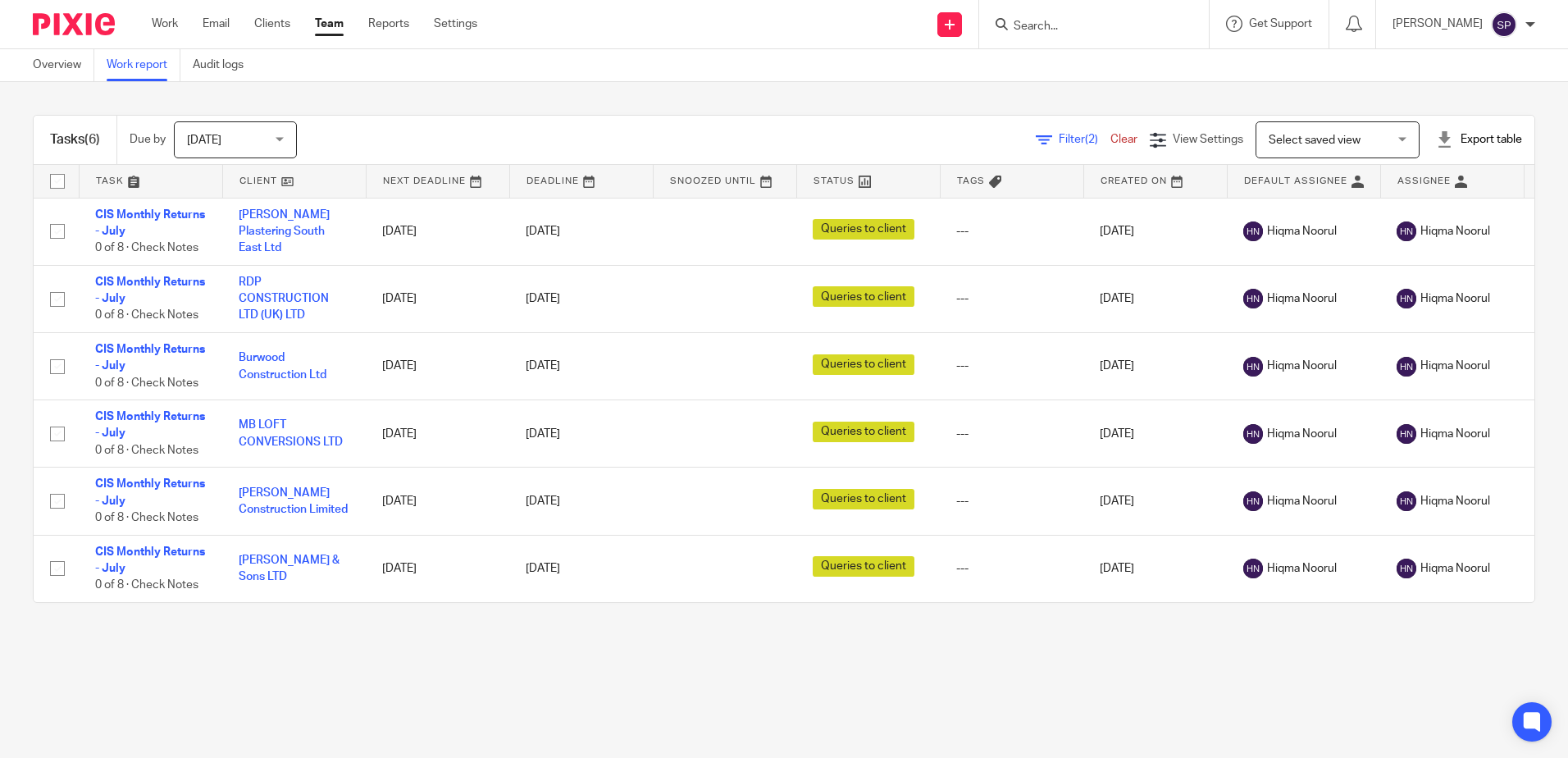
click at [1036, 138] on link "Filter (2)" at bounding box center [1073, 139] width 75 height 11
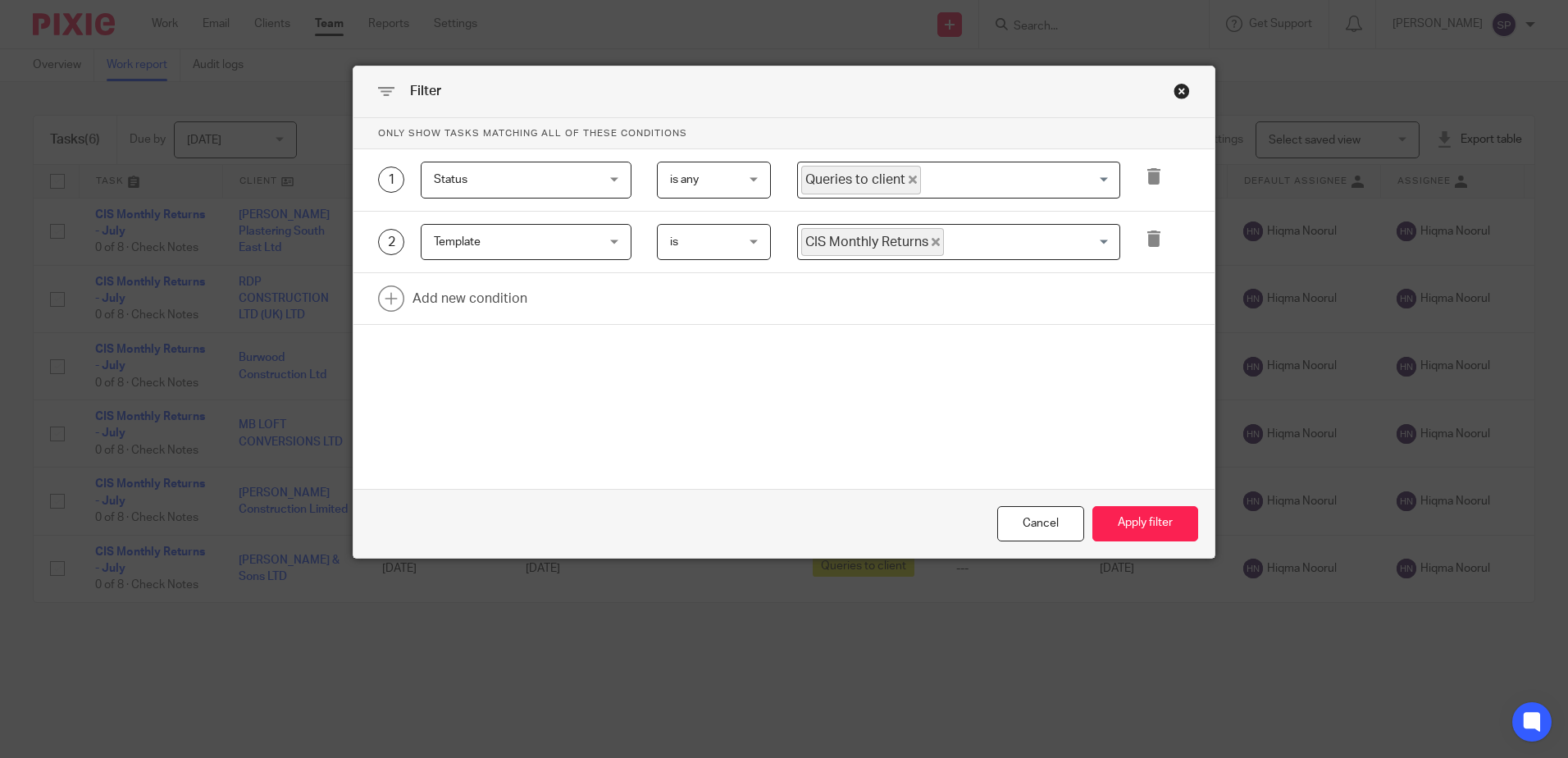
click at [908, 176] on icon "Deselect Queries to client" at bounding box center [913, 179] width 9 height 9
click at [906, 176] on input "Search for option" at bounding box center [955, 179] width 310 height 28
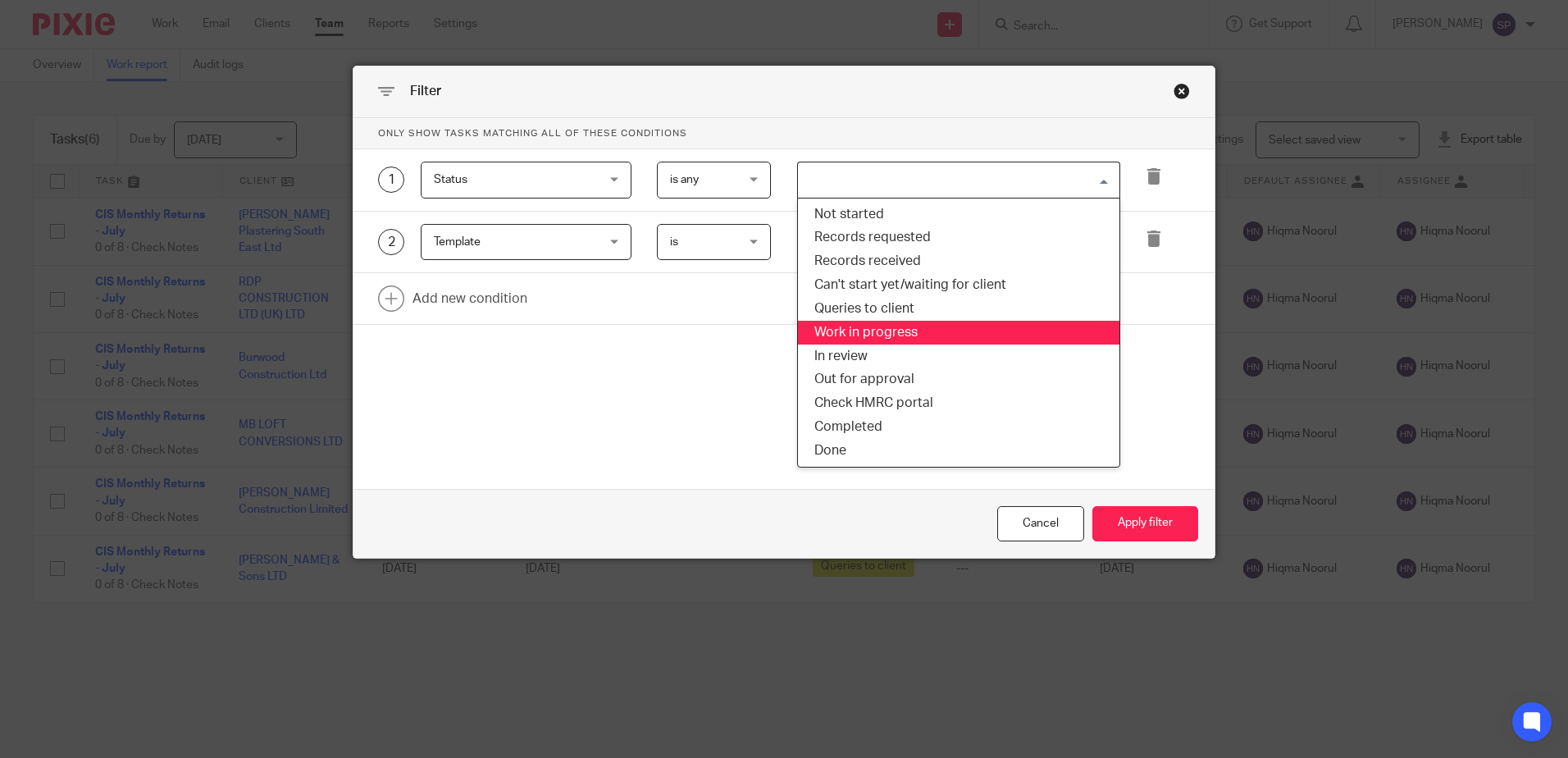
click at [869, 326] on li "Work in progress" at bounding box center [958, 333] width 322 height 24
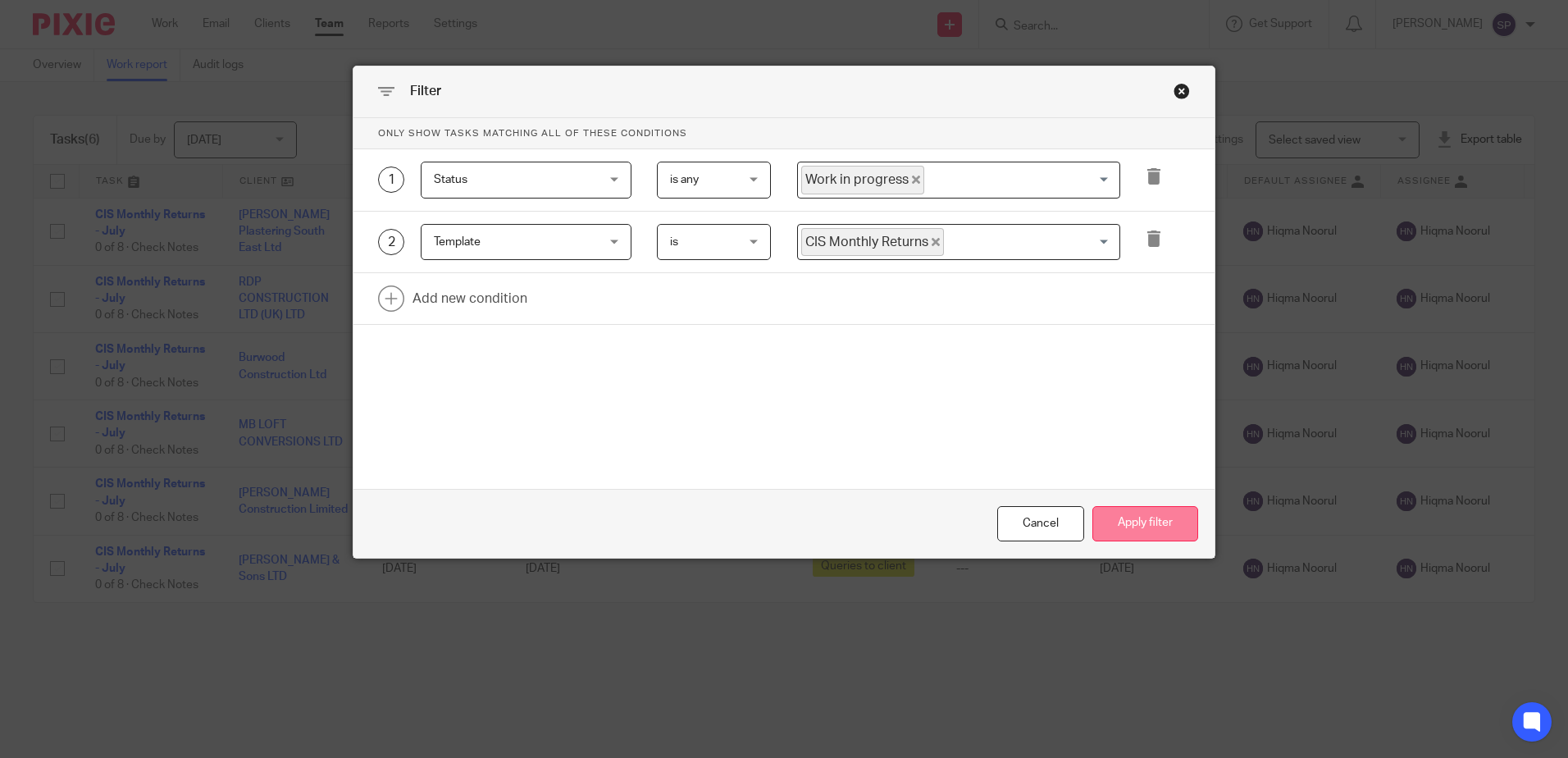
click at [1136, 510] on button "Apply filter" at bounding box center [1145, 523] width 106 height 35
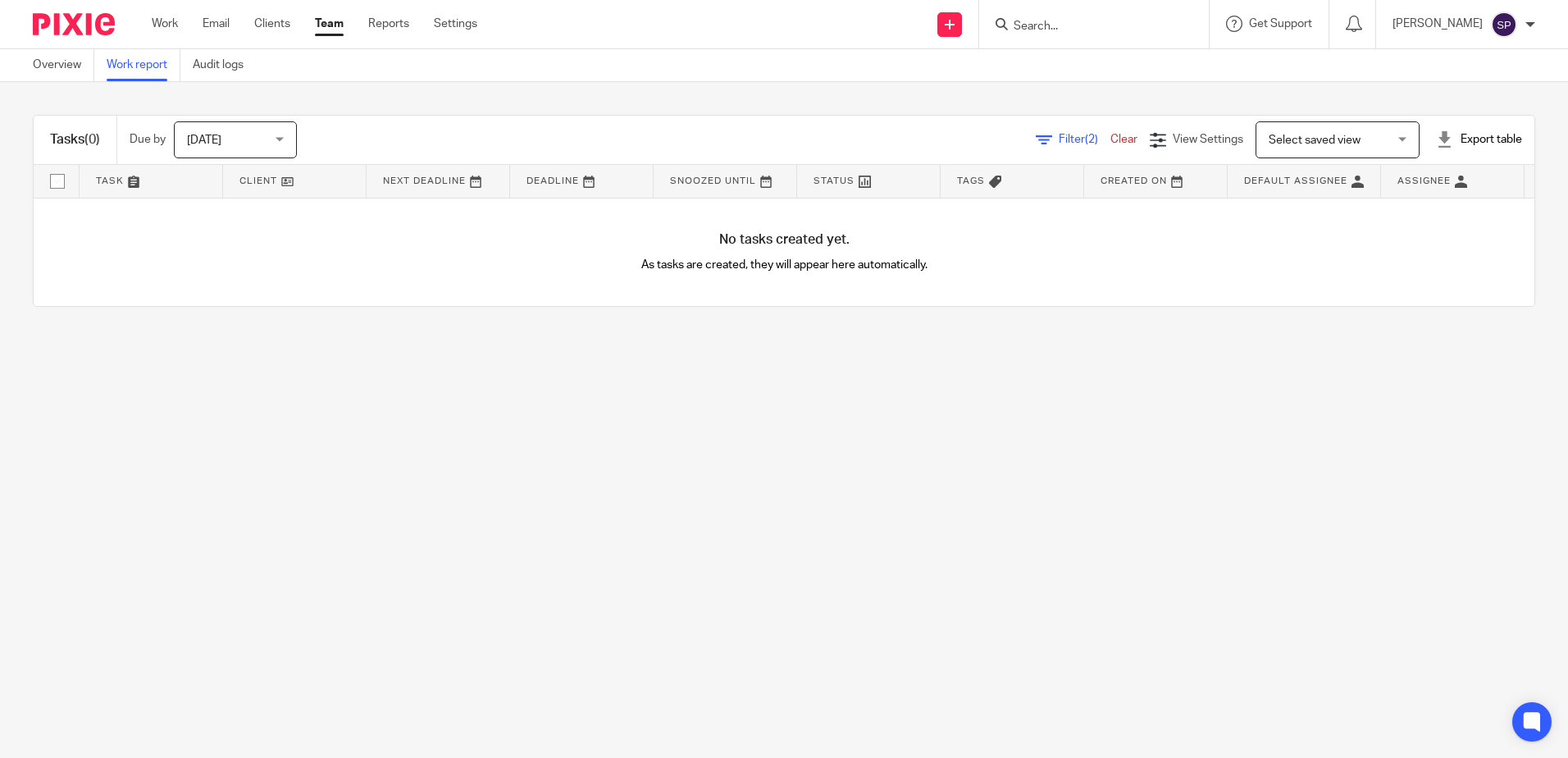
click at [1058, 139] on span "Filter (2)" at bounding box center [1084, 139] width 52 height 11
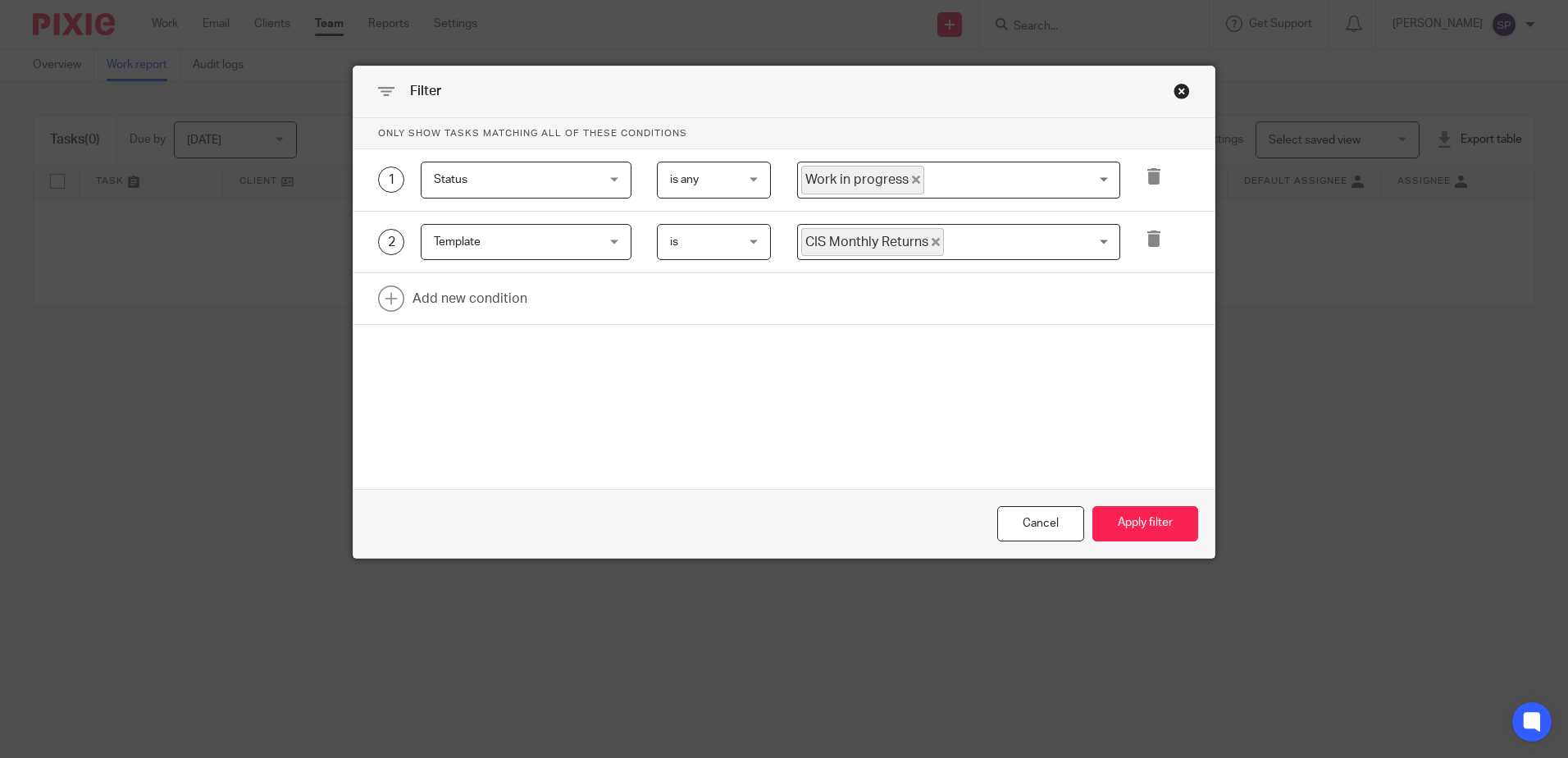
click at [912, 178] on icon "Deselect Work in progress" at bounding box center [916, 179] width 9 height 9
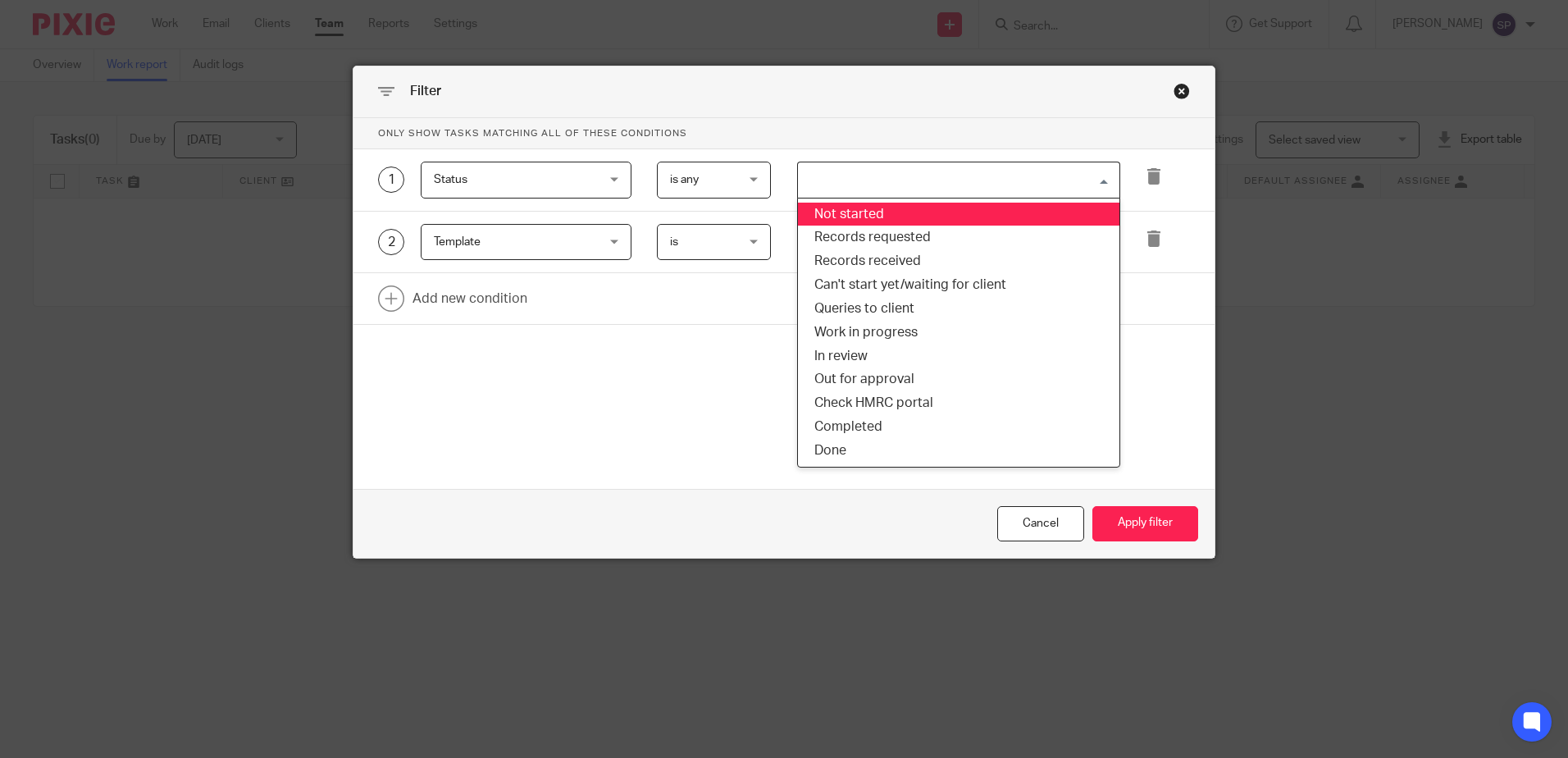
click at [904, 178] on input "Search for option" at bounding box center [955, 179] width 310 height 28
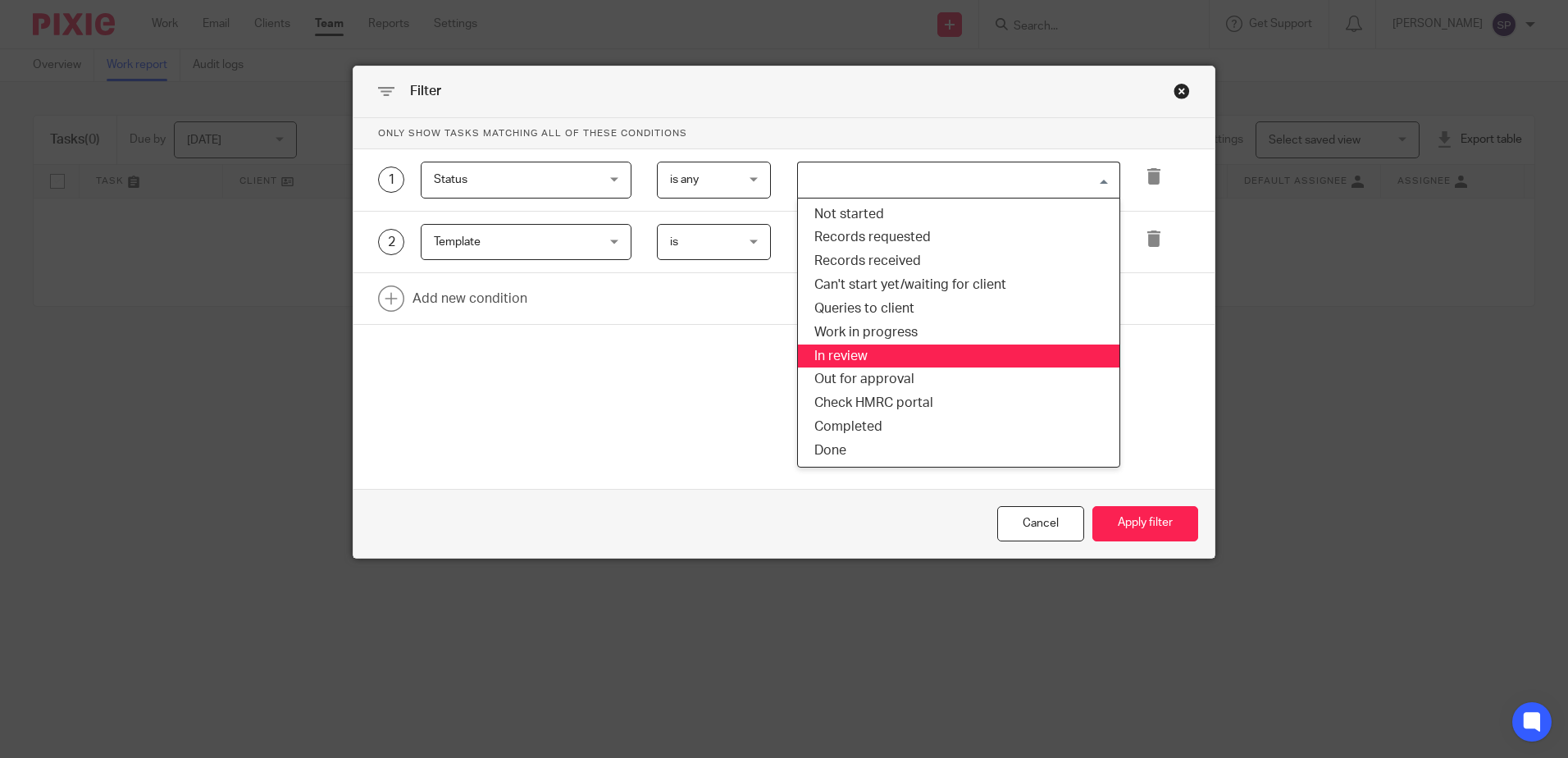
click at [868, 359] on li "In review" at bounding box center [958, 356] width 322 height 24
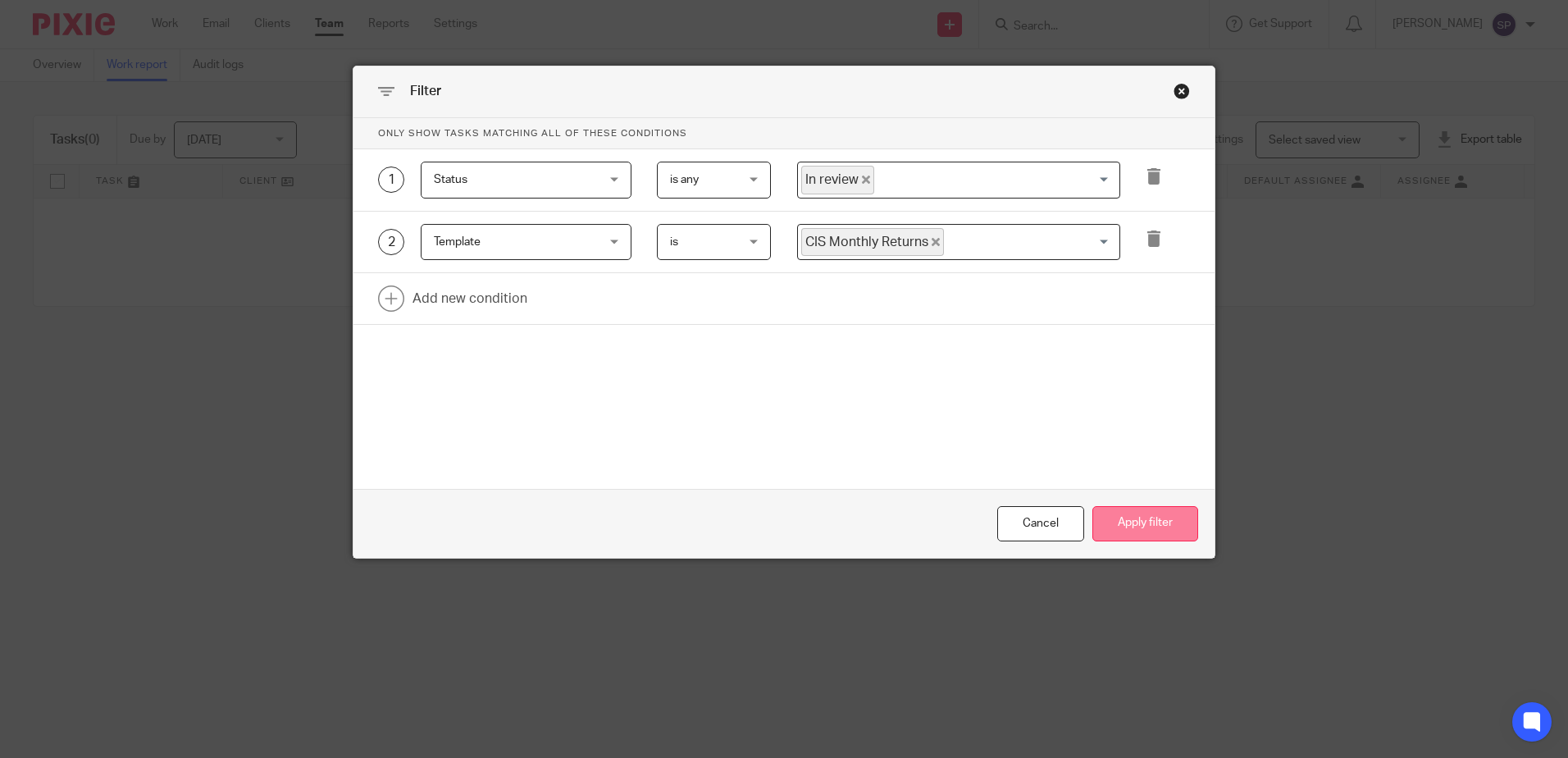
click at [1176, 529] on button "Apply filter" at bounding box center [1145, 523] width 106 height 35
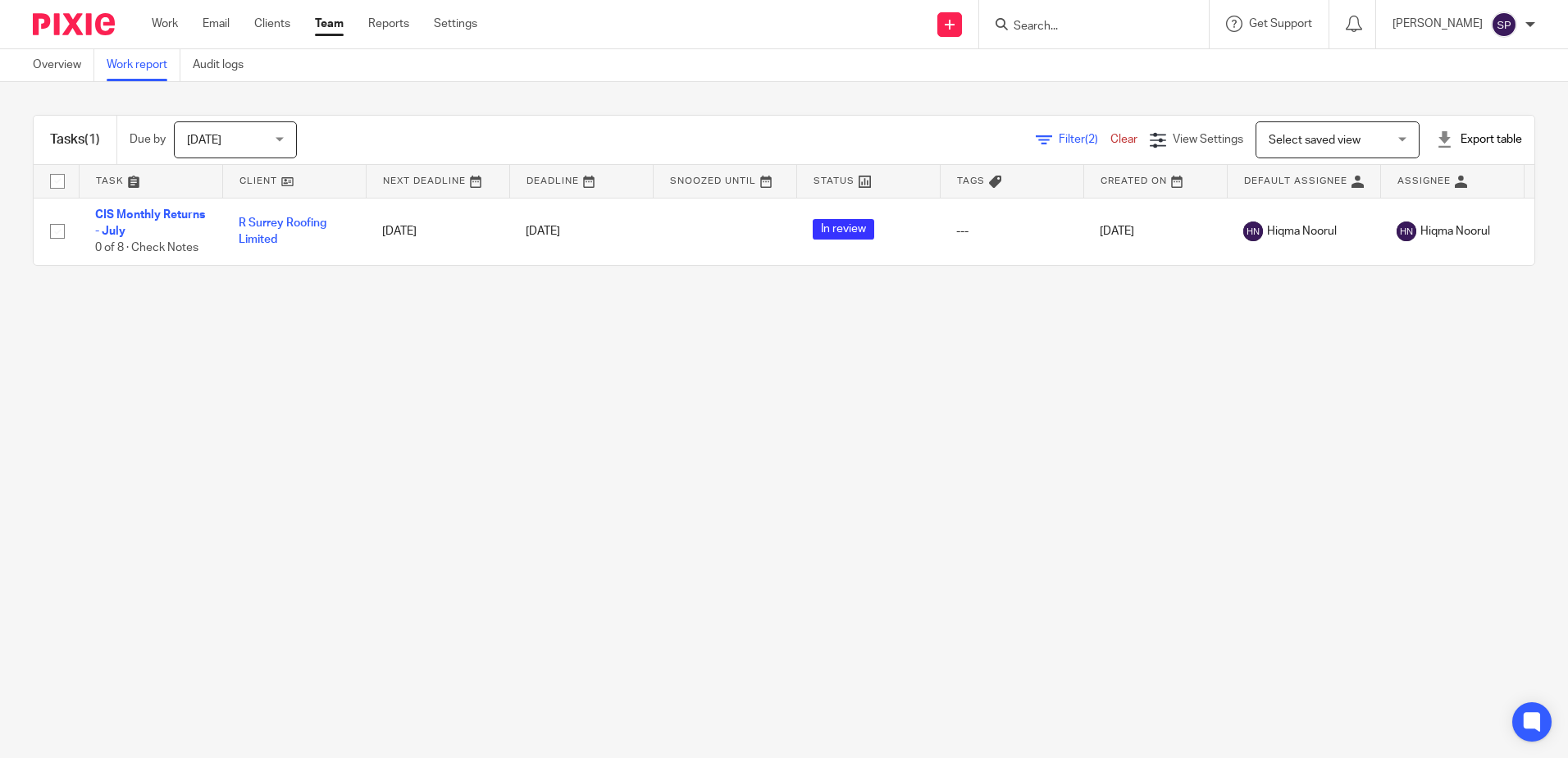
click at [1085, 136] on span "(2)" at bounding box center [1091, 139] width 13 height 11
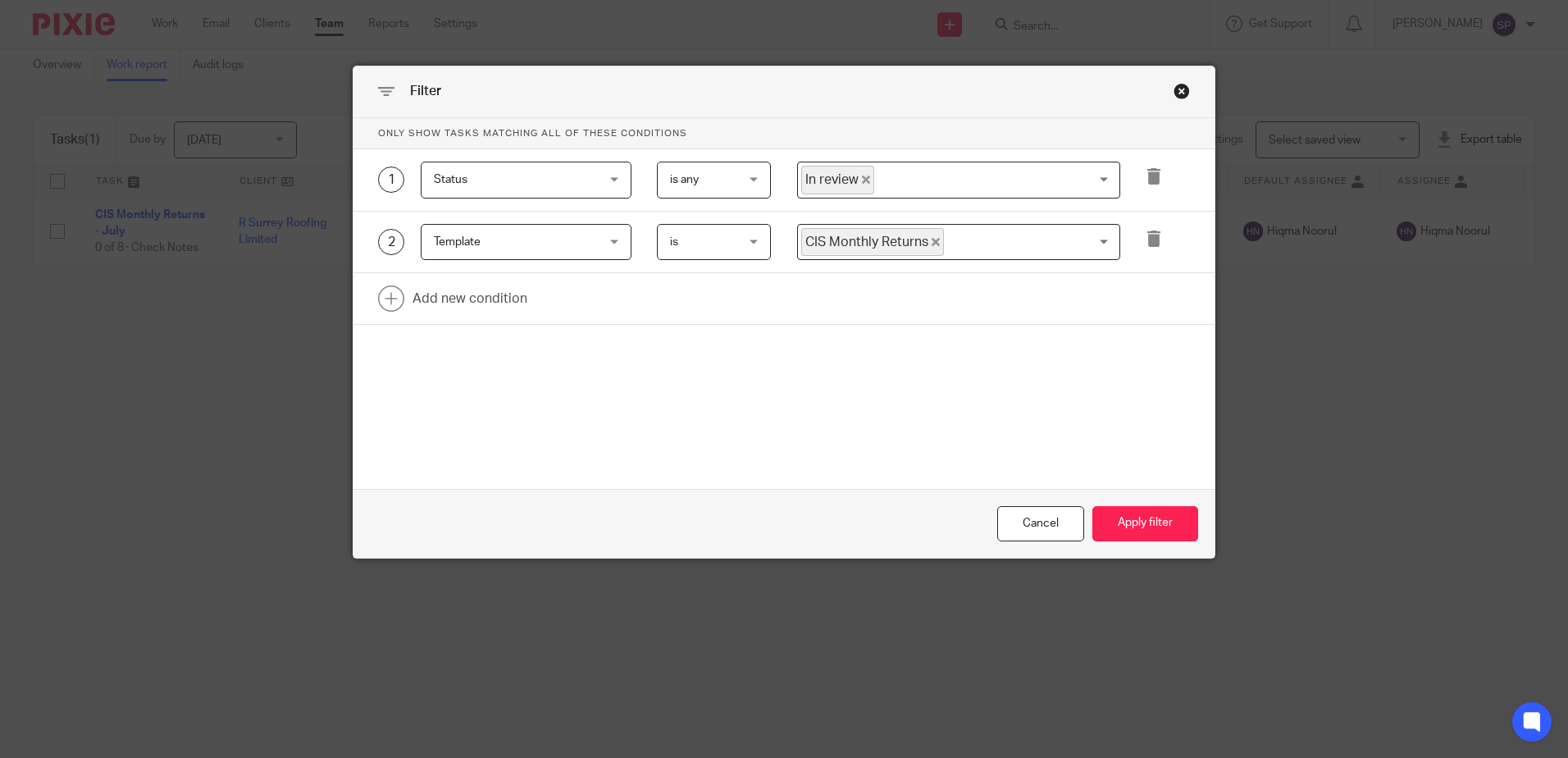
click at [862, 180] on icon "Deselect In review" at bounding box center [866, 179] width 9 height 9
click at [858, 180] on input "Search for option" at bounding box center [955, 179] width 310 height 28
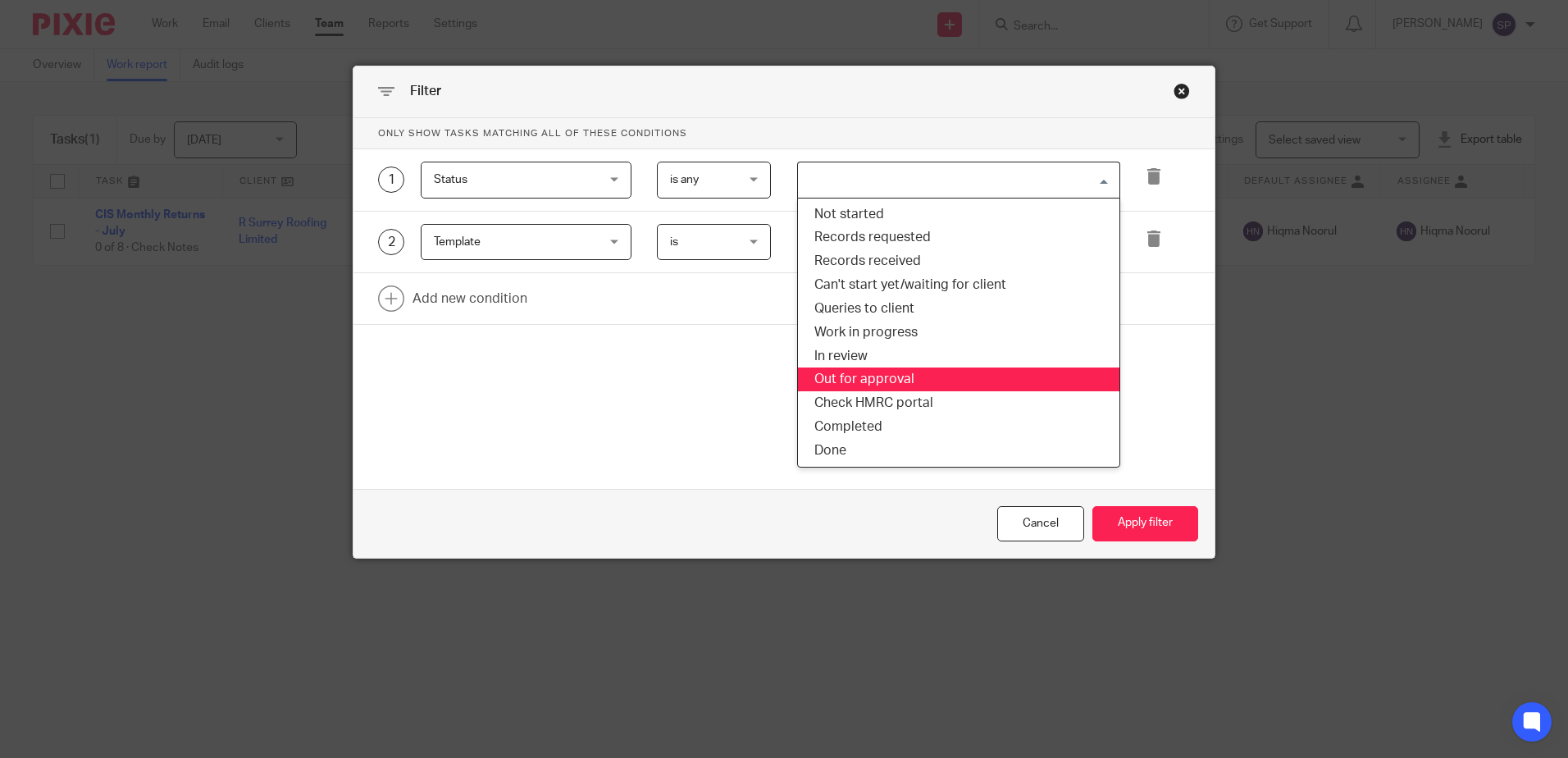
click at [838, 374] on li "Out for approval" at bounding box center [958, 379] width 322 height 24
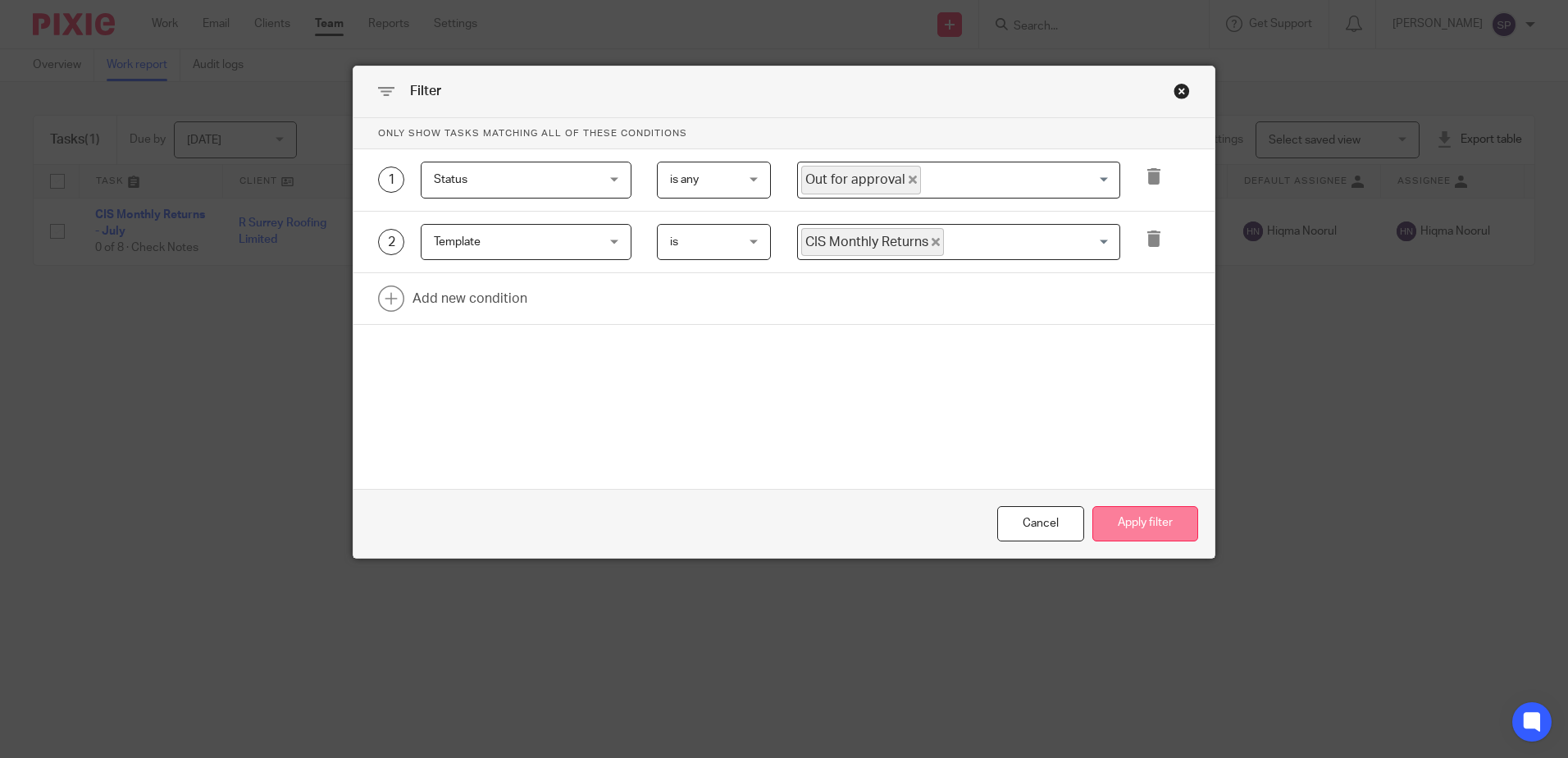
click at [1092, 530] on button "Apply filter" at bounding box center [1145, 523] width 106 height 35
click at [1111, 530] on button "Apply filter" at bounding box center [1145, 523] width 106 height 35
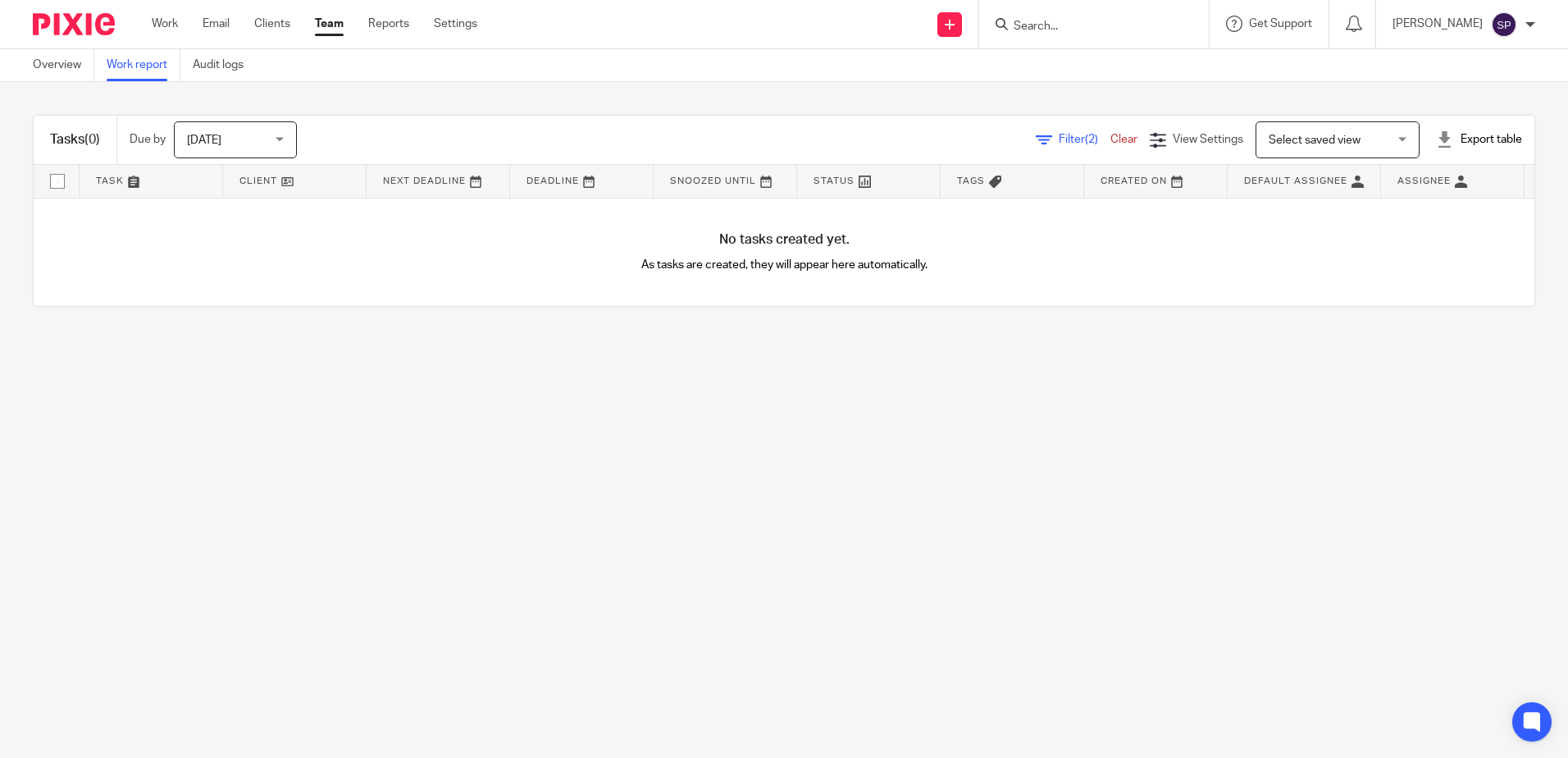
click at [1036, 132] on icon at bounding box center [1044, 140] width 16 height 16
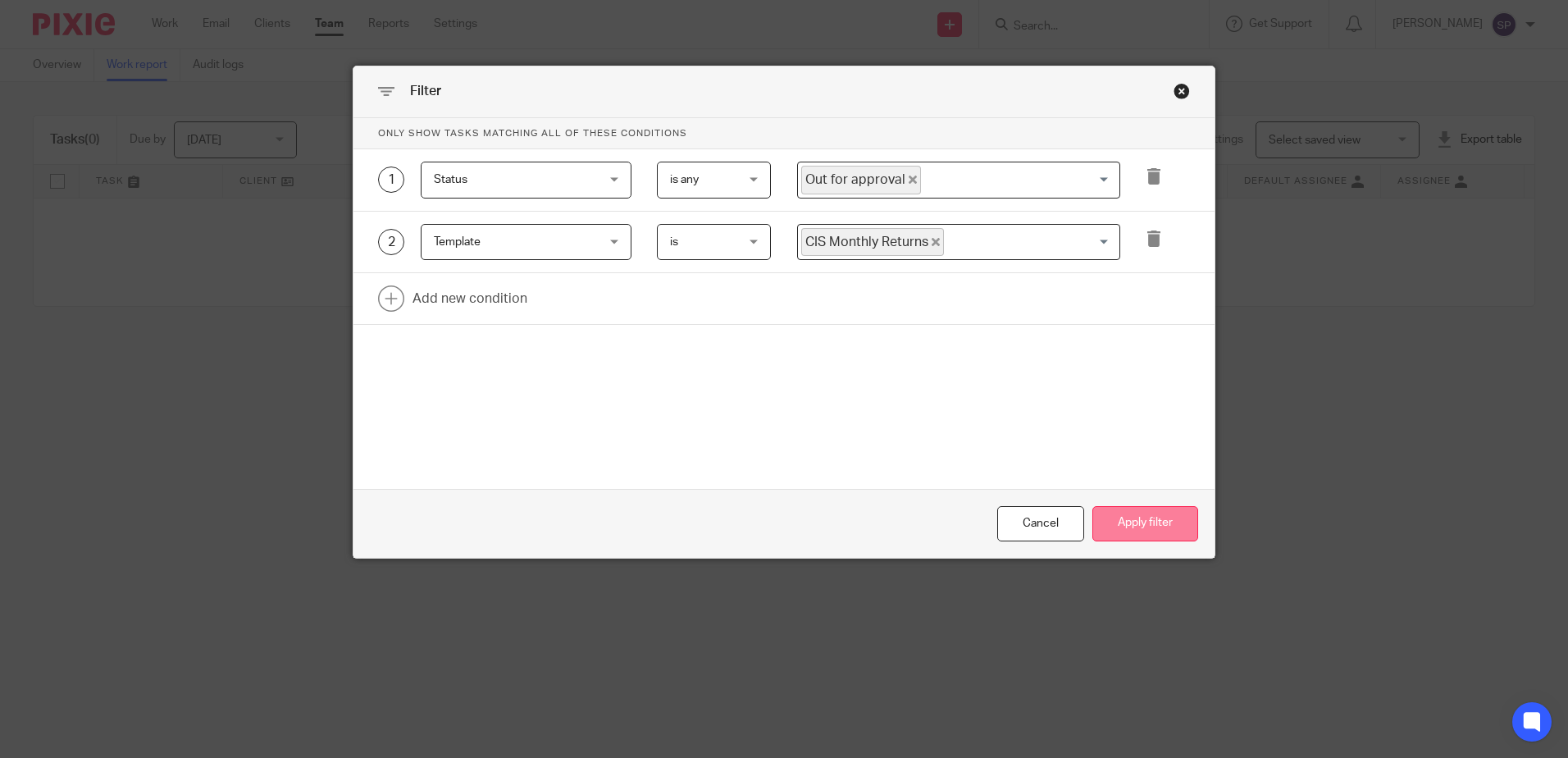
click at [1116, 524] on button "Apply filter" at bounding box center [1145, 523] width 106 height 35
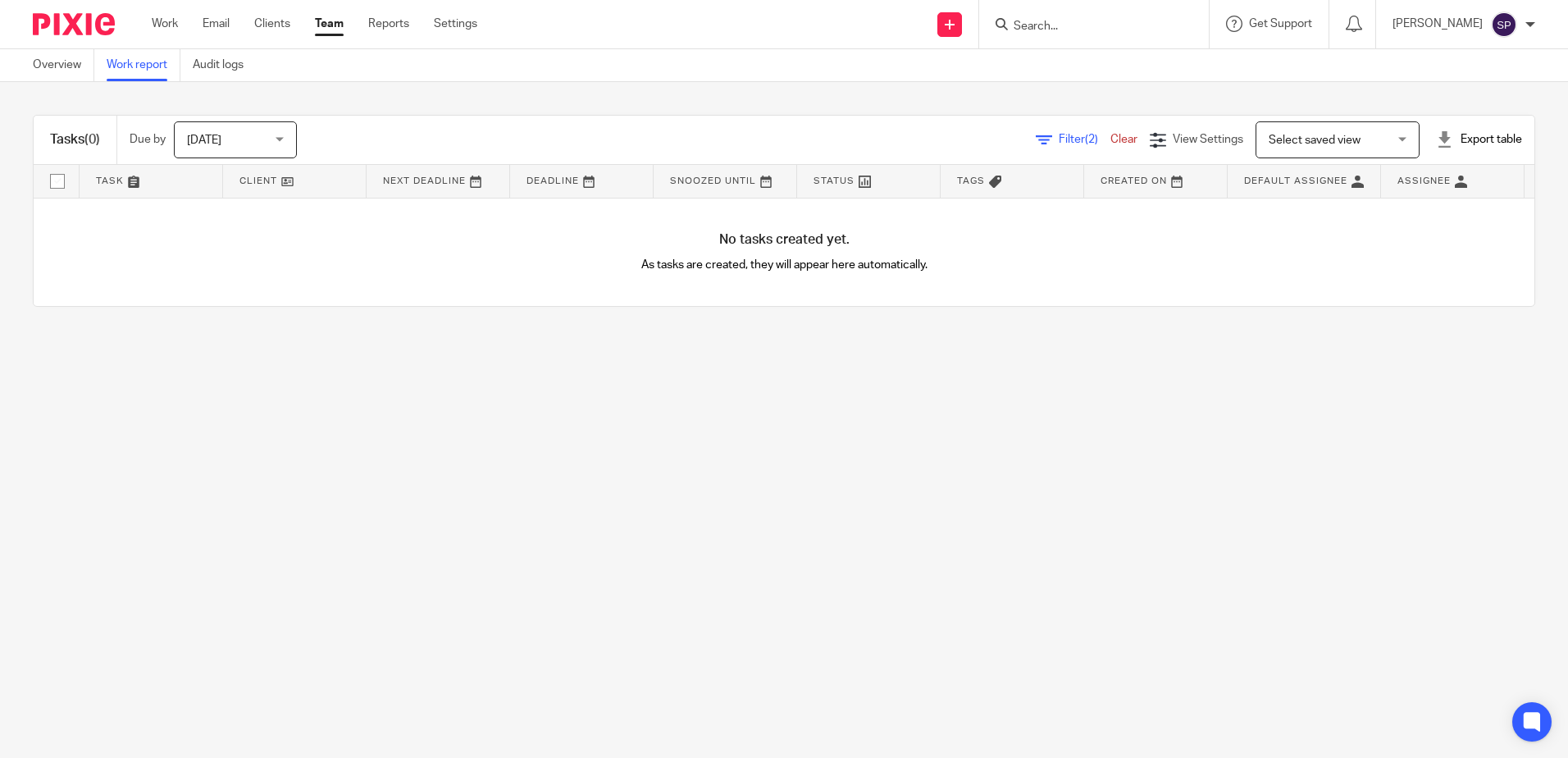
click at [1058, 141] on span "Filter (2)" at bounding box center [1084, 139] width 52 height 11
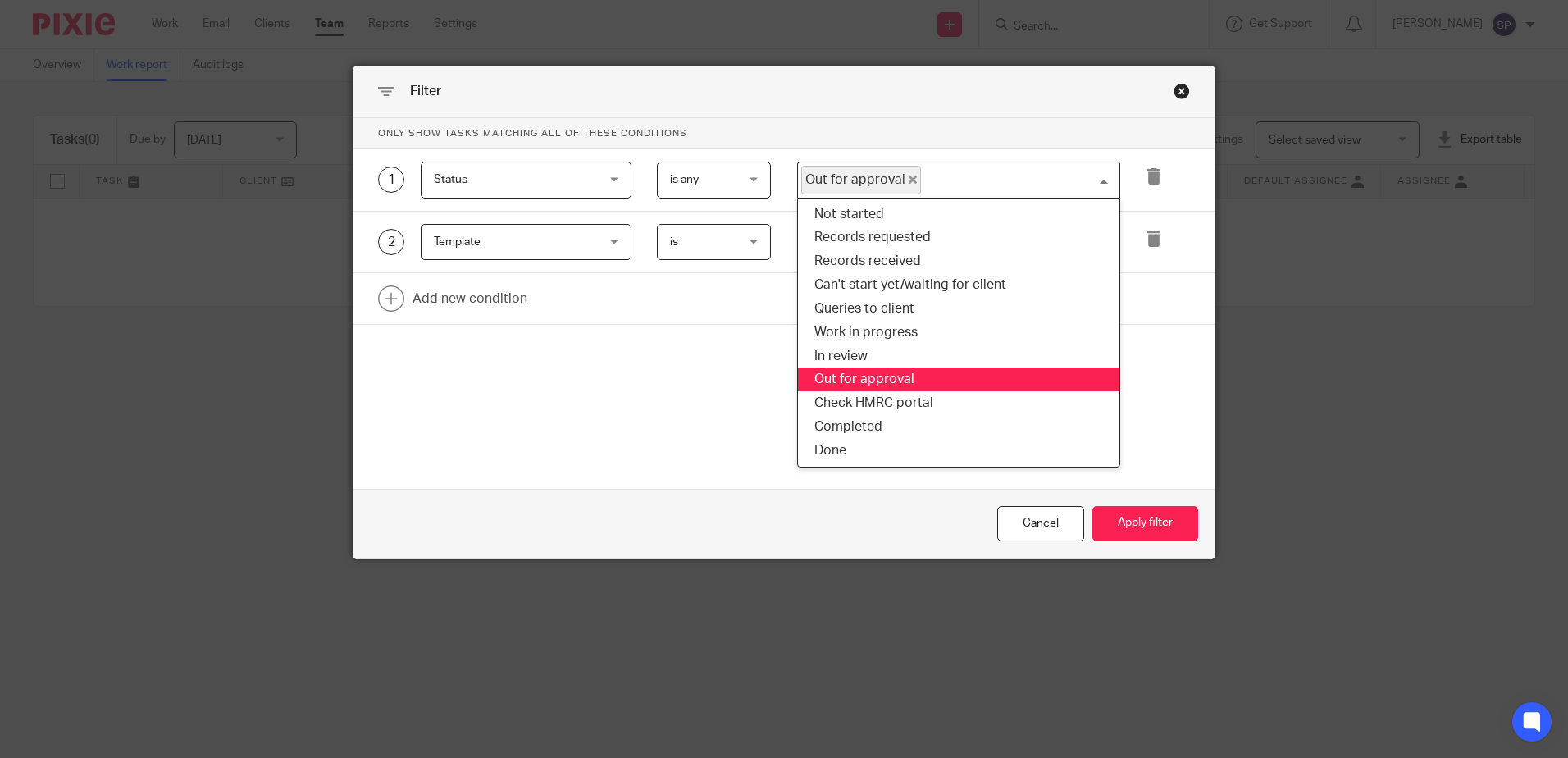
click at [908, 175] on span "Out for approval" at bounding box center [861, 179] width 120 height 28
click at [908, 179] on icon "Deselect Out for approval" at bounding box center [913, 179] width 9 height 9
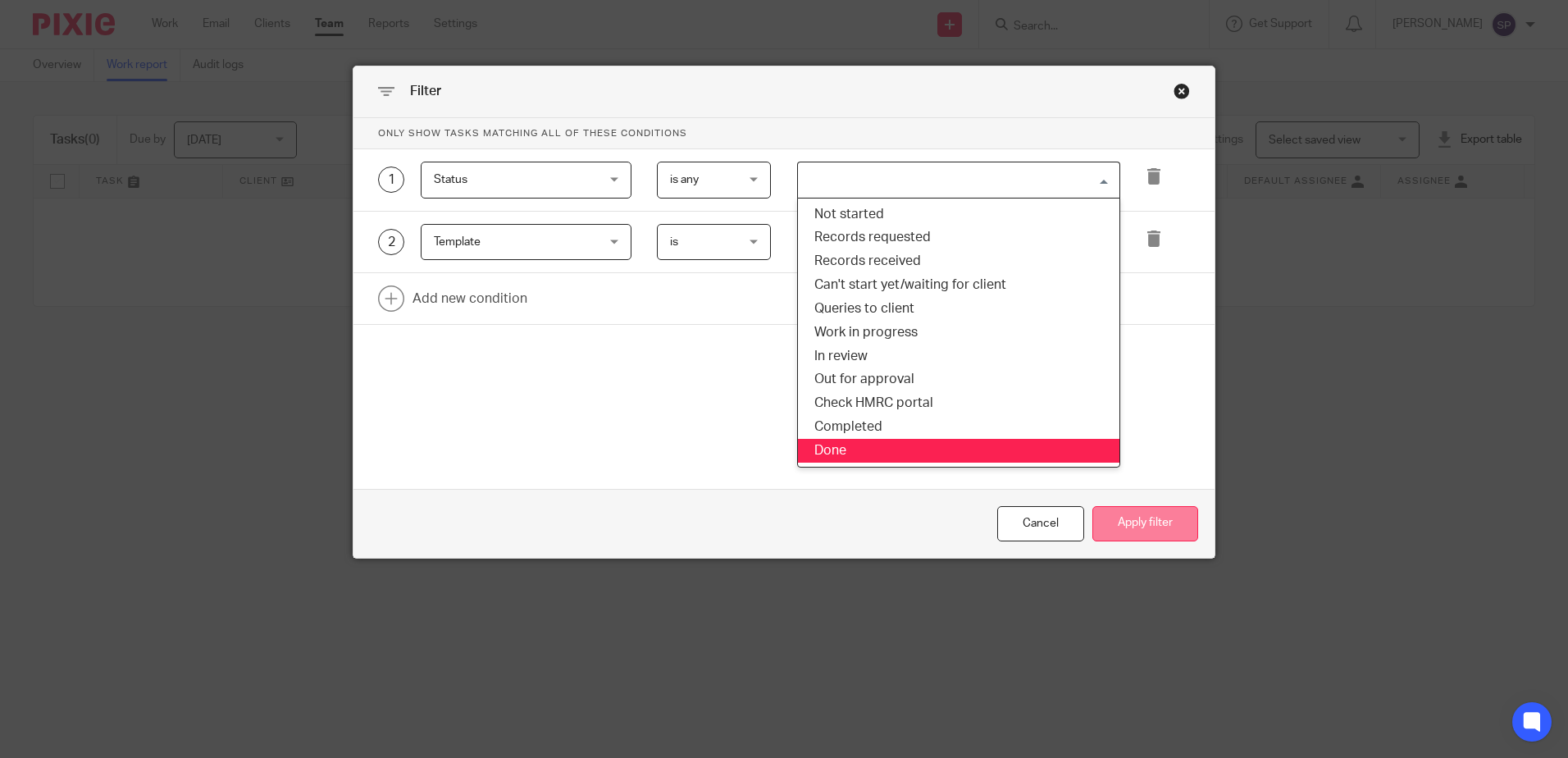
click at [1148, 529] on button "Apply filter" at bounding box center [1145, 523] width 106 height 35
